Goal: Task Accomplishment & Management: Manage account settings

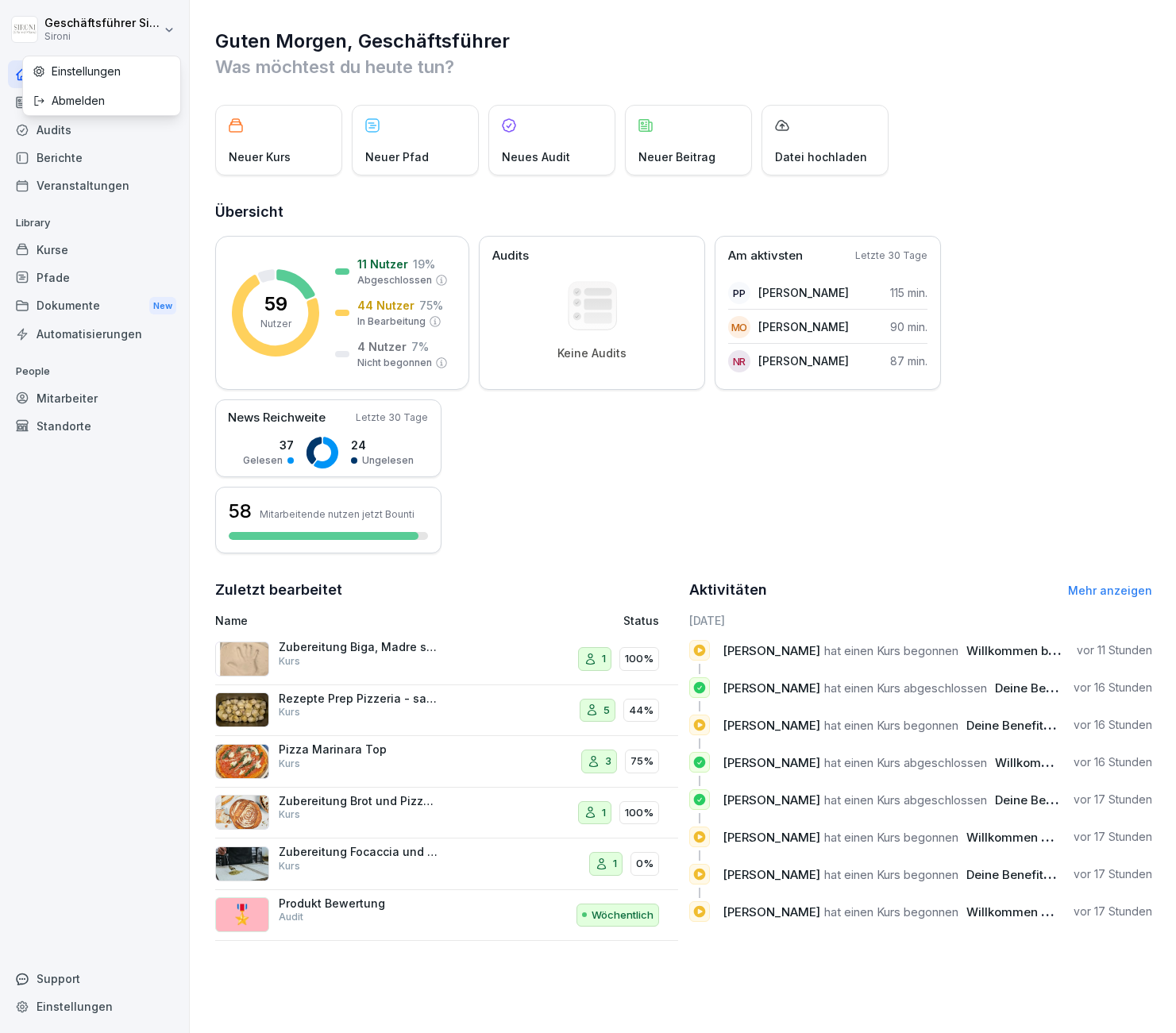
click at [58, 27] on html "Geschäftsführer Sironi Sironi Home News Audits Berichte Veranstaltungen Library…" at bounding box center [588, 516] width 1176 height 1033
click at [40, 25] on html "Geschäftsführer Sironi Sironi Home News Audits Berichte Veranstaltungen Library…" at bounding box center [588, 516] width 1176 height 1033
click at [19, 74] on icon at bounding box center [22, 74] width 13 height 13
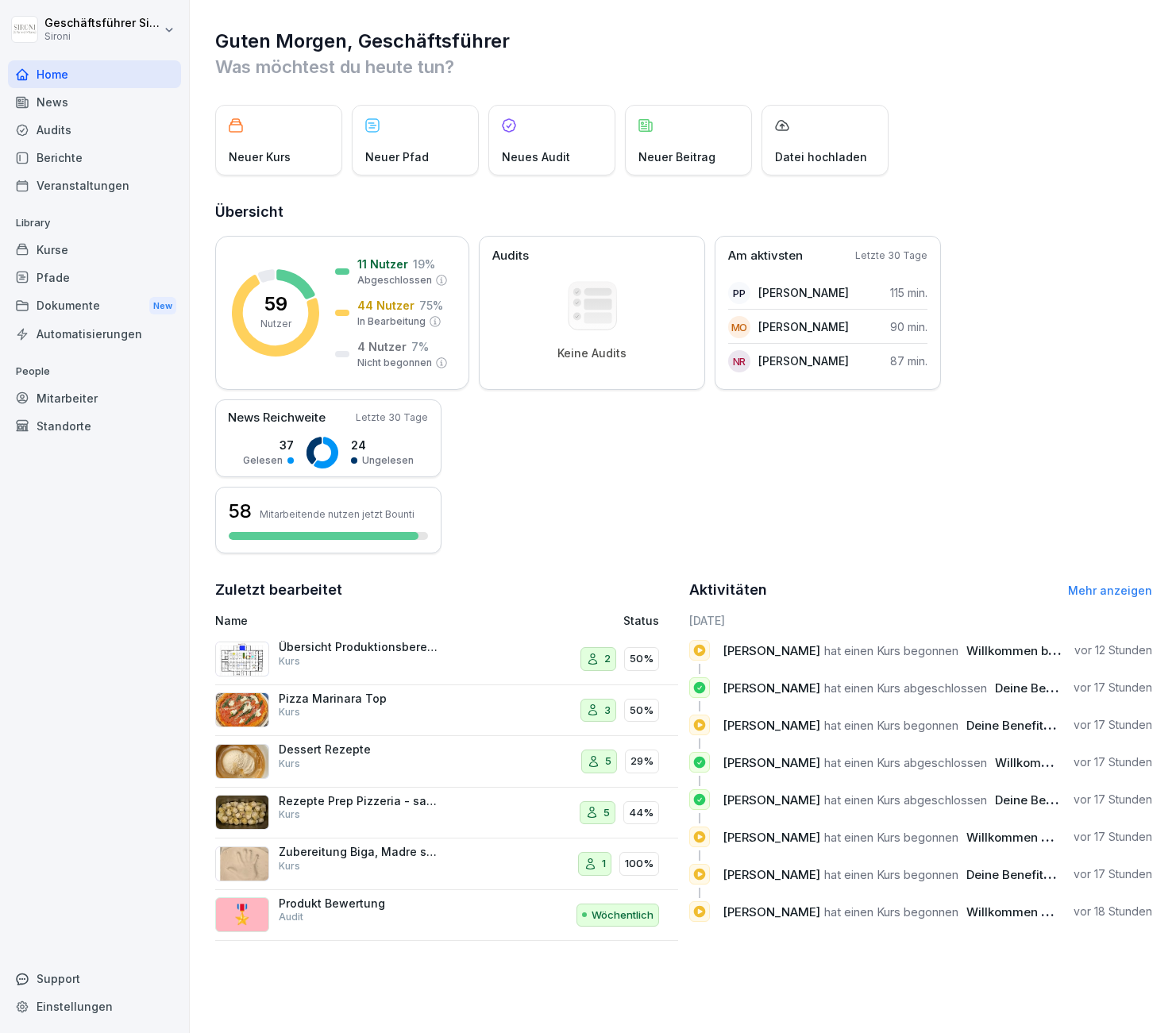
click at [68, 394] on div "Mitarbeiter" at bounding box center [95, 398] width 173 height 28
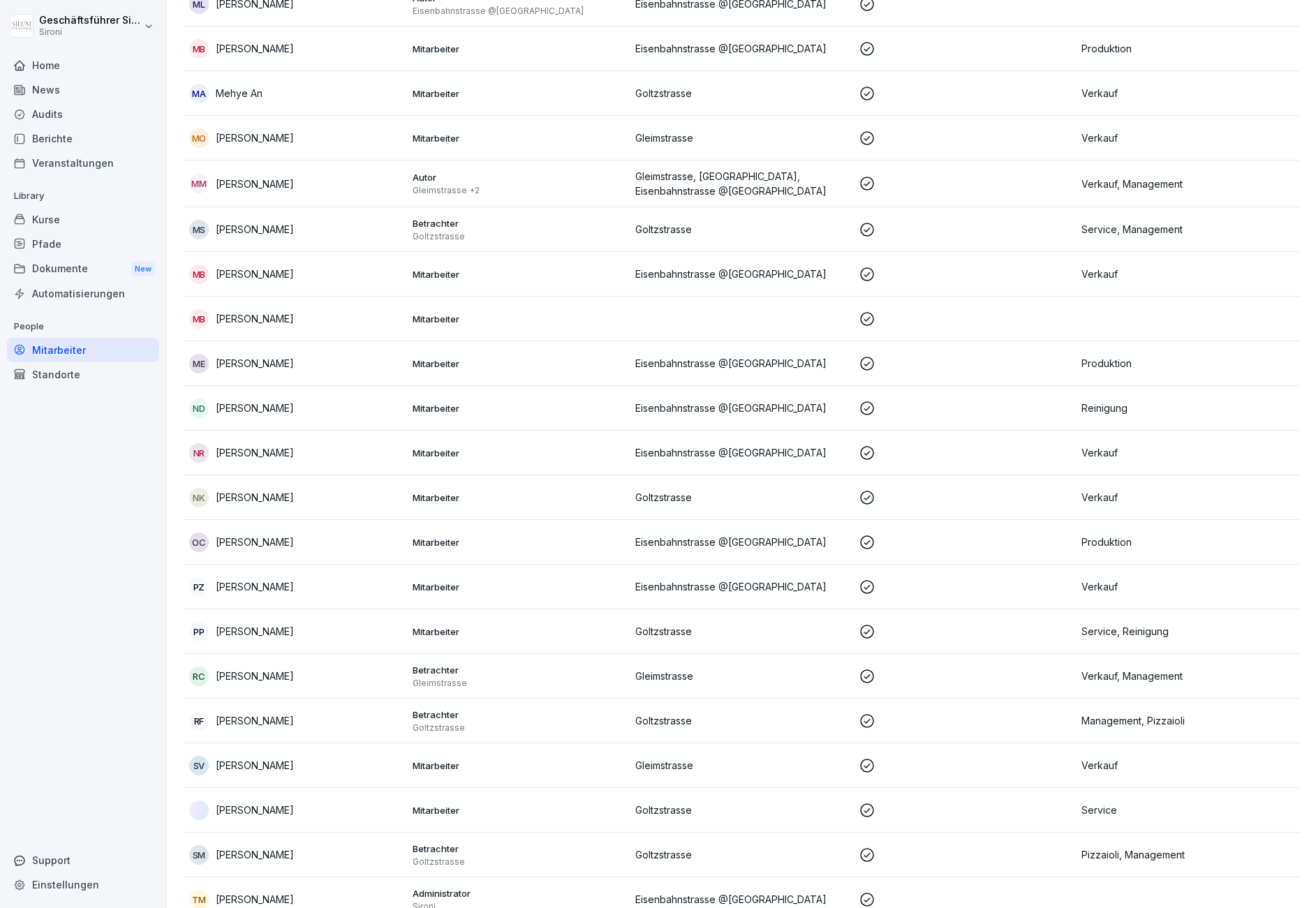
scroll to position [1987, 0]
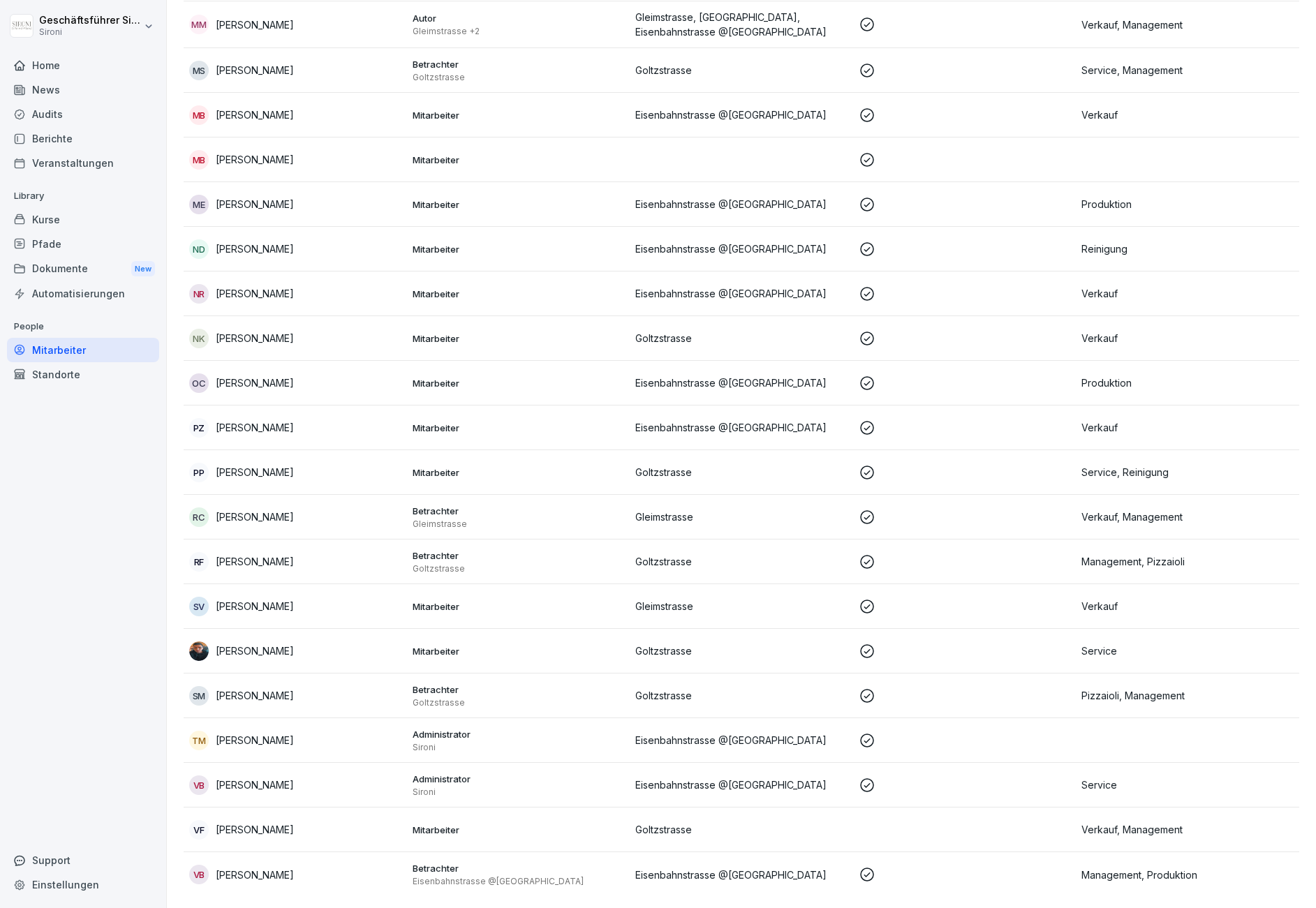
click at [271, 612] on p "Sarah Lo Vecchio" at bounding box center [255, 606] width 78 height 15
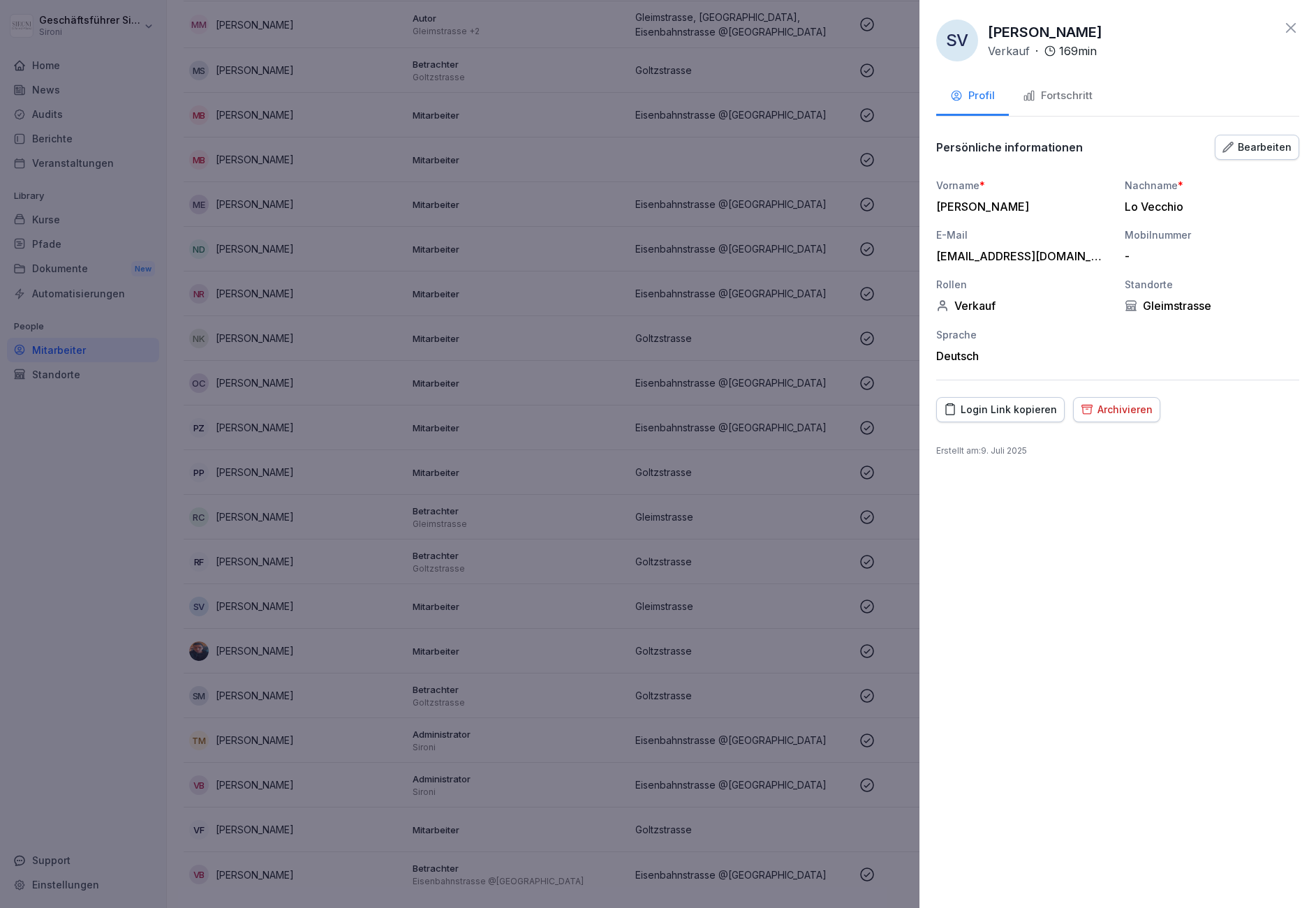
click at [1033, 96] on div "Fortschritt" at bounding box center [1057, 96] width 70 height 16
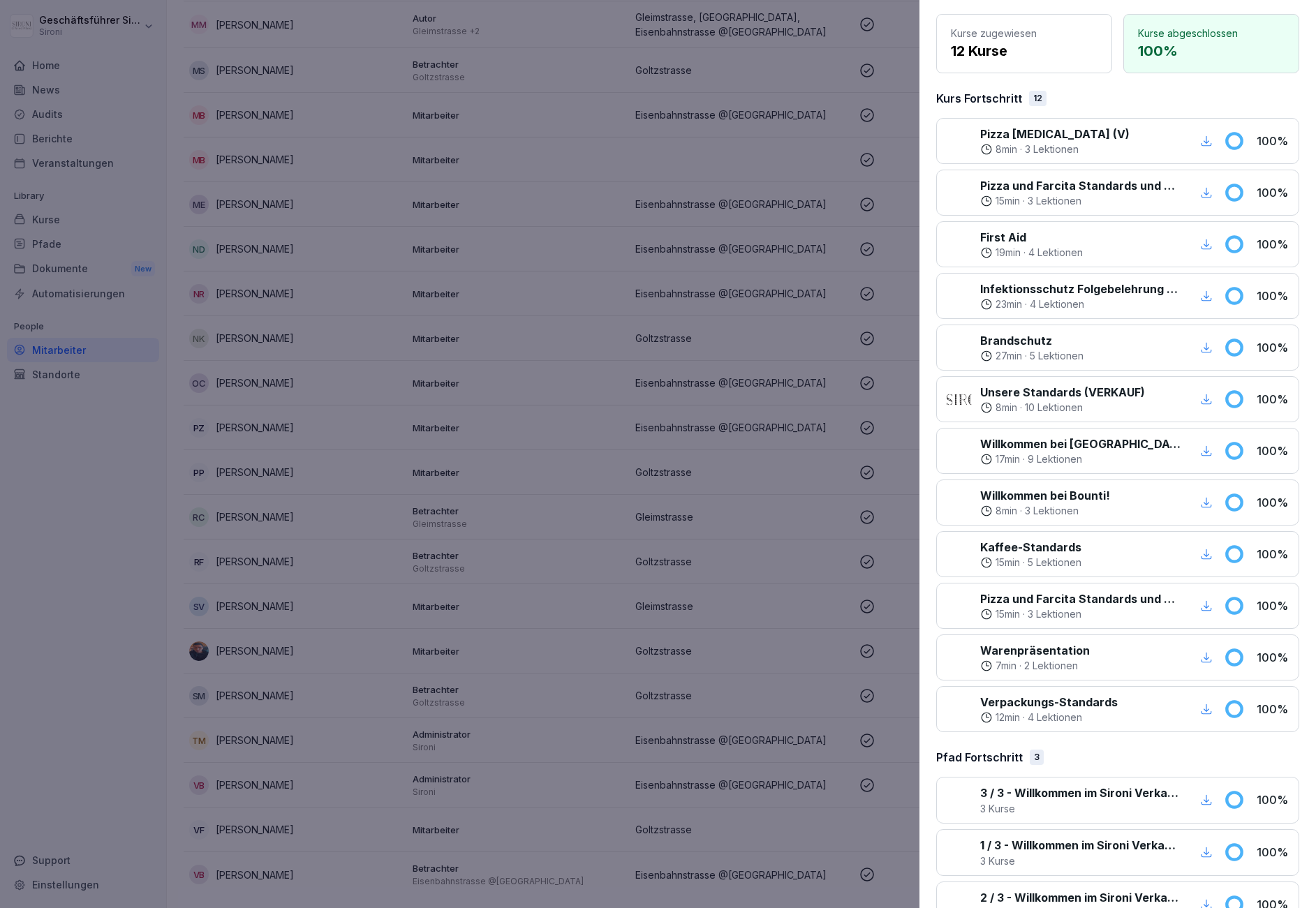
scroll to position [159, 0]
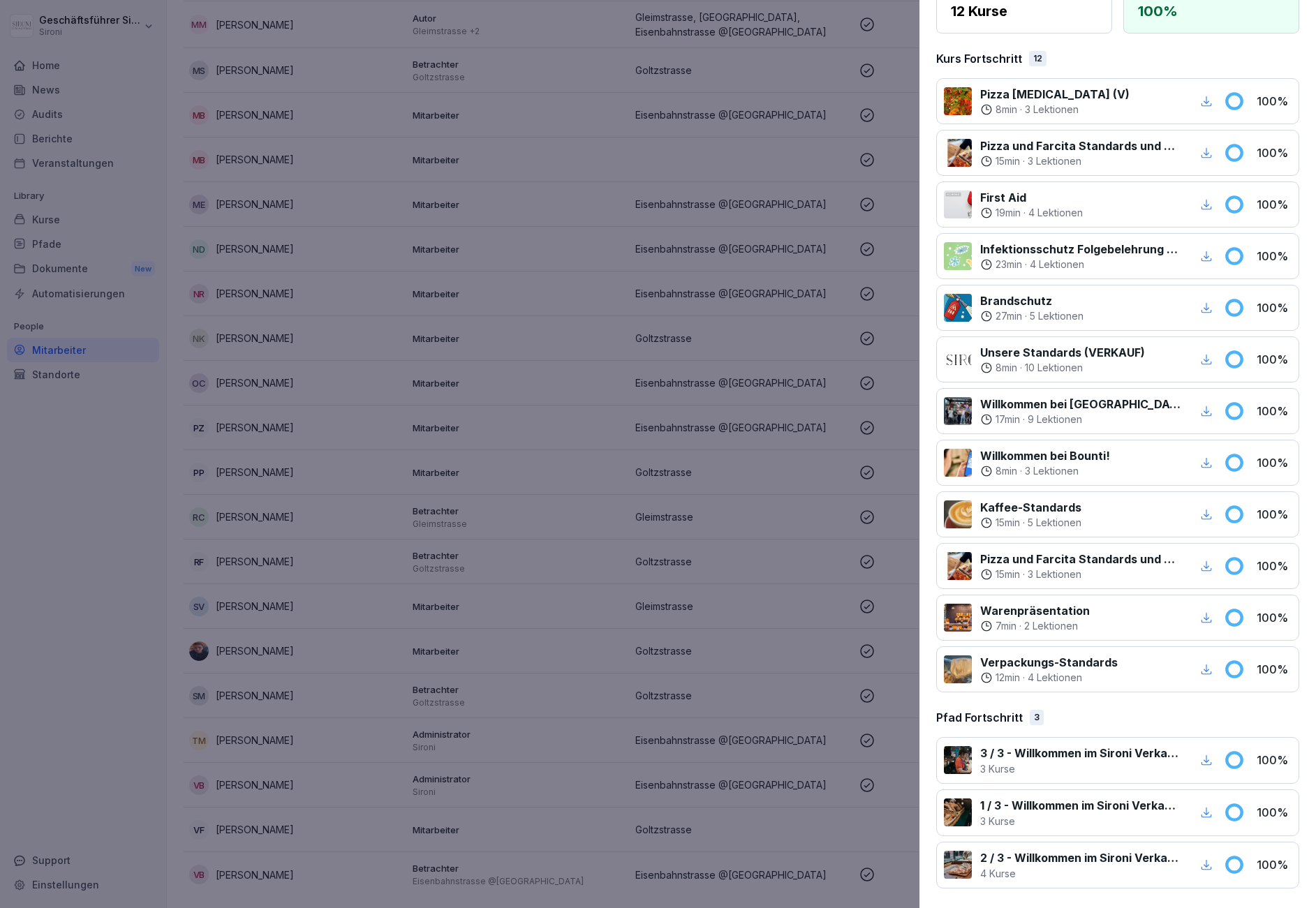
click at [1033, 754] on p "3 / 3 - Willkommen im Sironi Verkaufsteam" at bounding box center [1080, 752] width 200 height 16
click at [1033, 822] on p "3 Kurse" at bounding box center [1080, 821] width 200 height 15
click at [101, 509] on div at bounding box center [658, 454] width 1316 height 908
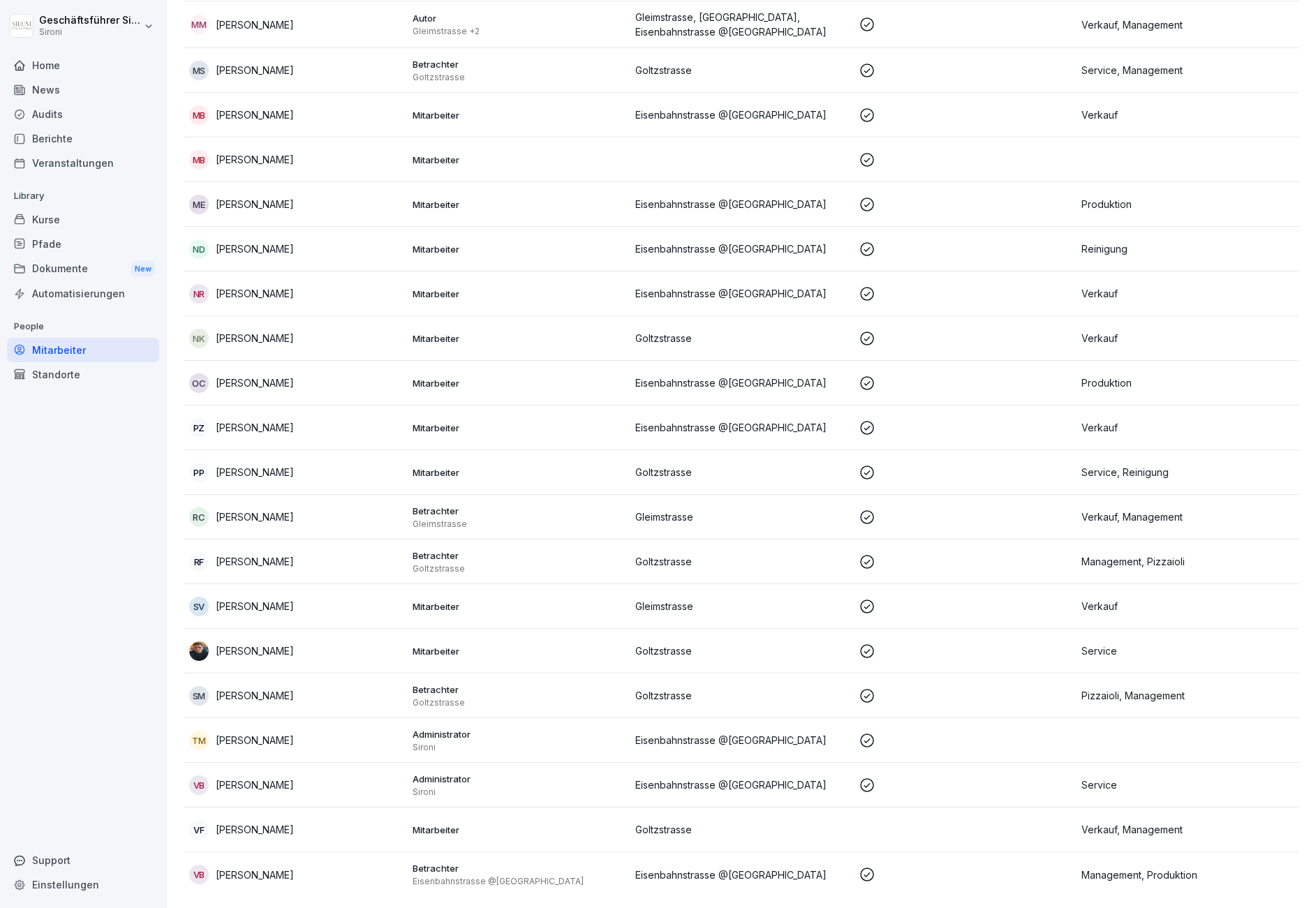
click at [48, 211] on div "Kurse" at bounding box center [83, 219] width 152 height 24
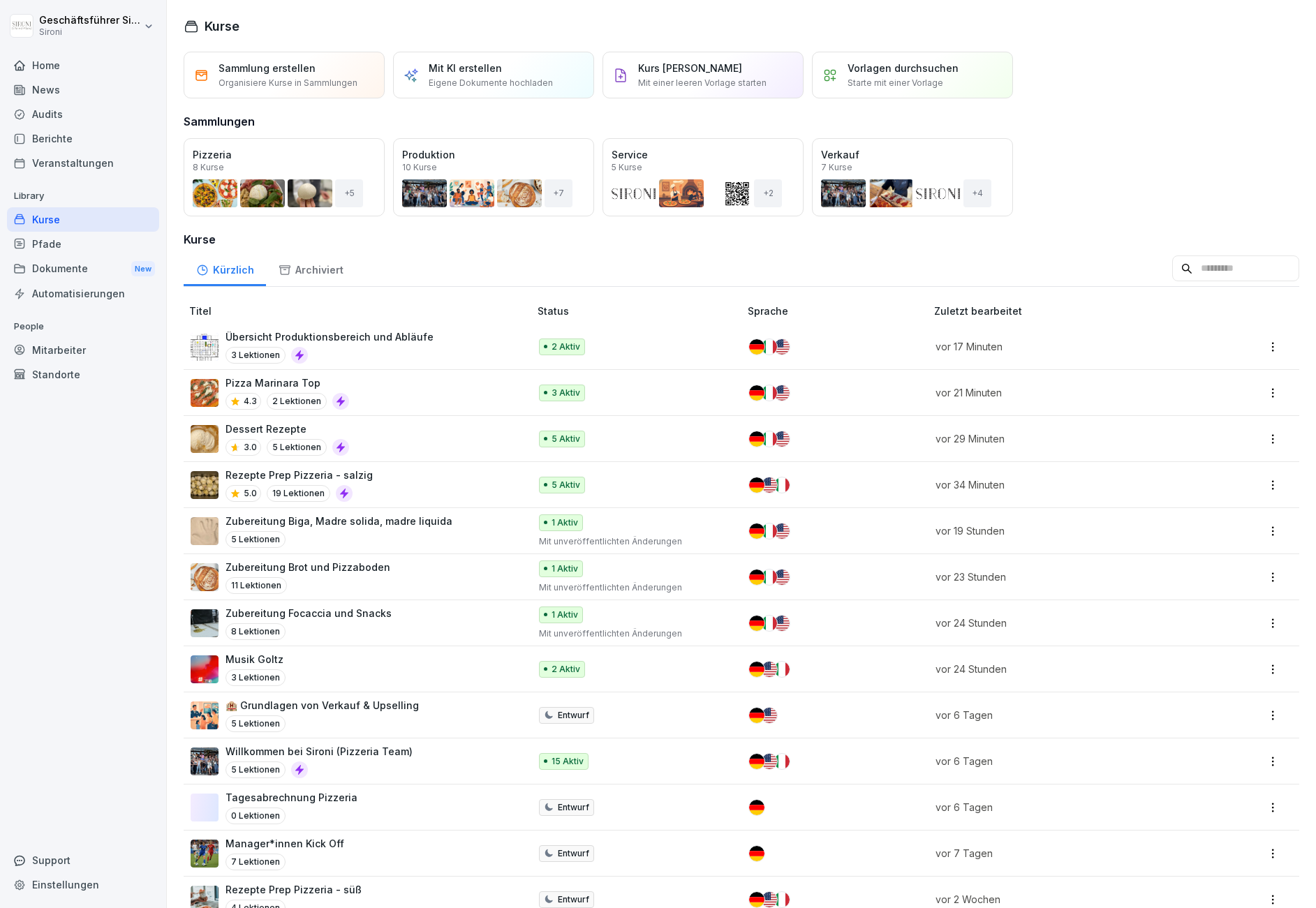
click at [1033, 274] on input at bounding box center [1235, 268] width 127 height 27
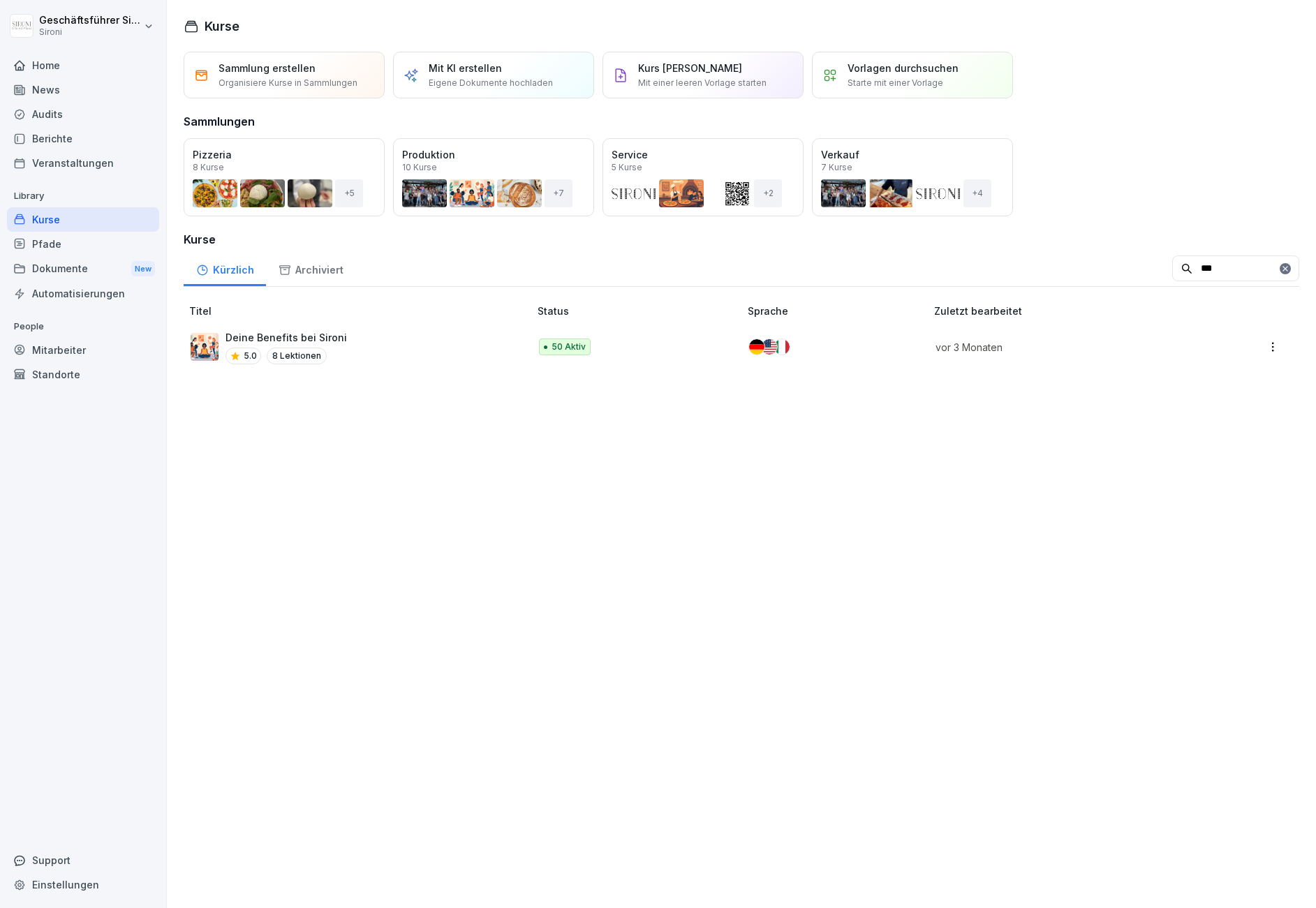
type input "***"
click at [313, 338] on p "Deine Benefits bei Sironi" at bounding box center [286, 337] width 121 height 15
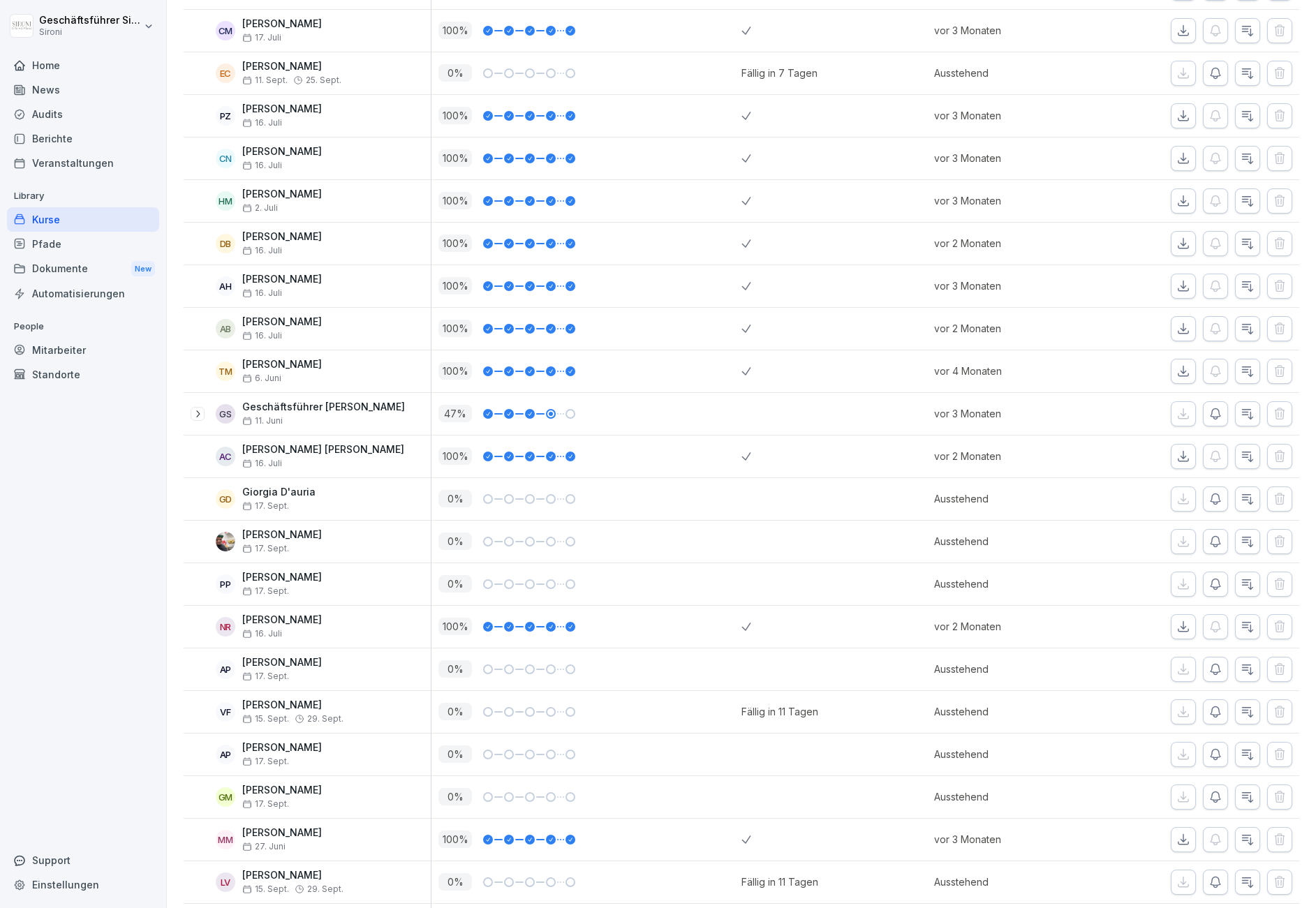
scroll to position [321, 0]
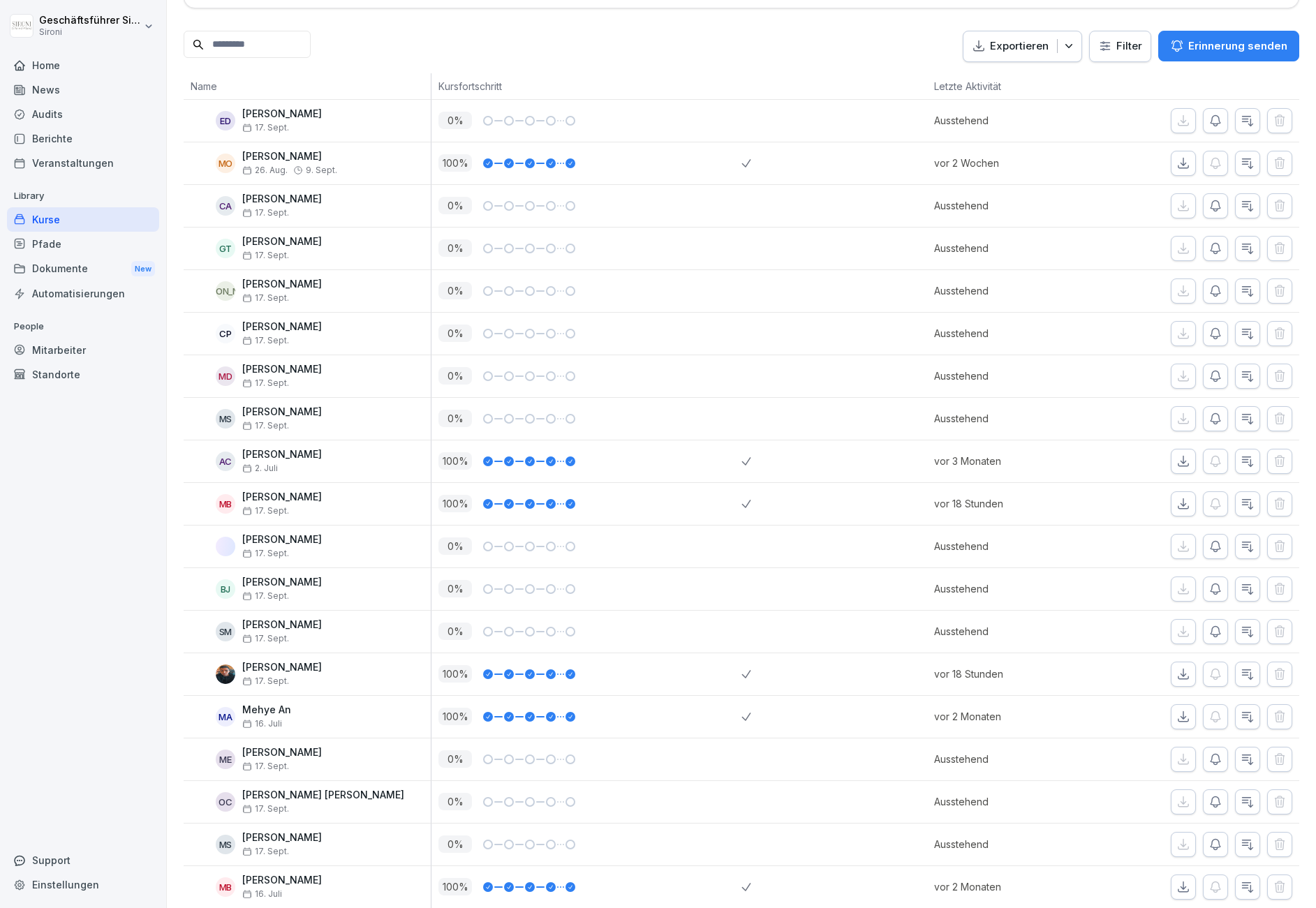
click at [63, 557] on div "Home News Audits Berichte Veranstaltungen Library Kurse Pfade Dokumente New Aut…" at bounding box center [83, 473] width 152 height 856
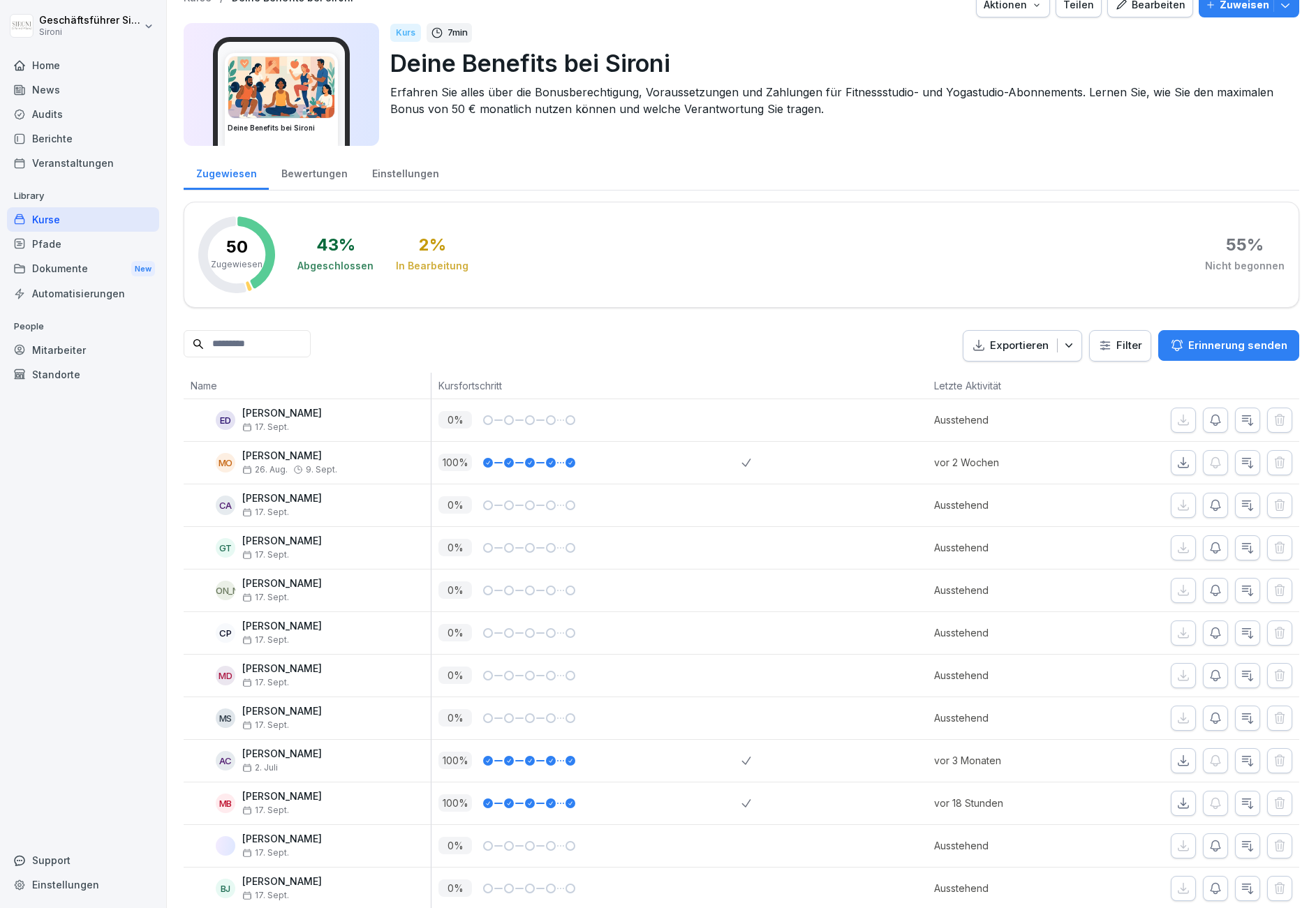
scroll to position [0, 0]
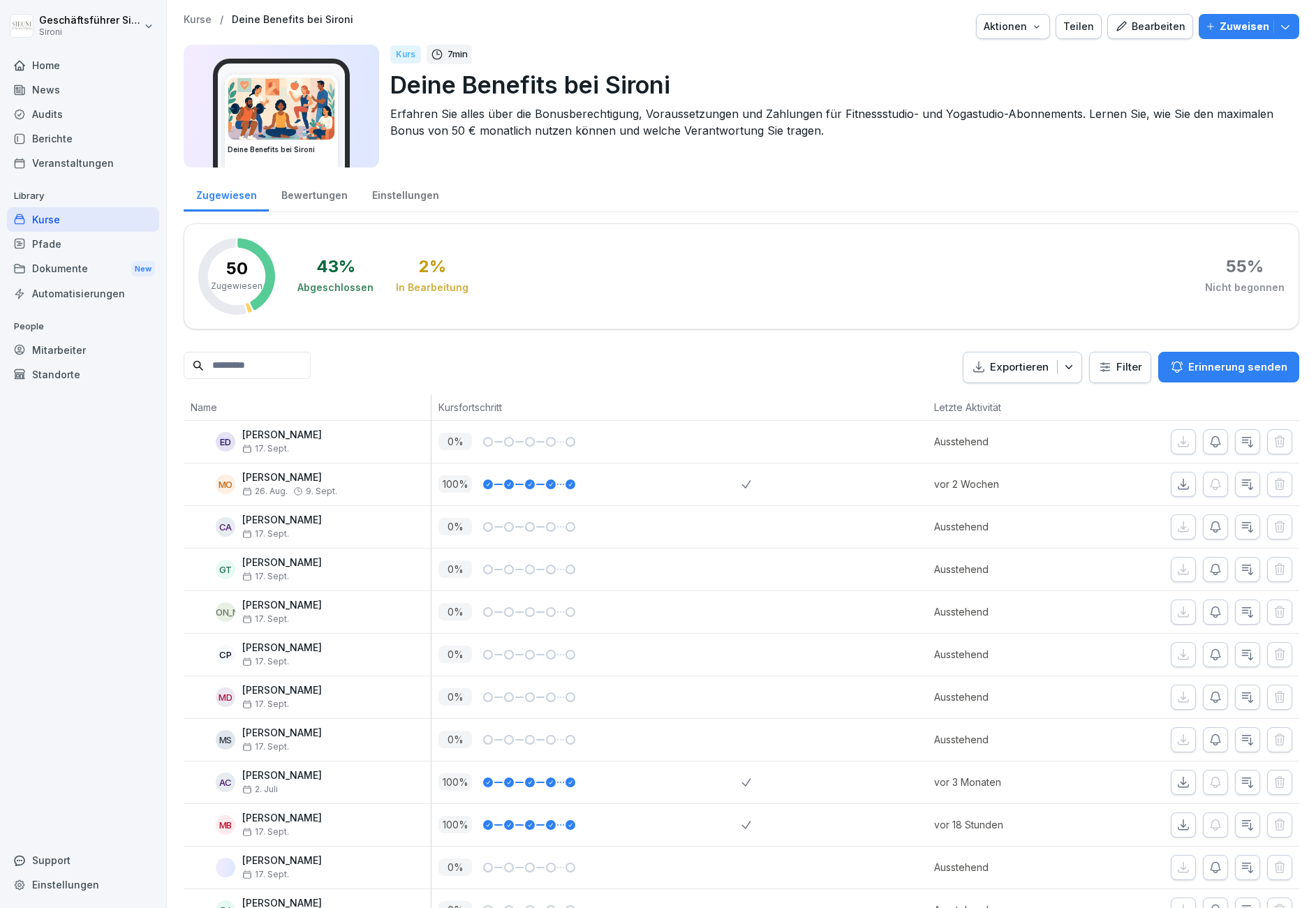
click at [46, 252] on div "Pfade" at bounding box center [83, 244] width 152 height 24
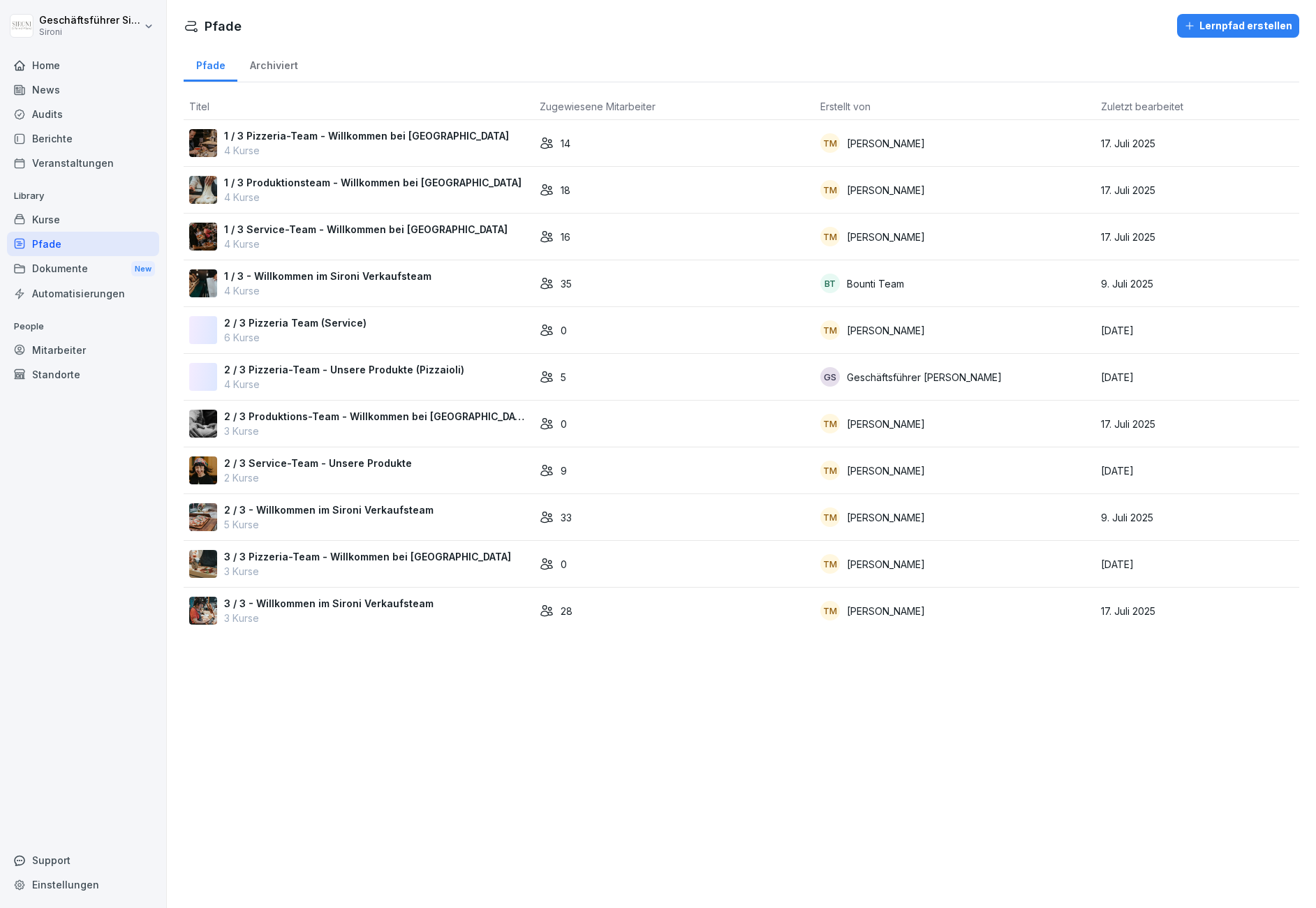
click at [295, 279] on p "1 / 3 - Willkommen im Sironi Verkaufsteam" at bounding box center [327, 275] width 207 height 15
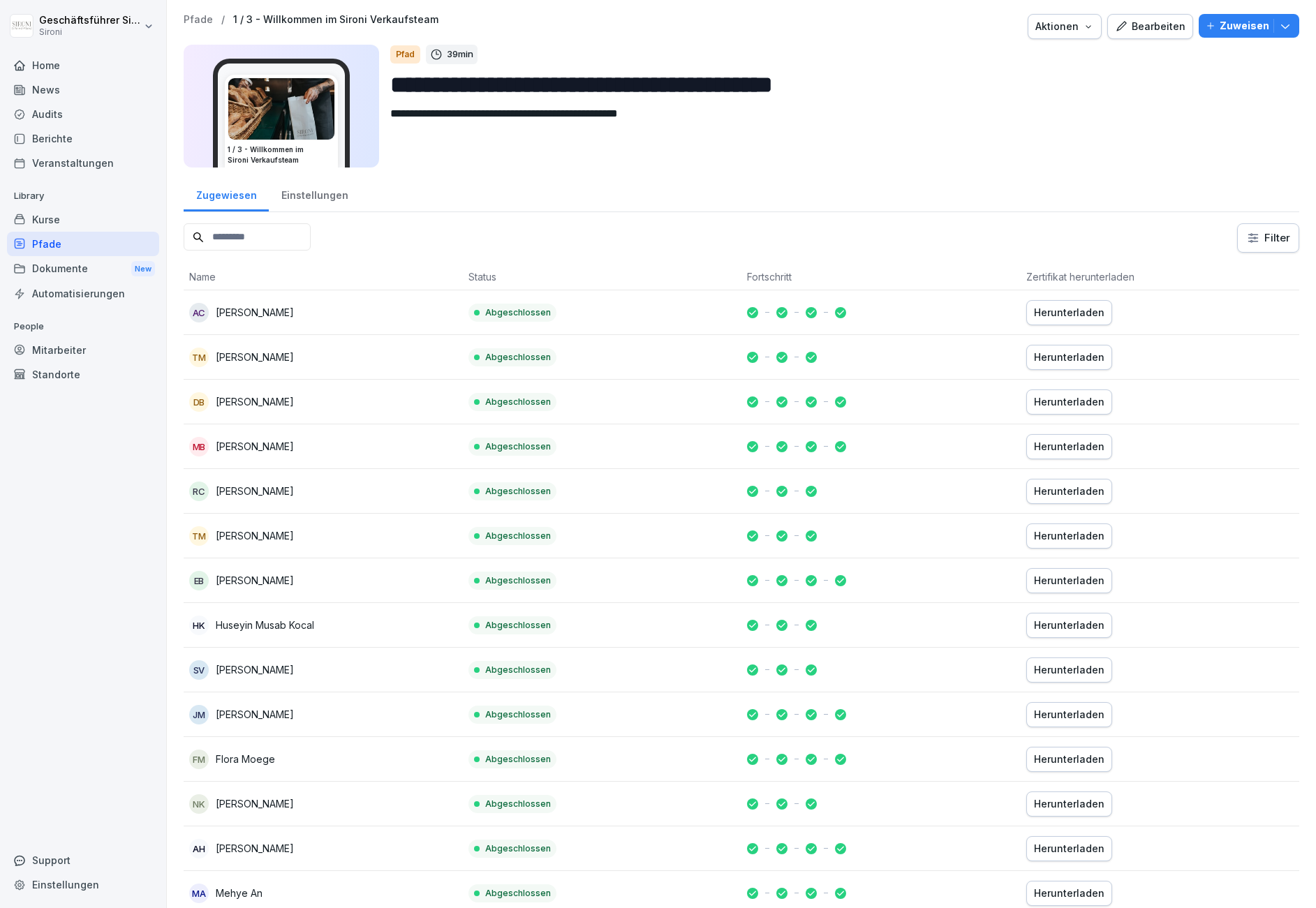
click at [1147, 30] on div "Bearbeiten" at bounding box center [1149, 27] width 70 height 16
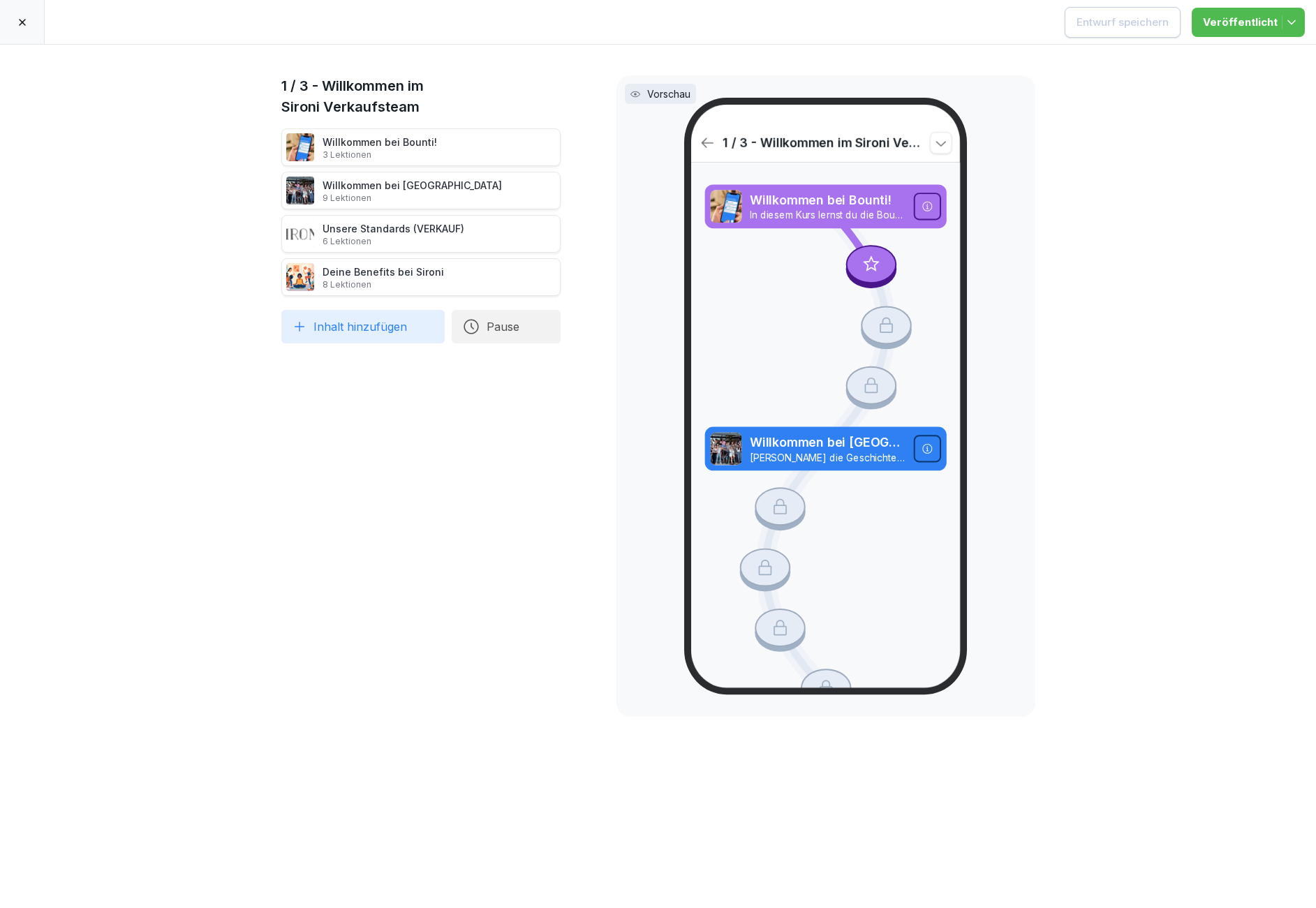
click at [17, 27] on icon at bounding box center [22, 22] width 11 height 11
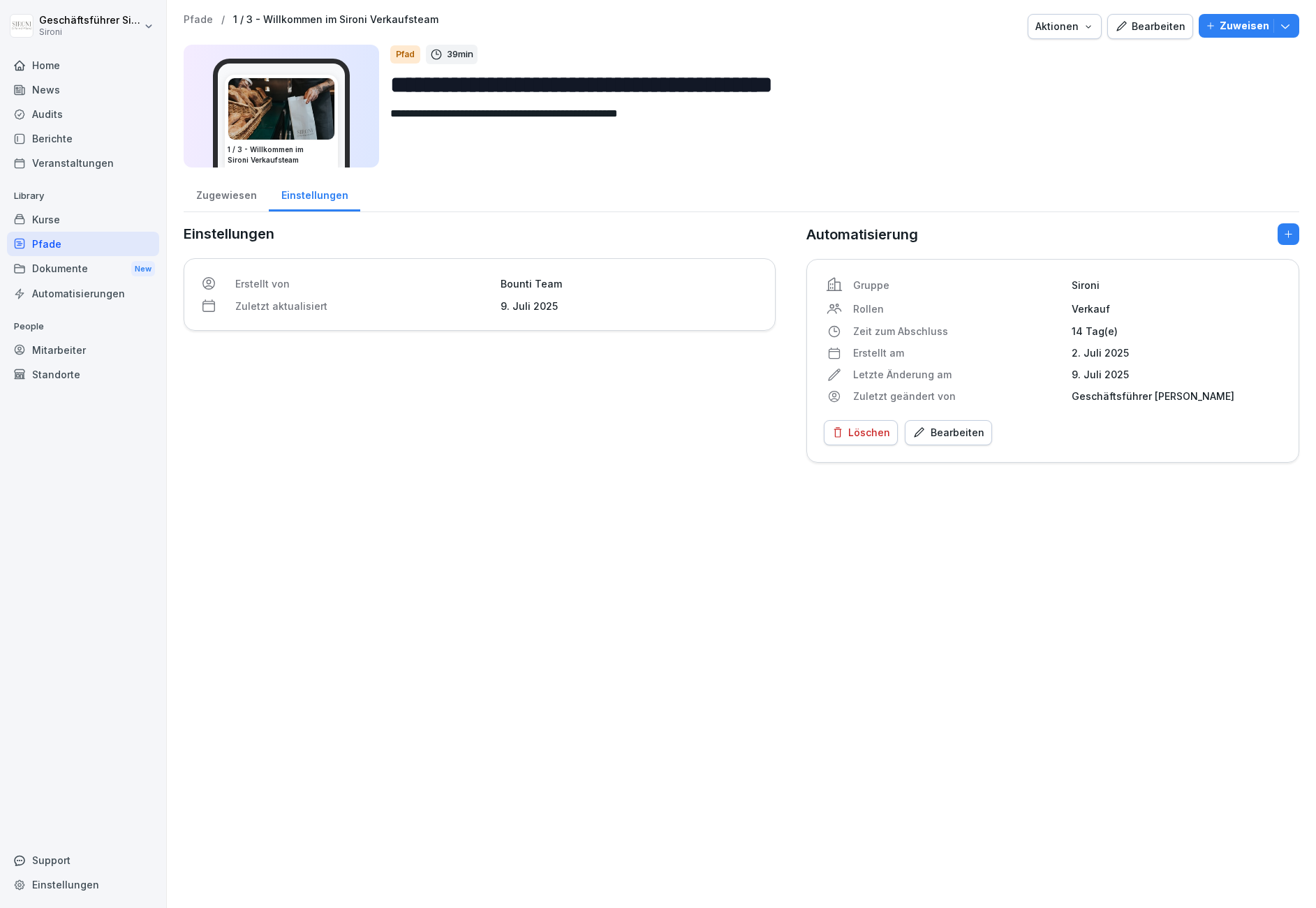
click at [59, 222] on div "Kurse" at bounding box center [83, 219] width 152 height 24
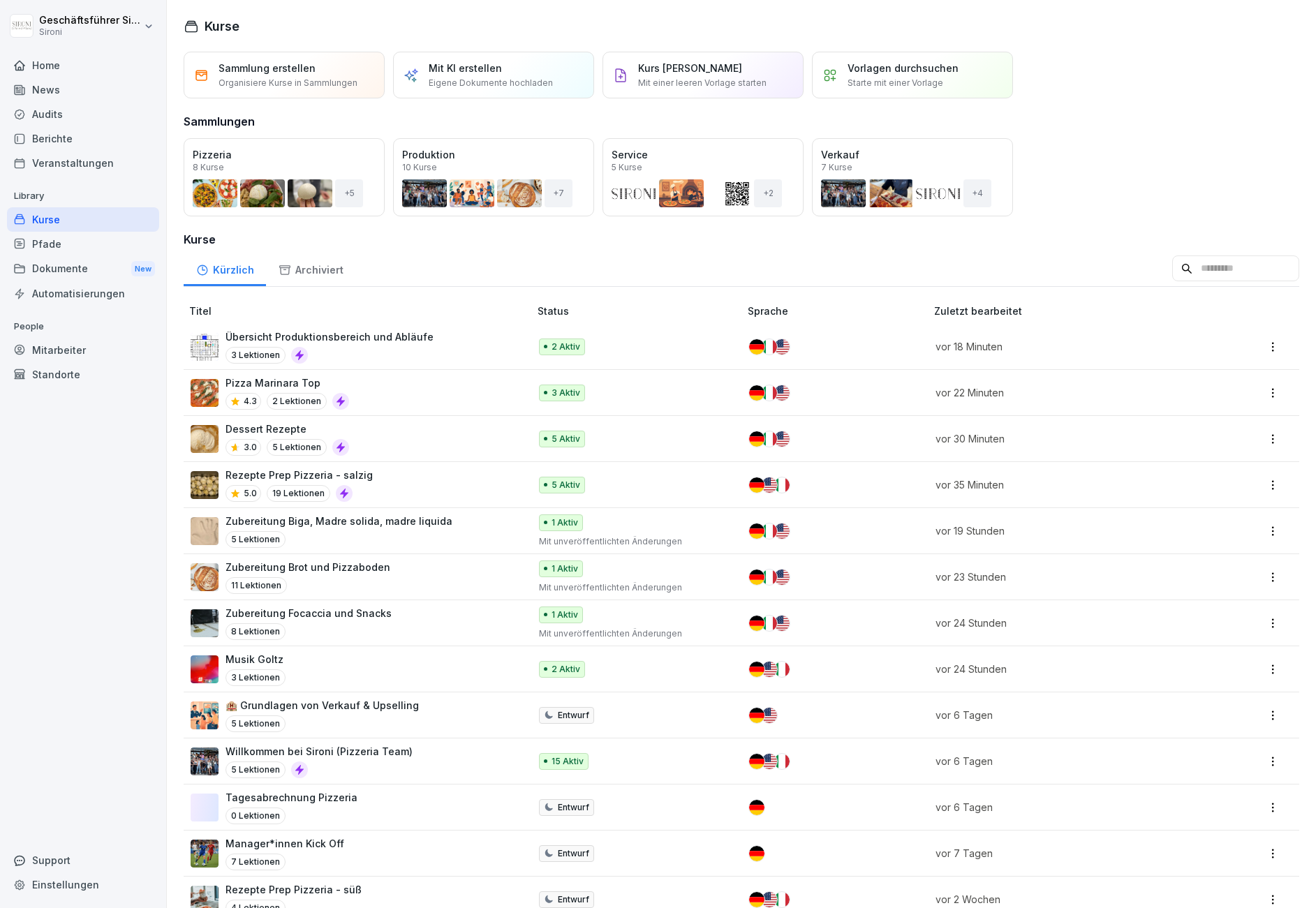
click at [1216, 269] on input at bounding box center [1235, 268] width 127 height 27
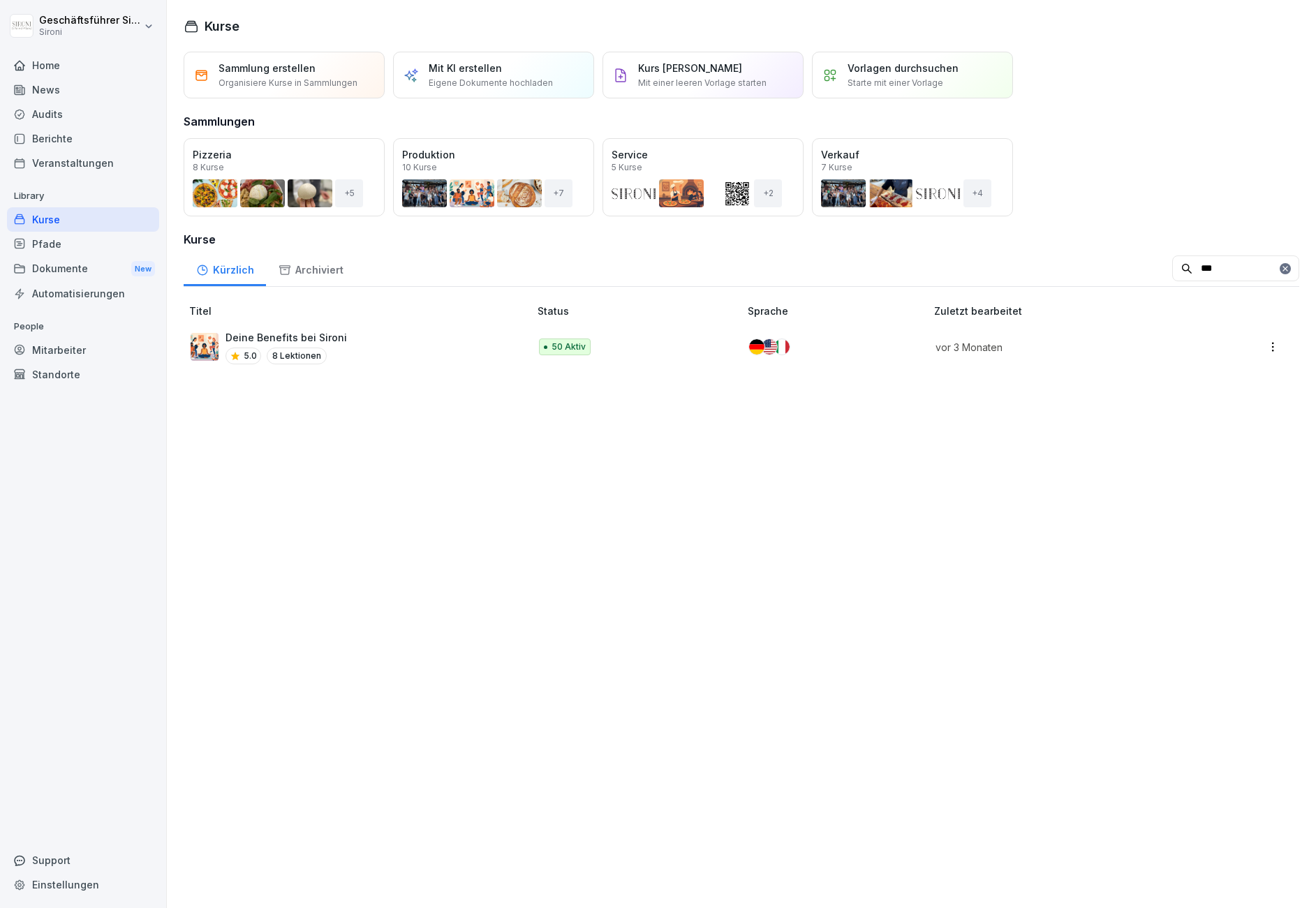
type input "***"
click at [294, 336] on p "Deine Benefits bei Sironi" at bounding box center [286, 337] width 121 height 15
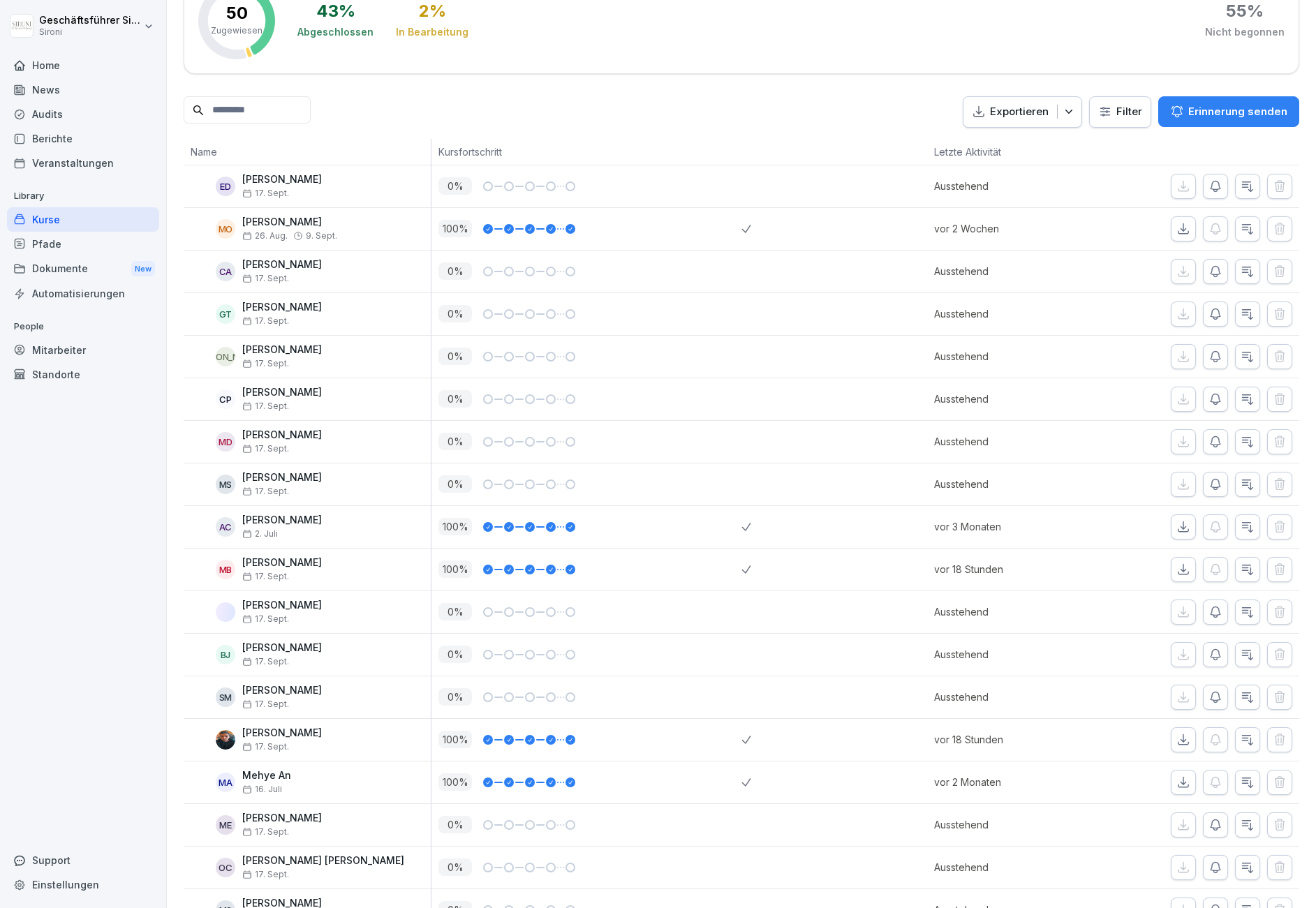
scroll to position [202, 0]
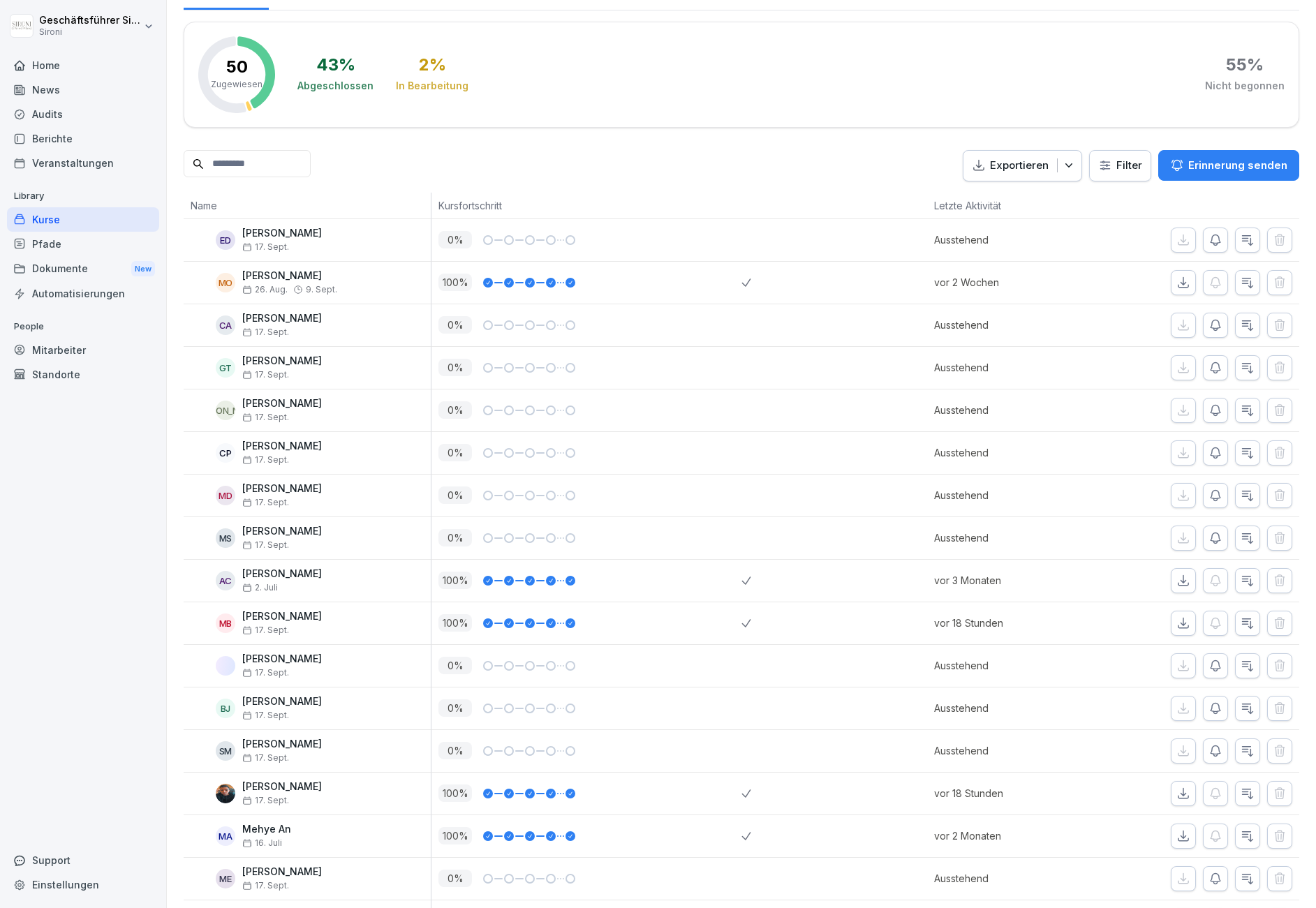
click at [247, 171] on input at bounding box center [247, 163] width 127 height 27
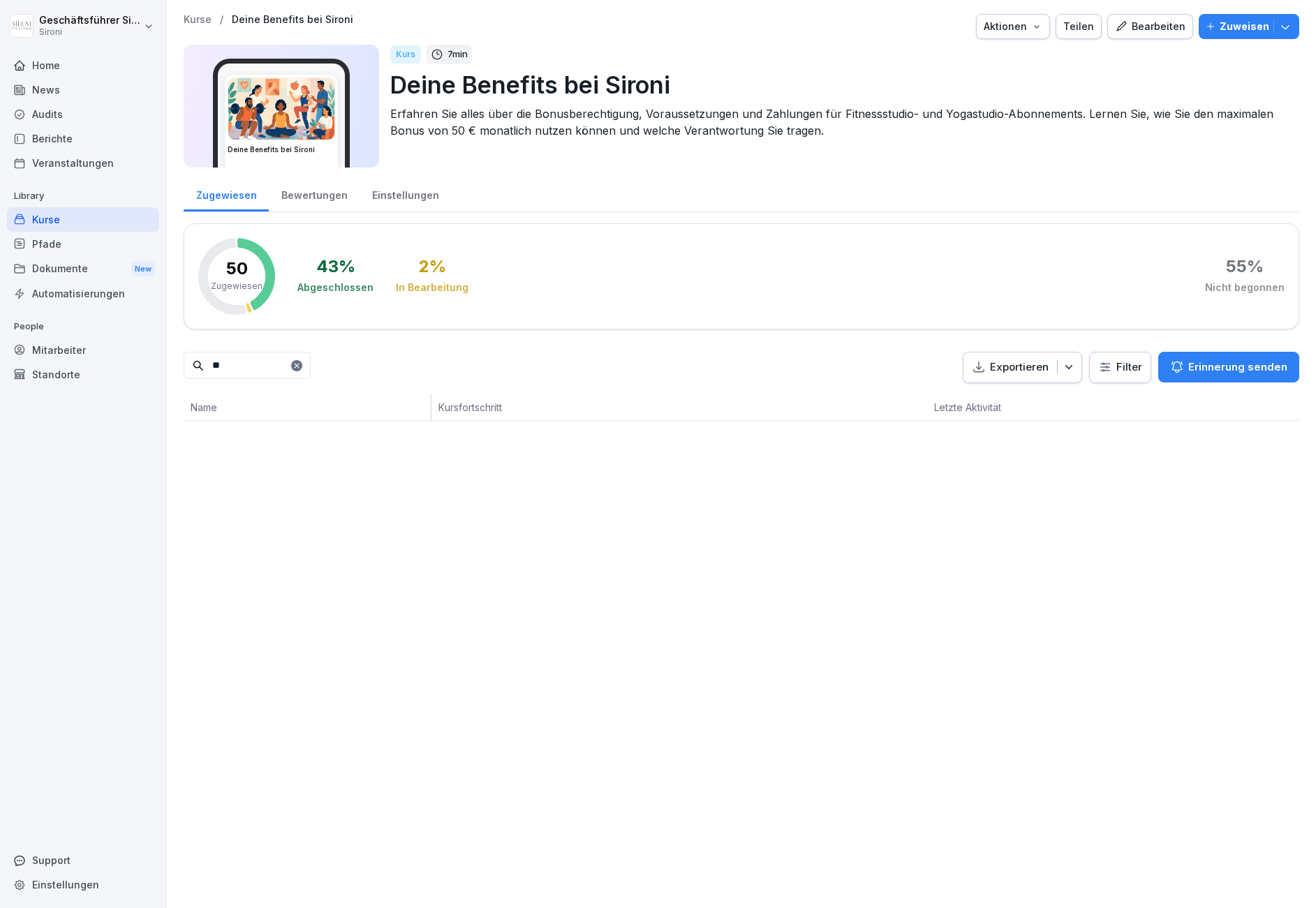
type input "*"
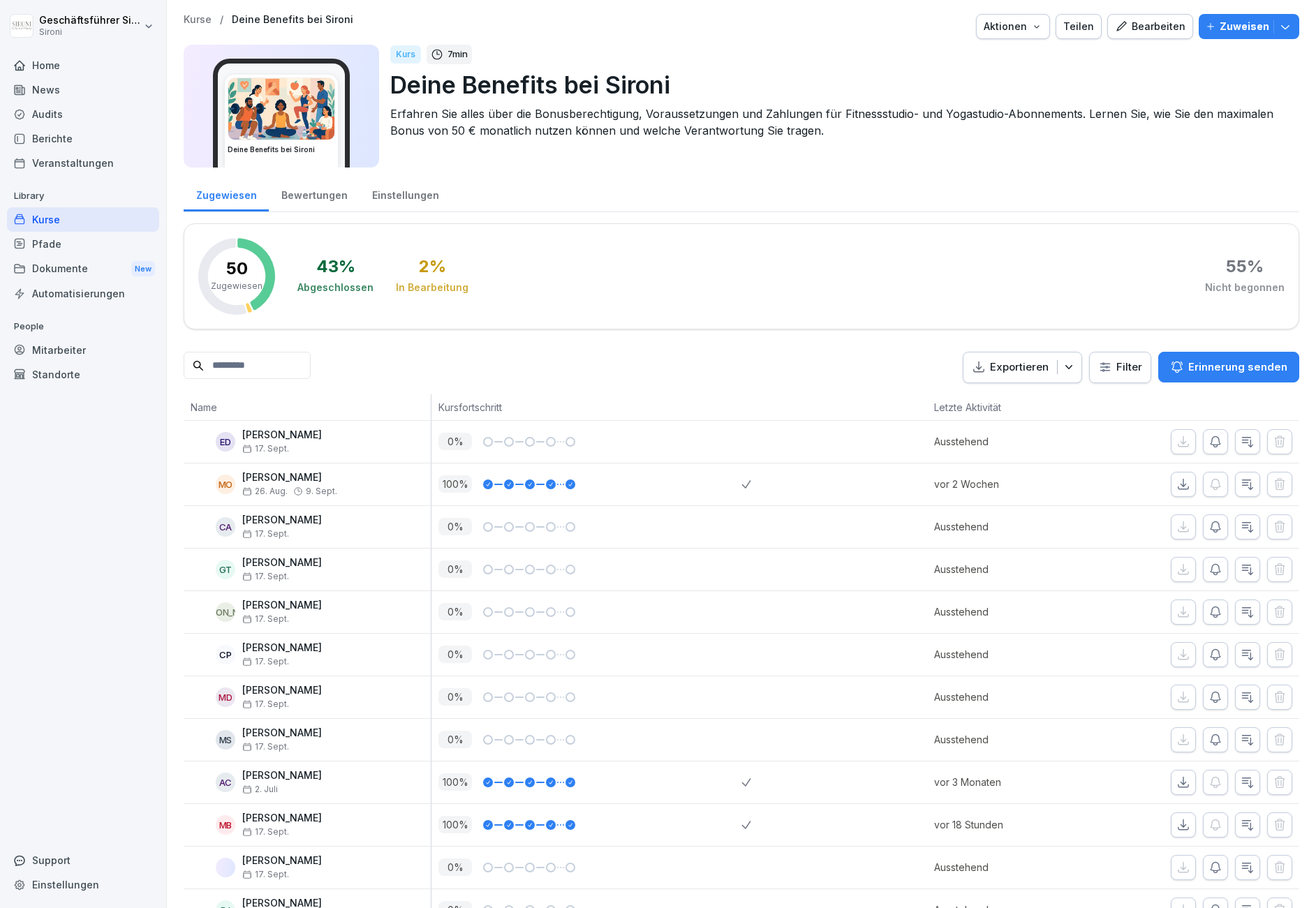
click at [55, 347] on div "Mitarbeiter" at bounding box center [83, 350] width 152 height 24
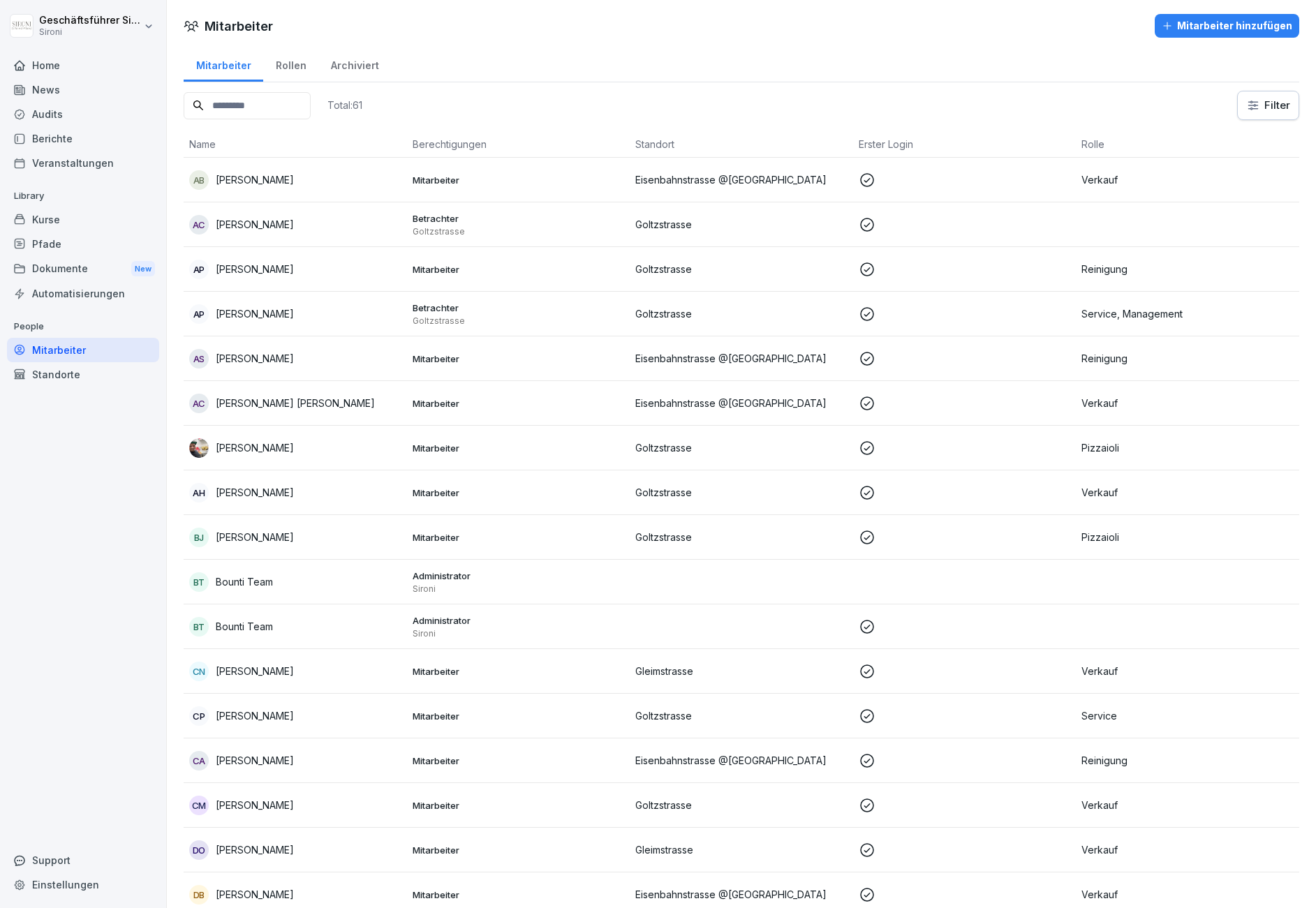
click at [55, 347] on div "Mitarbeiter" at bounding box center [83, 350] width 152 height 24
click at [300, 91] on div "Total: 61" at bounding box center [273, 106] width 178 height 29
click at [296, 95] on input at bounding box center [247, 105] width 127 height 27
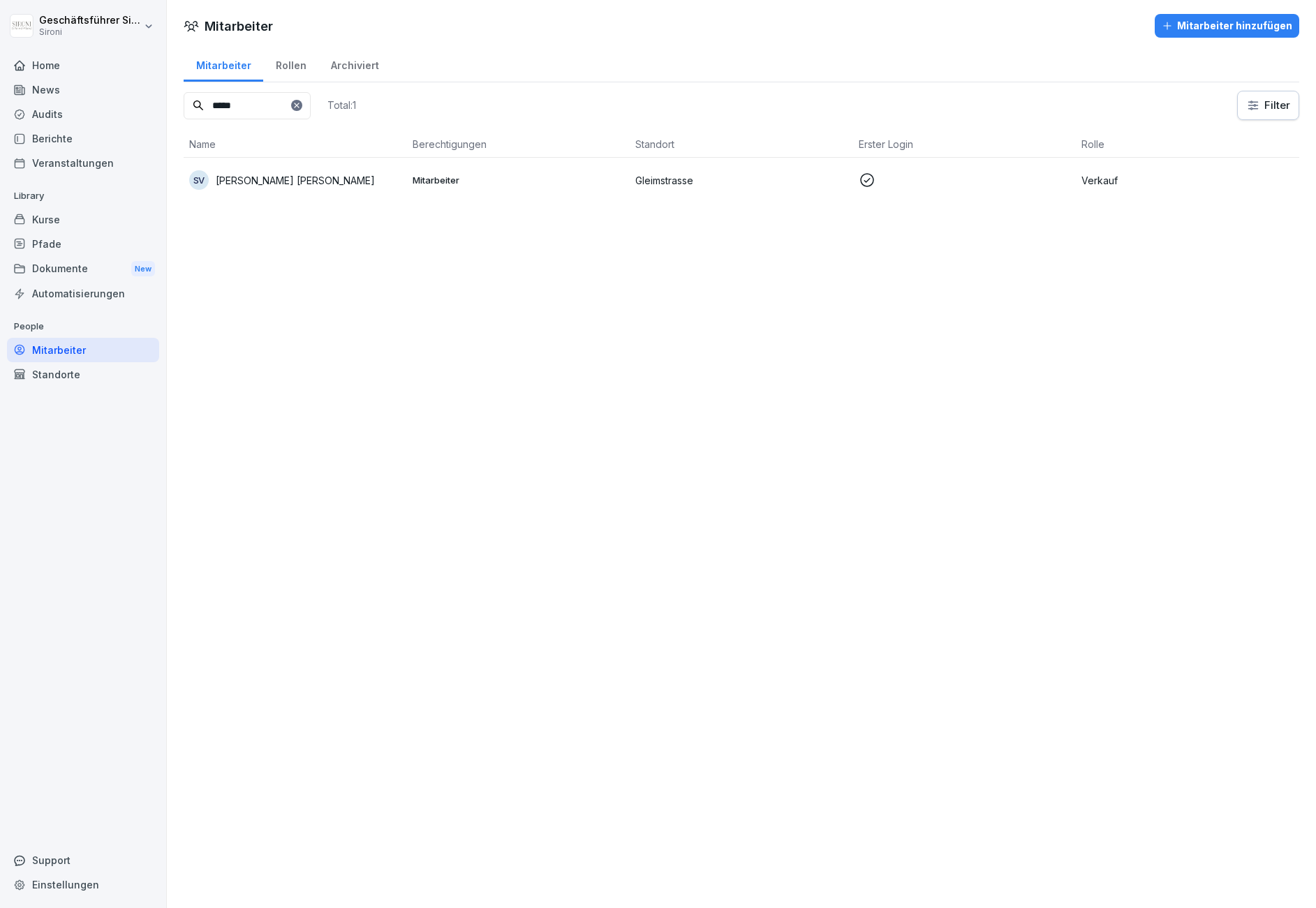
type input "*****"
click at [241, 185] on p "[PERSON_NAME] [PERSON_NAME]" at bounding box center [295, 180] width 159 height 15
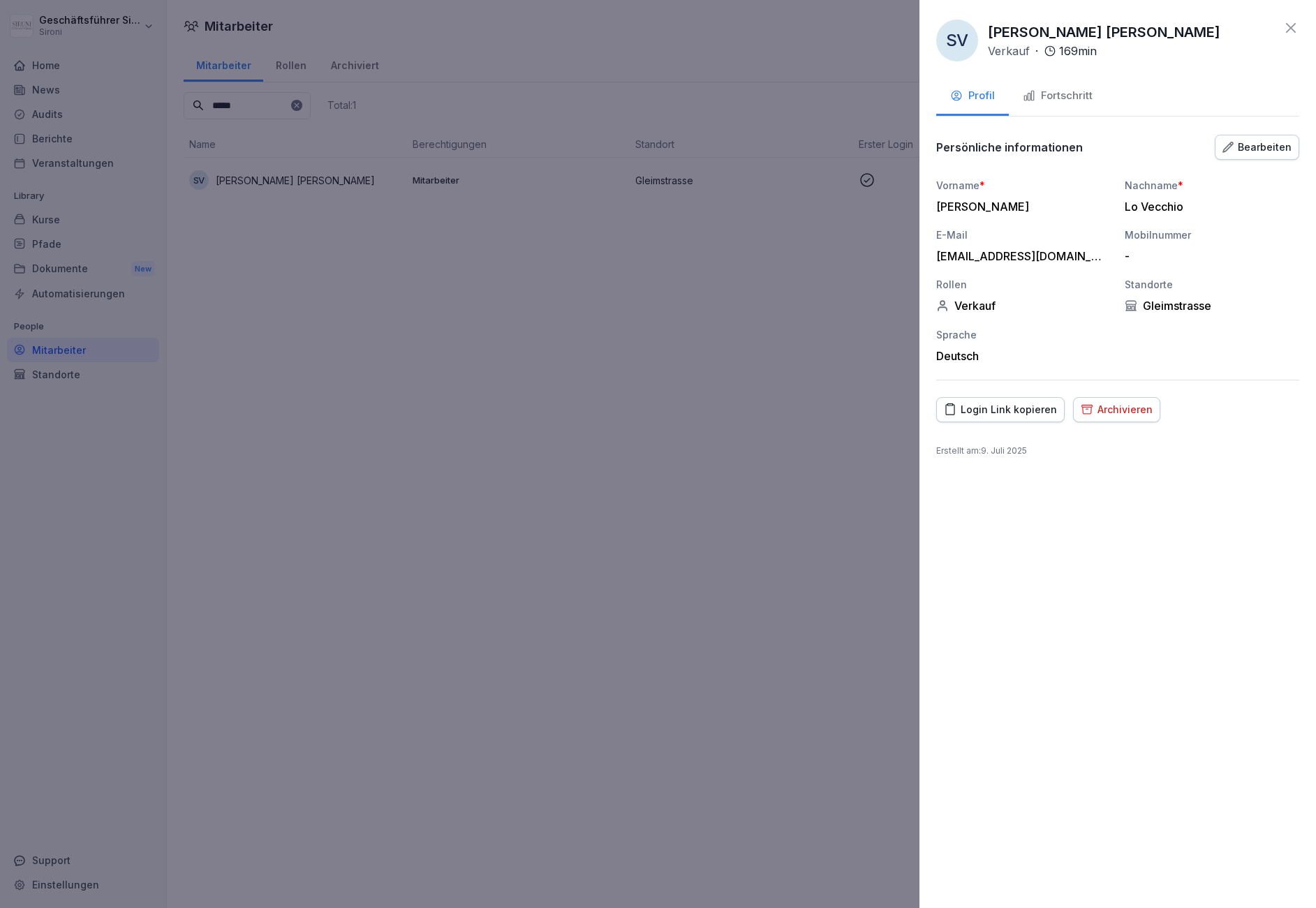
click at [1056, 99] on div "Fortschritt" at bounding box center [1057, 96] width 70 height 16
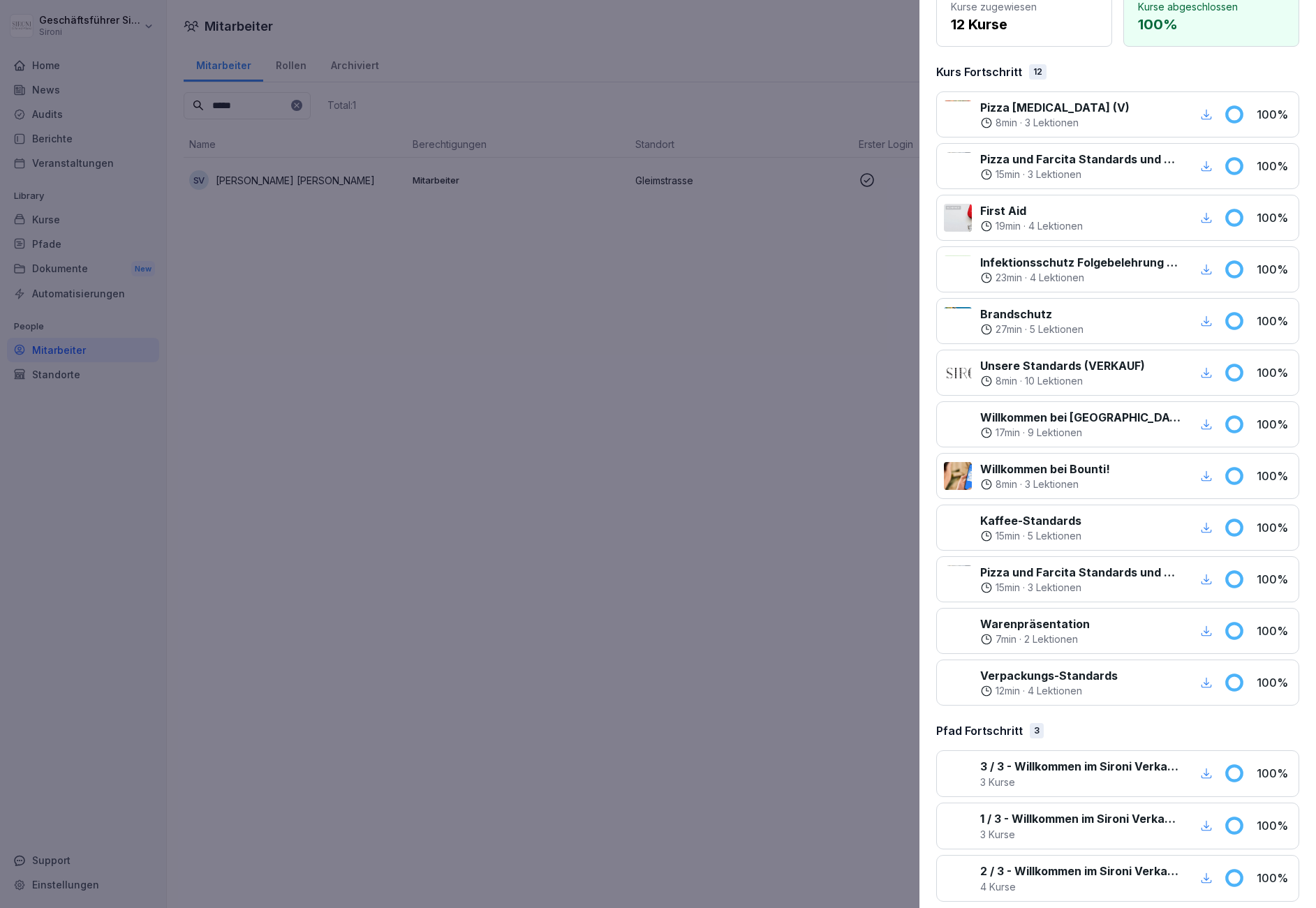
scroll to position [159, 0]
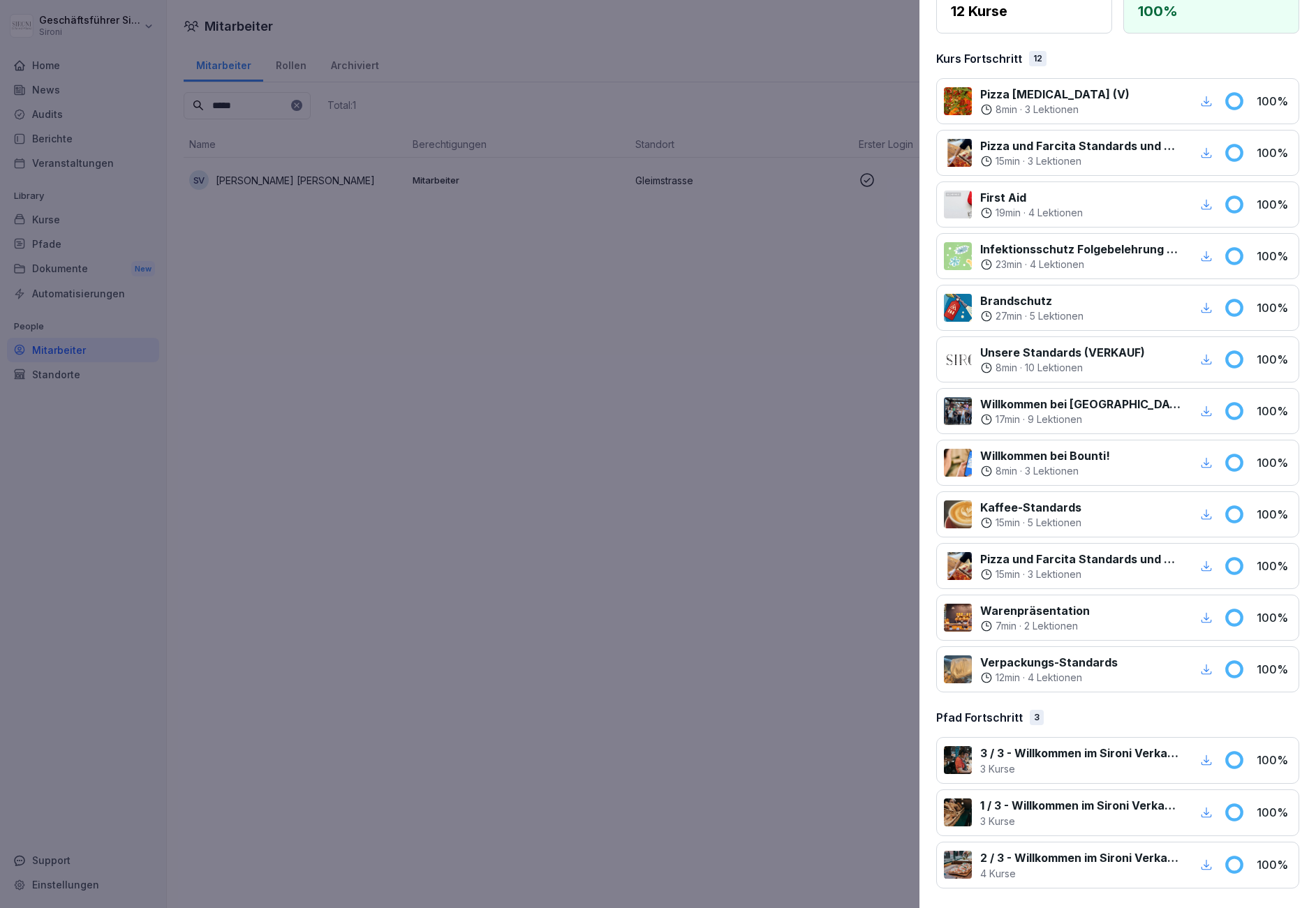
click at [1210, 810] on icon "button" at bounding box center [1206, 812] width 13 height 13
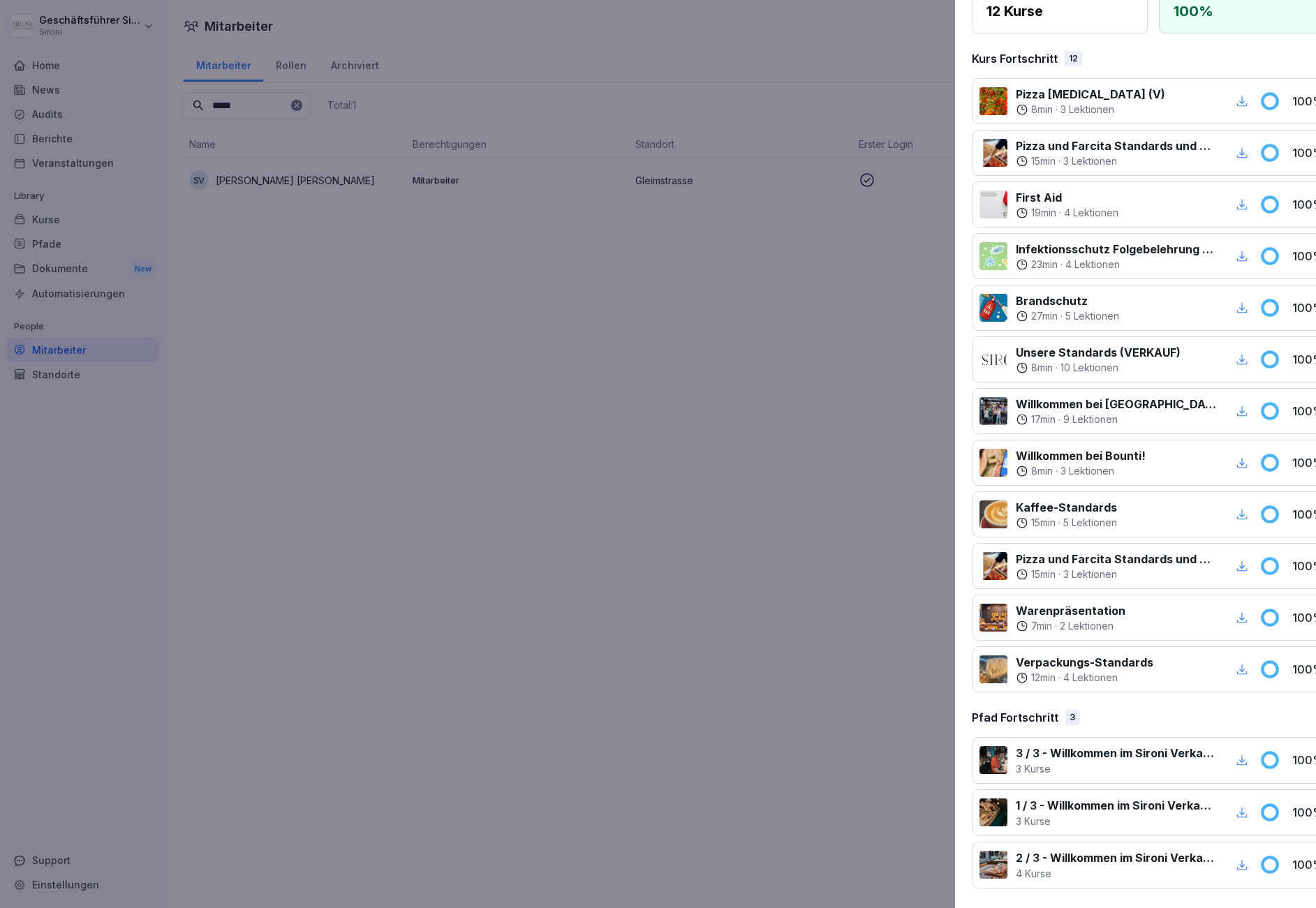
click at [746, 419] on div at bounding box center [658, 454] width 1316 height 908
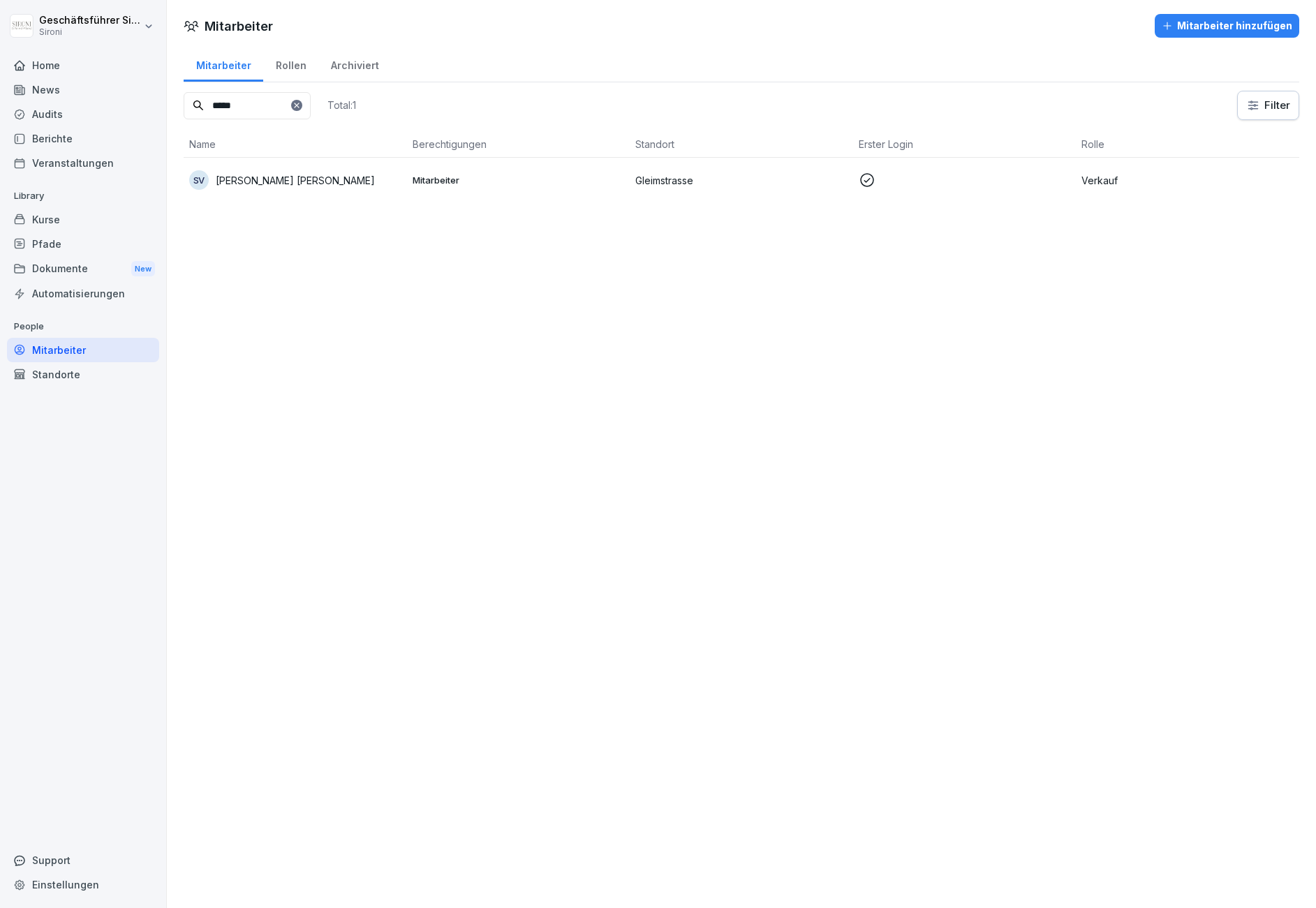
click at [243, 182] on p "[PERSON_NAME] [PERSON_NAME]" at bounding box center [295, 180] width 159 height 15
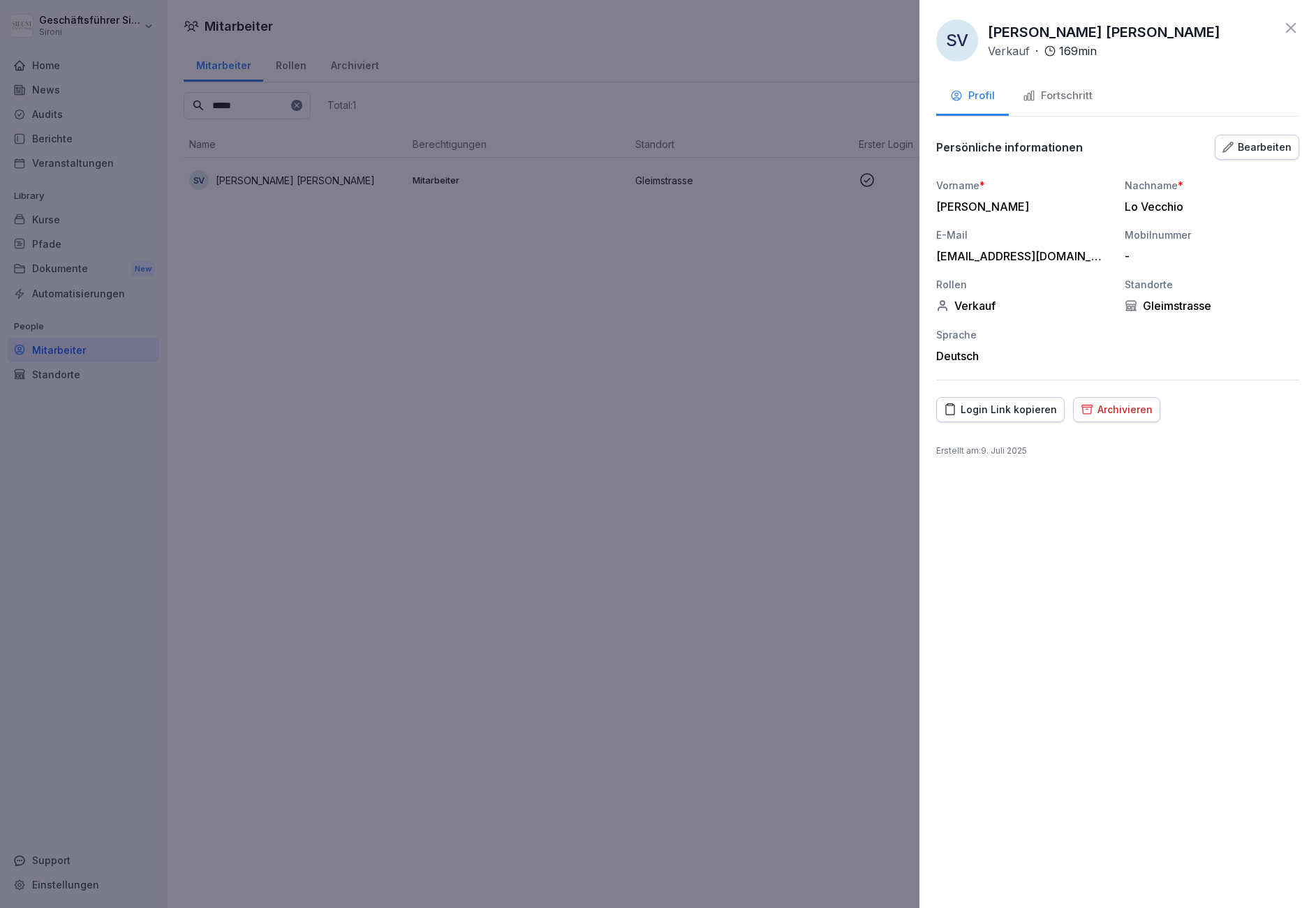
click at [1064, 114] on button "Fortschritt" at bounding box center [1057, 97] width 98 height 38
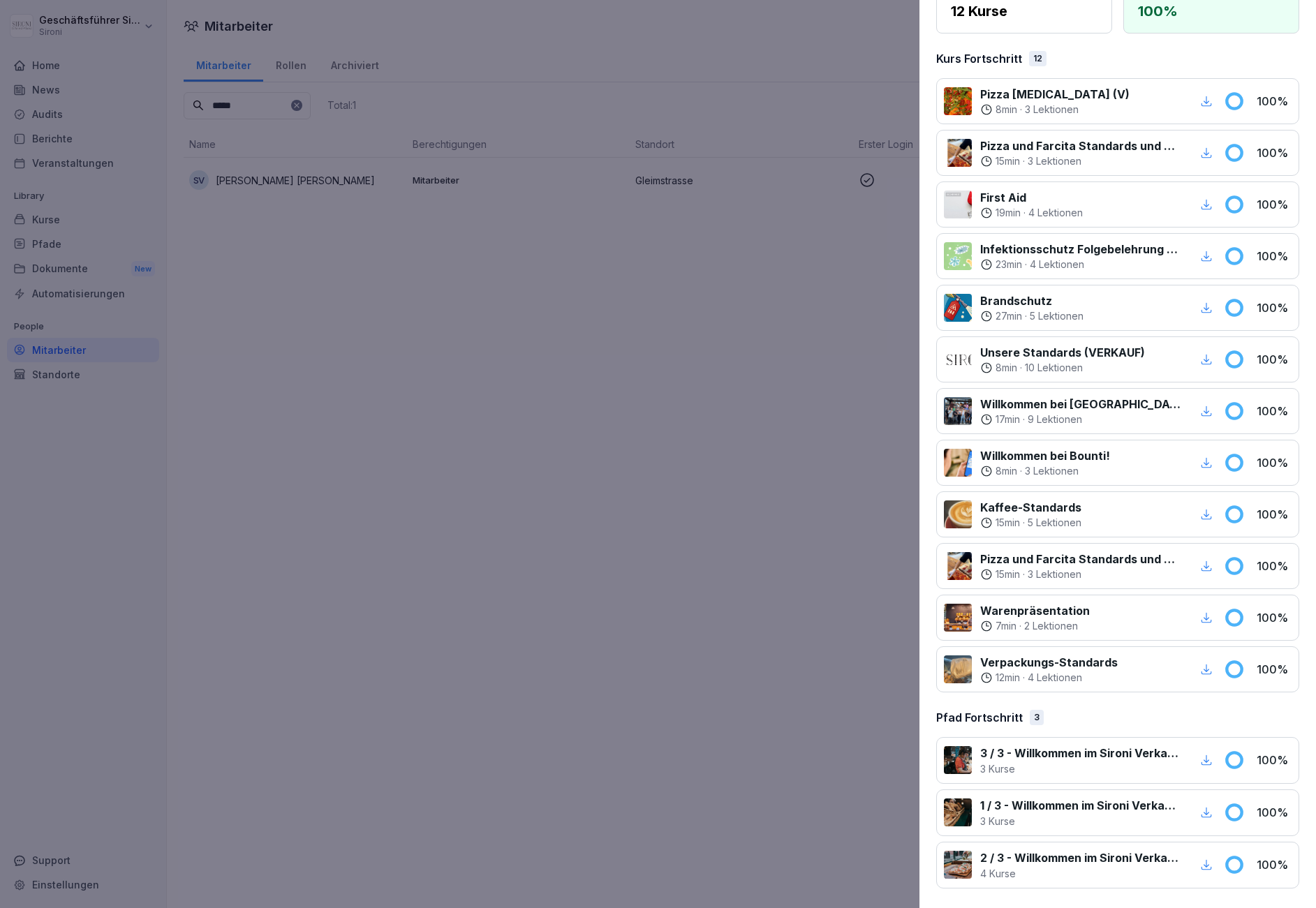
click at [1081, 812] on p "1 / 3 - Willkommen im Sironi Verkaufsteam" at bounding box center [1080, 805] width 200 height 16
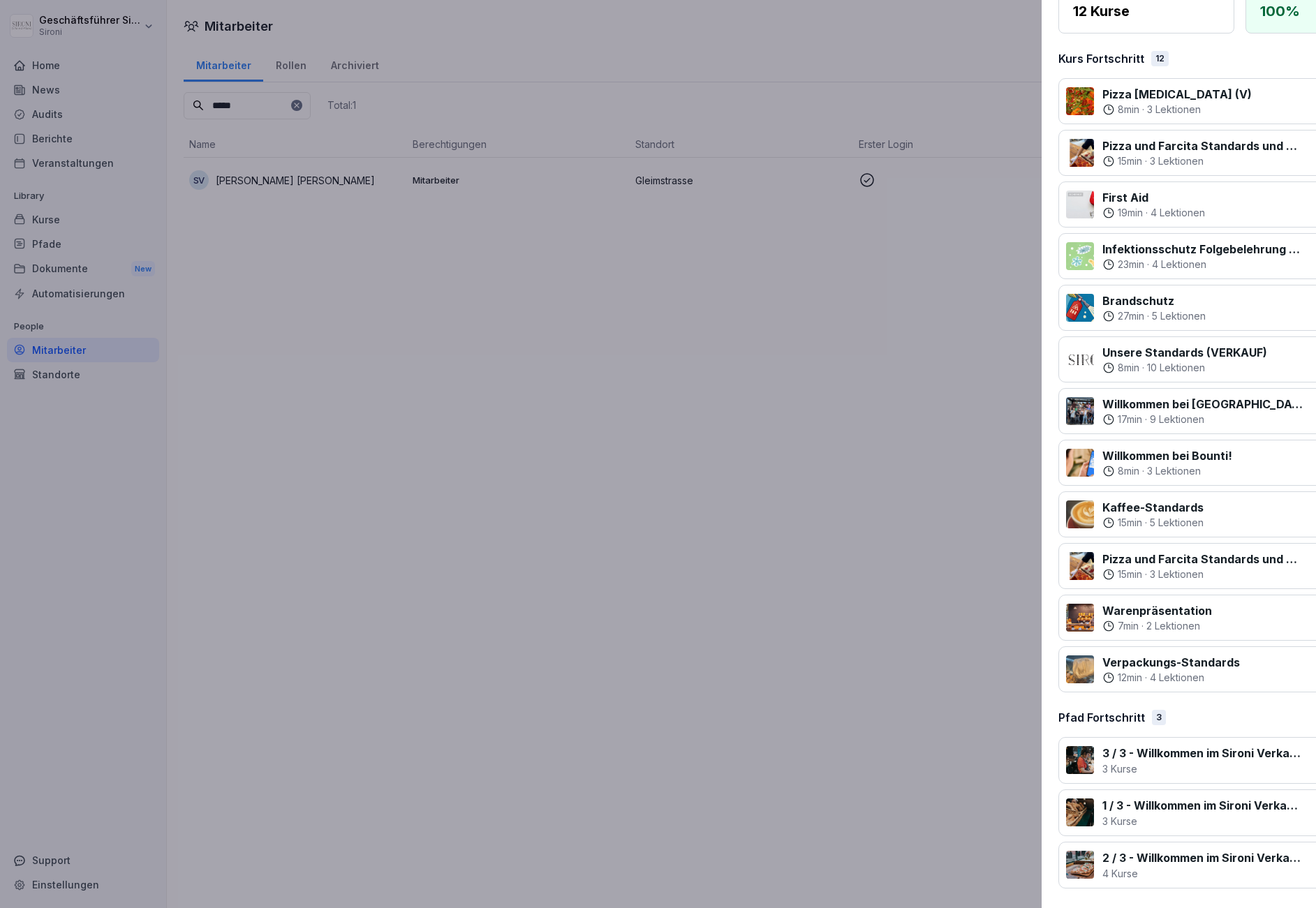
click at [520, 480] on div at bounding box center [658, 454] width 1316 height 908
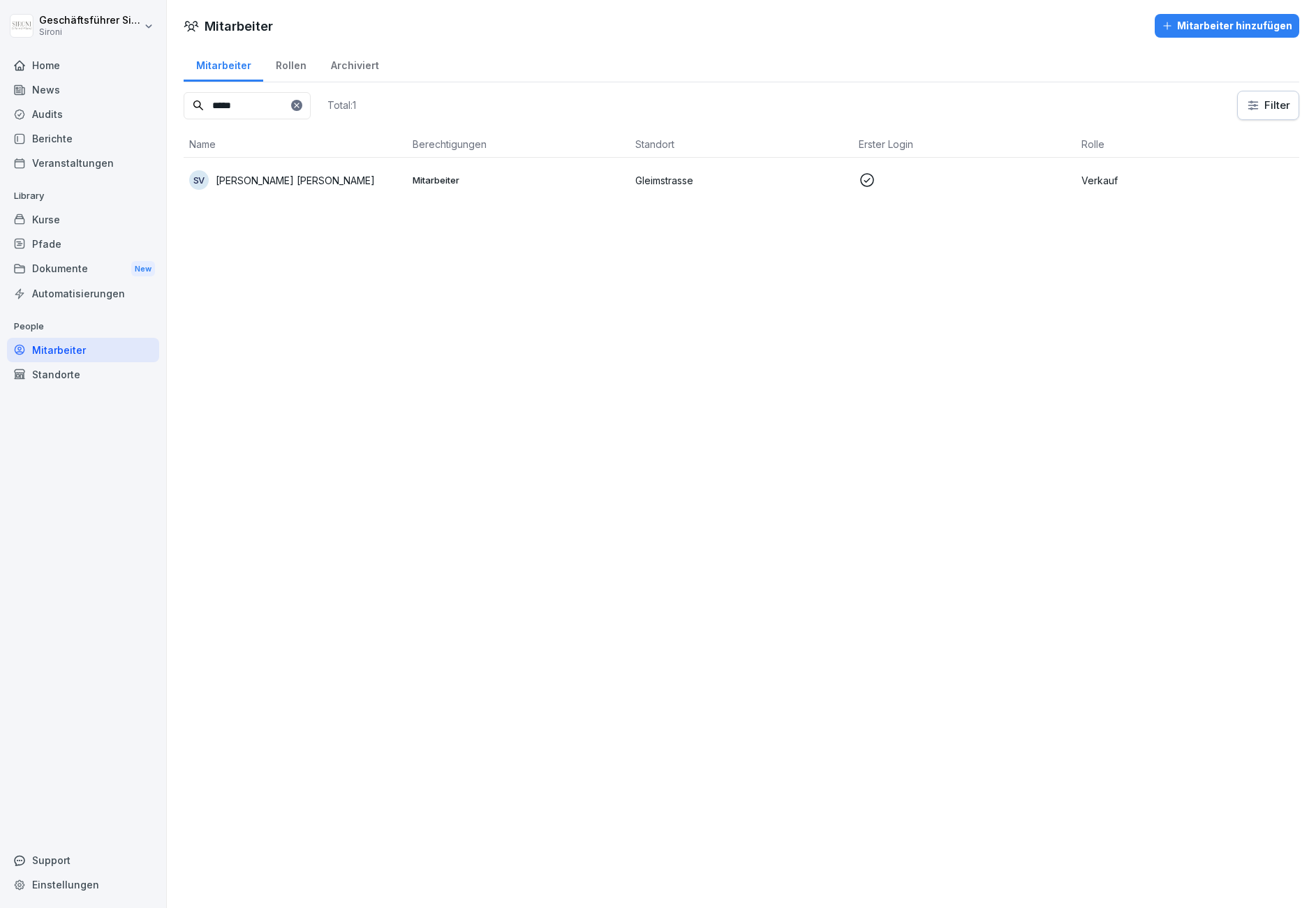
click at [63, 347] on div "Mitarbeiter" at bounding box center [83, 350] width 152 height 24
click at [43, 242] on div "Pfade" at bounding box center [83, 244] width 152 height 24
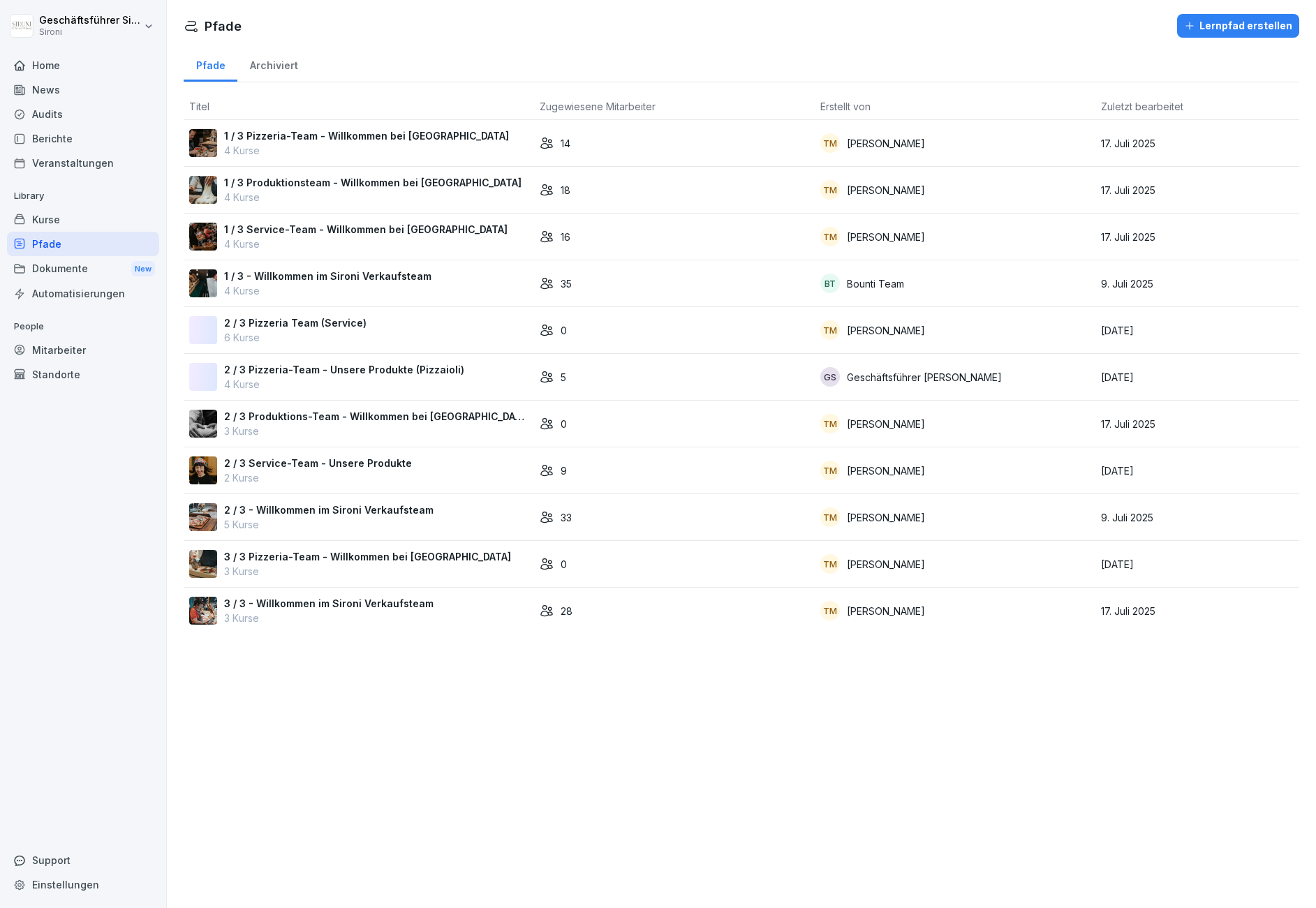
click at [284, 229] on p "1 / 3 Service-Team - Willkommen bei Sironi" at bounding box center [365, 229] width 283 height 15
click at [326, 274] on p "1 / 3 - Willkommen im Sironi Verkaufsteam" at bounding box center [327, 275] width 207 height 15
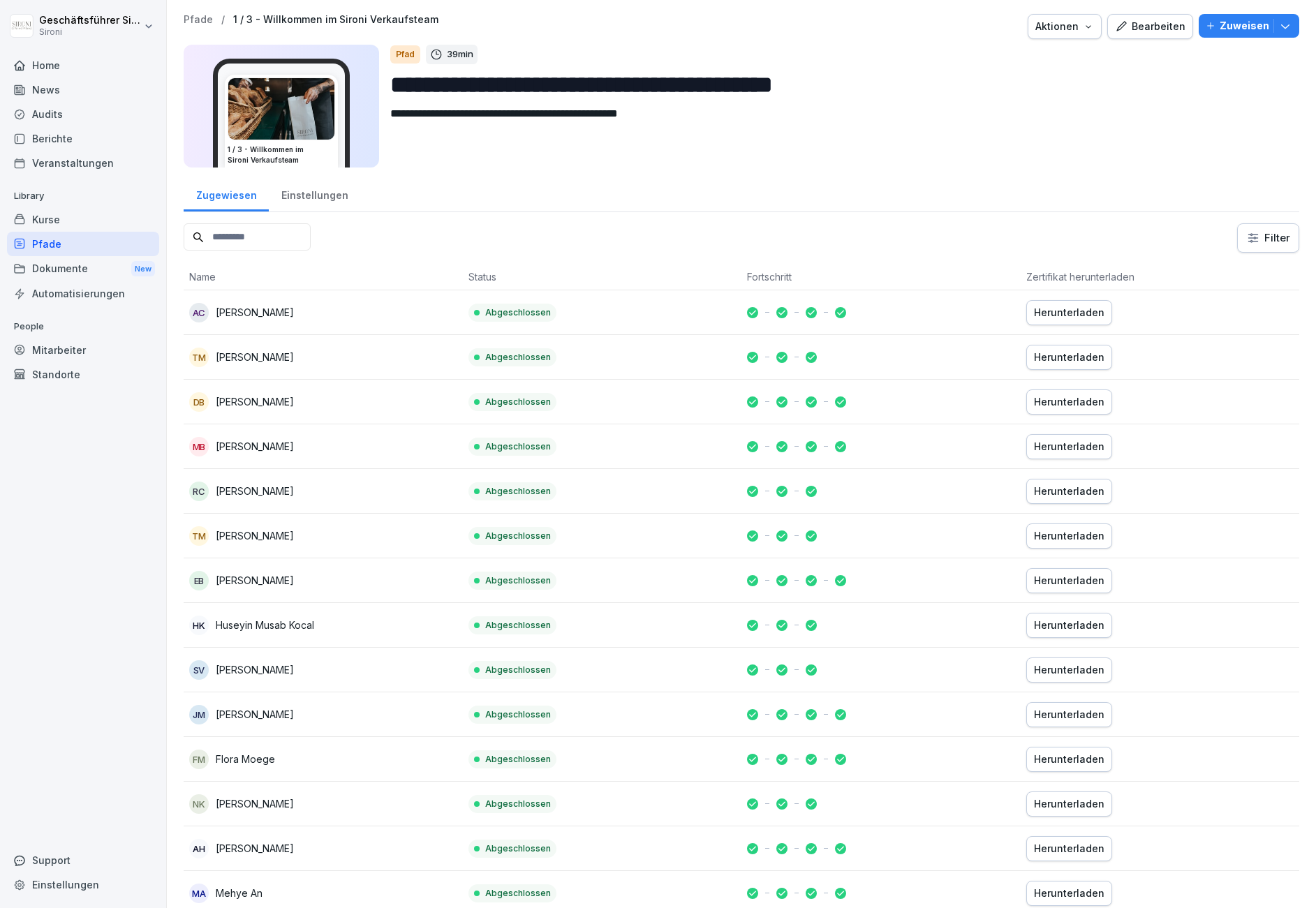
click at [1154, 28] on div "Bearbeiten" at bounding box center [1149, 27] width 70 height 16
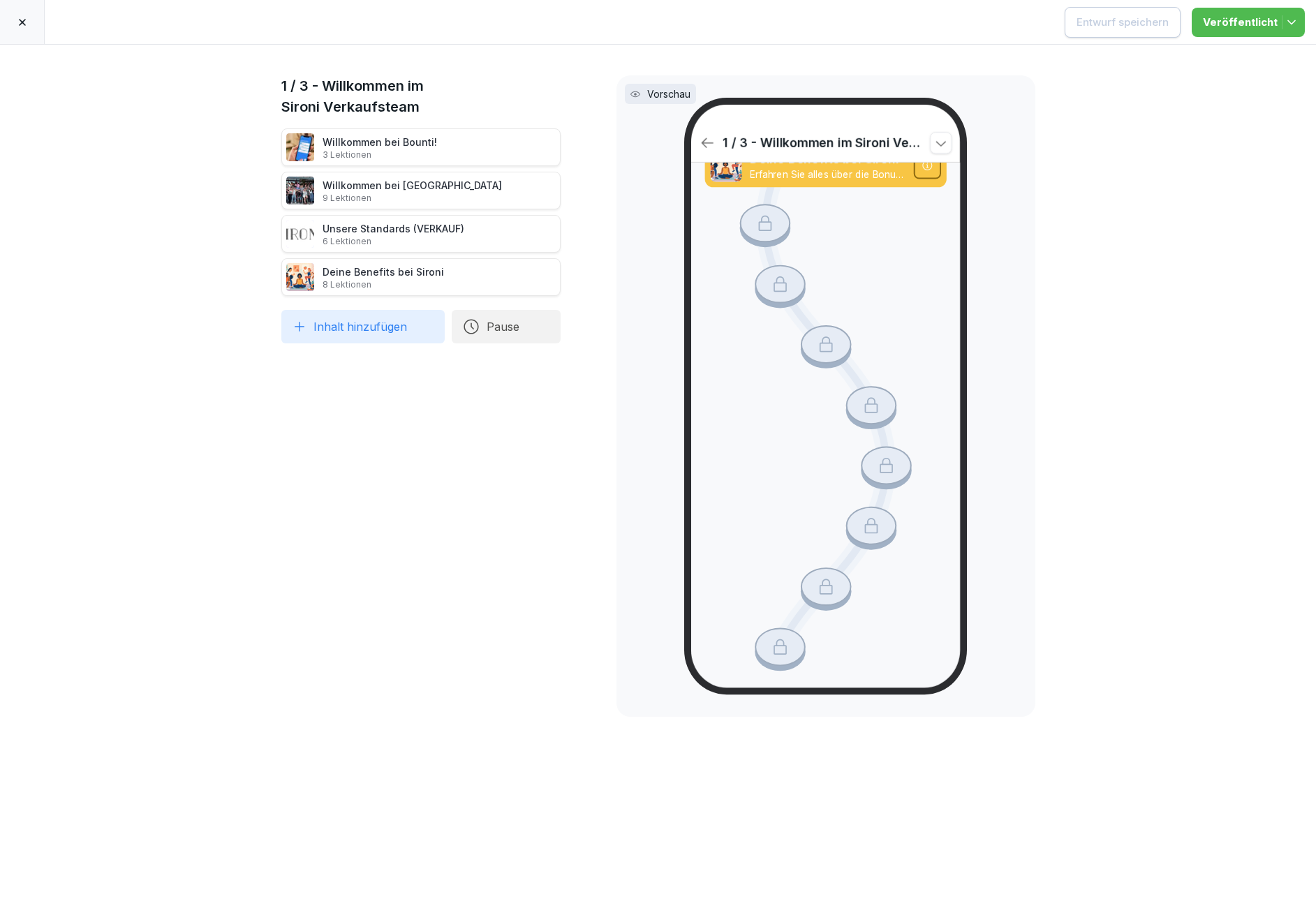
scroll to position [1343, 0]
click at [942, 138] on icon at bounding box center [940, 143] width 16 height 16
click at [942, 142] on icon at bounding box center [940, 143] width 16 height 16
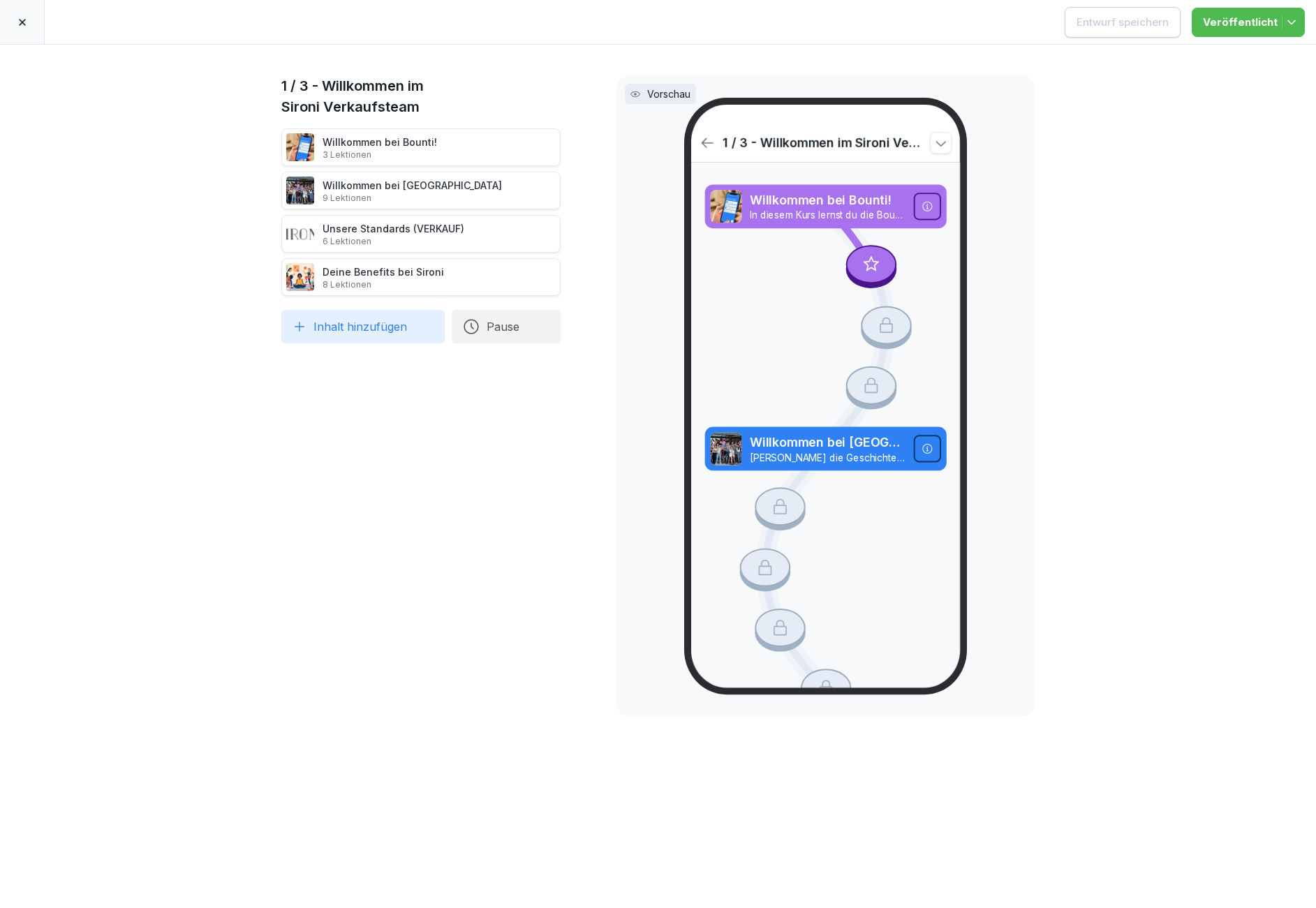
click at [23, 20] on icon at bounding box center [23, 23] width 7 height 7
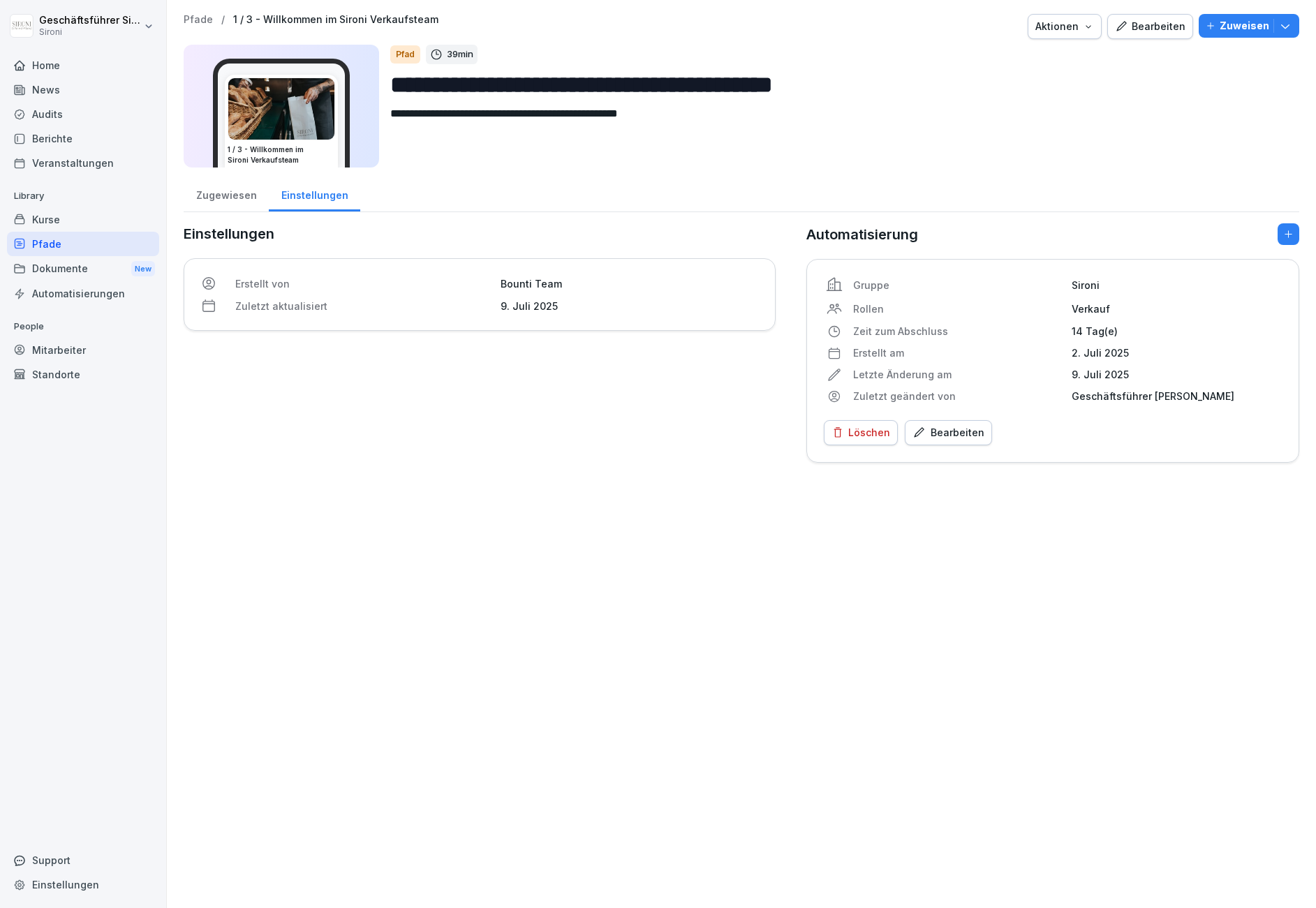
click at [1071, 33] on div "Aktionen" at bounding box center [1065, 27] width 59 height 16
click at [1177, 114] on html "**********" at bounding box center [658, 454] width 1316 height 908
click at [1288, 23] on icon "button" at bounding box center [1285, 26] width 14 height 14
click at [899, 46] on div "Pfad 39 min" at bounding box center [839, 55] width 898 height 20
click at [1152, 23] on div "Bearbeiten" at bounding box center [1149, 27] width 70 height 16
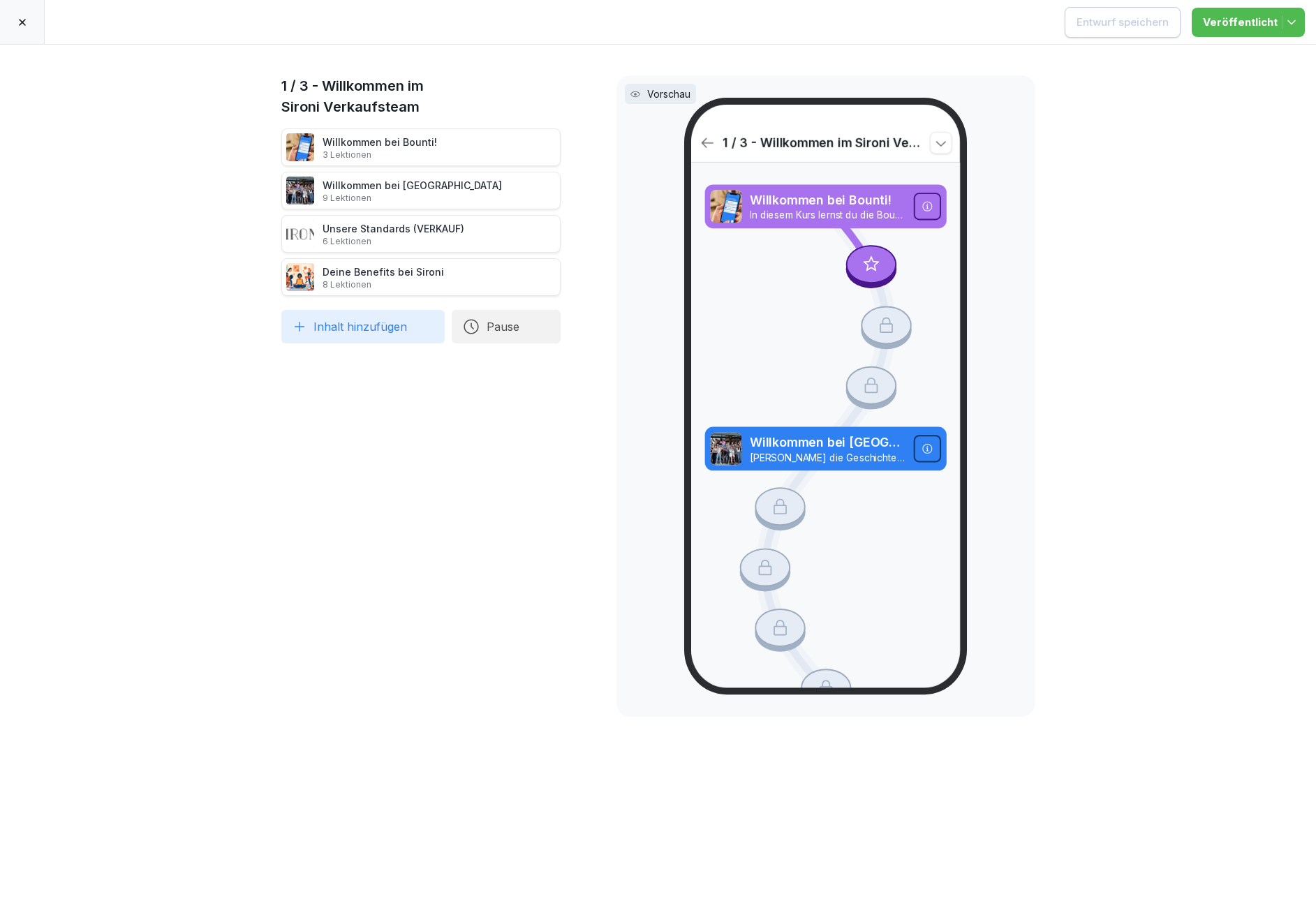
click at [17, 20] on icon at bounding box center [22, 22] width 11 height 11
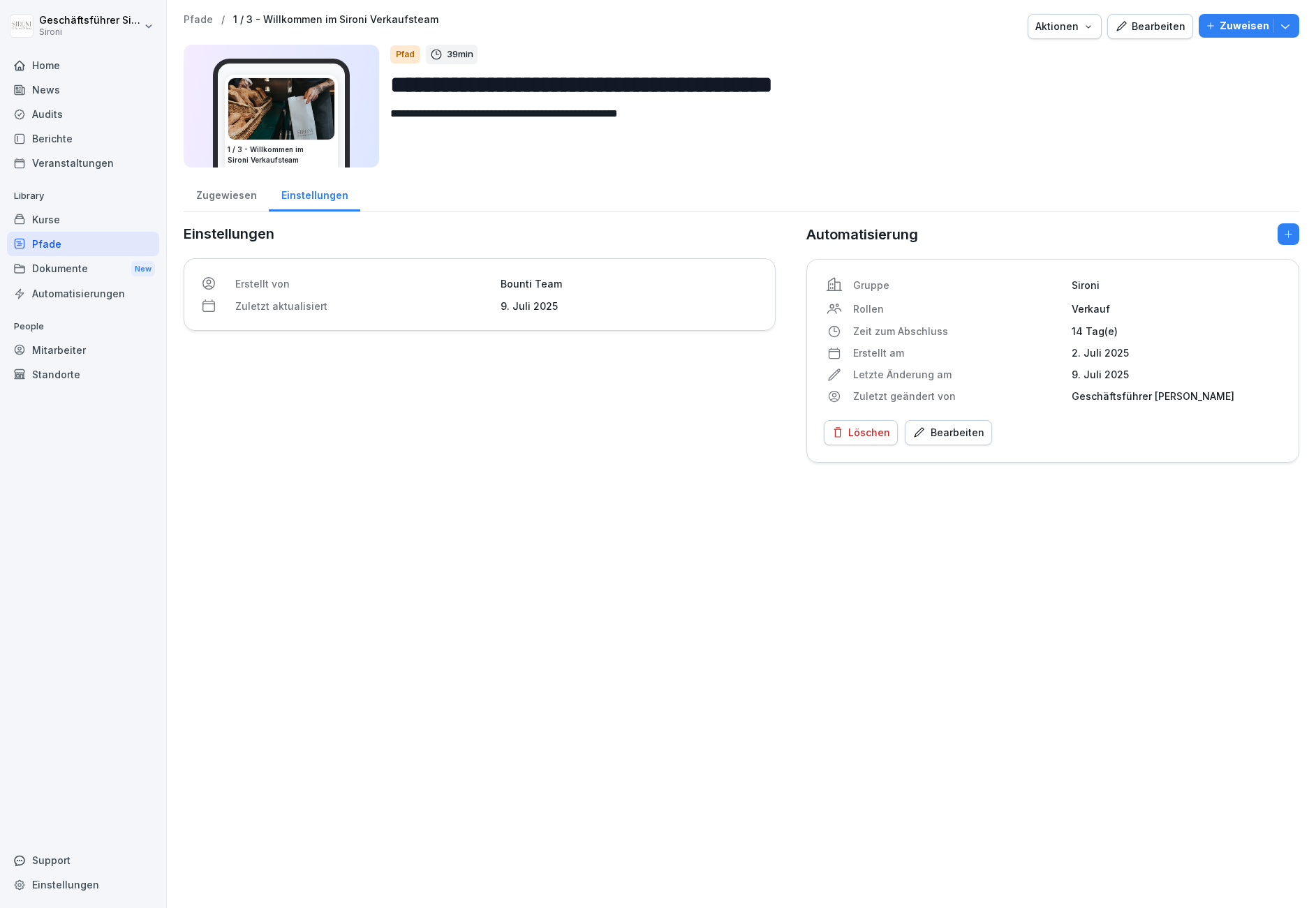
click at [52, 344] on div "Mitarbeiter" at bounding box center [83, 350] width 152 height 24
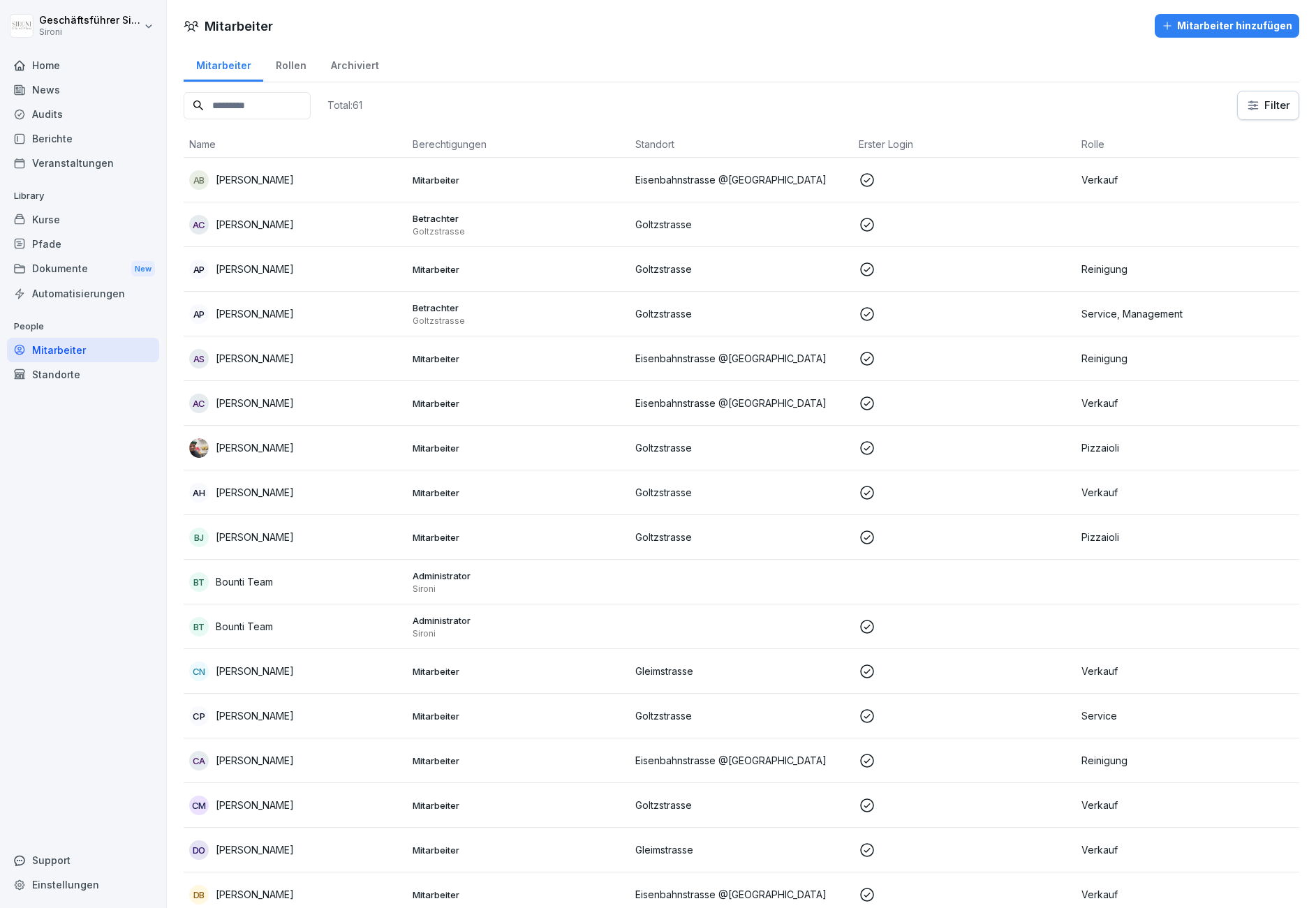
click at [232, 113] on input at bounding box center [247, 105] width 127 height 27
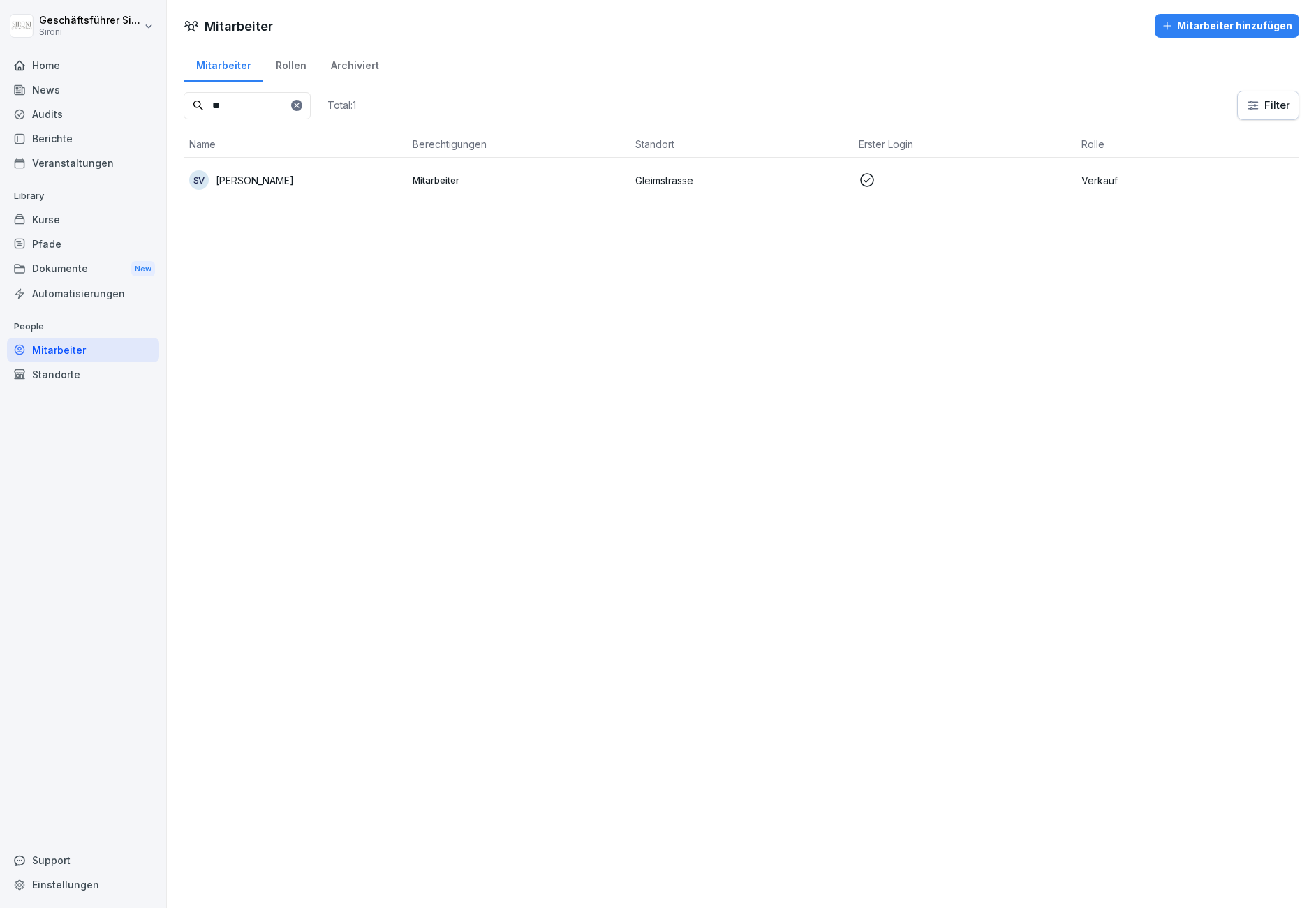
type input "*"
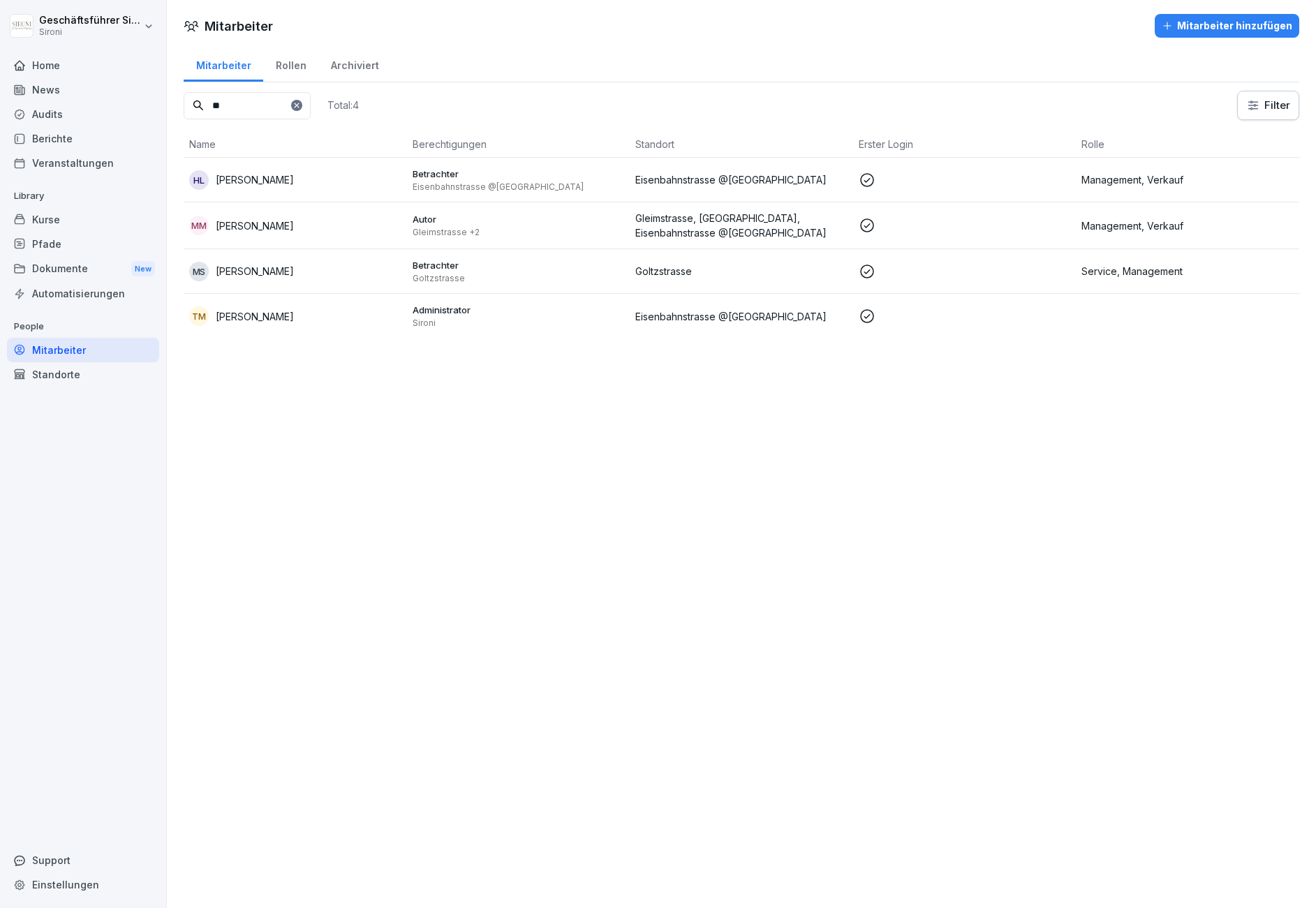
type input "**"
click at [251, 171] on div "HL Henriette Lilja" at bounding box center [294, 180] width 212 height 20
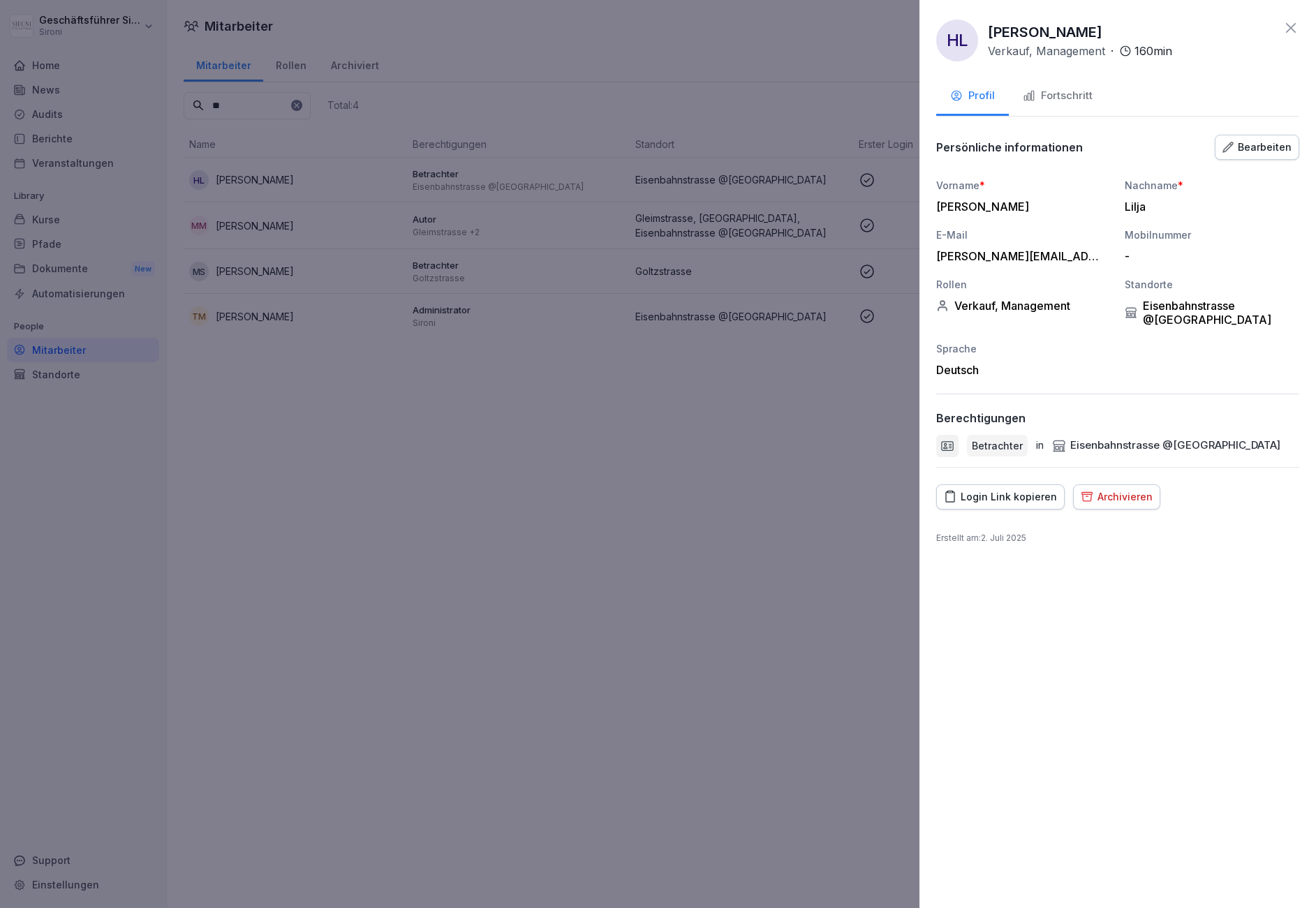
click at [1053, 95] on div "Fortschritt" at bounding box center [1057, 96] width 70 height 16
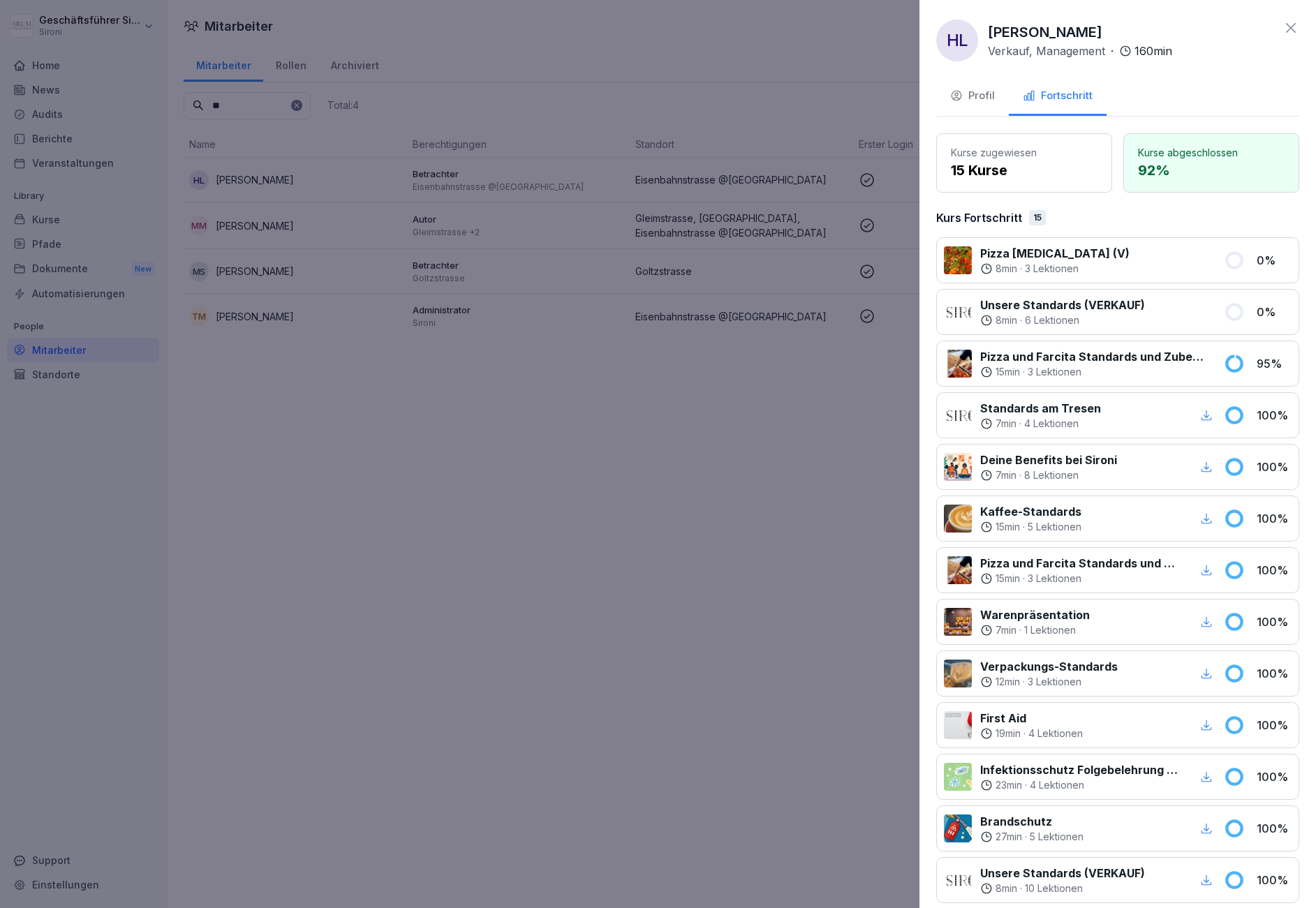
click at [1291, 24] on icon at bounding box center [1290, 28] width 16 height 16
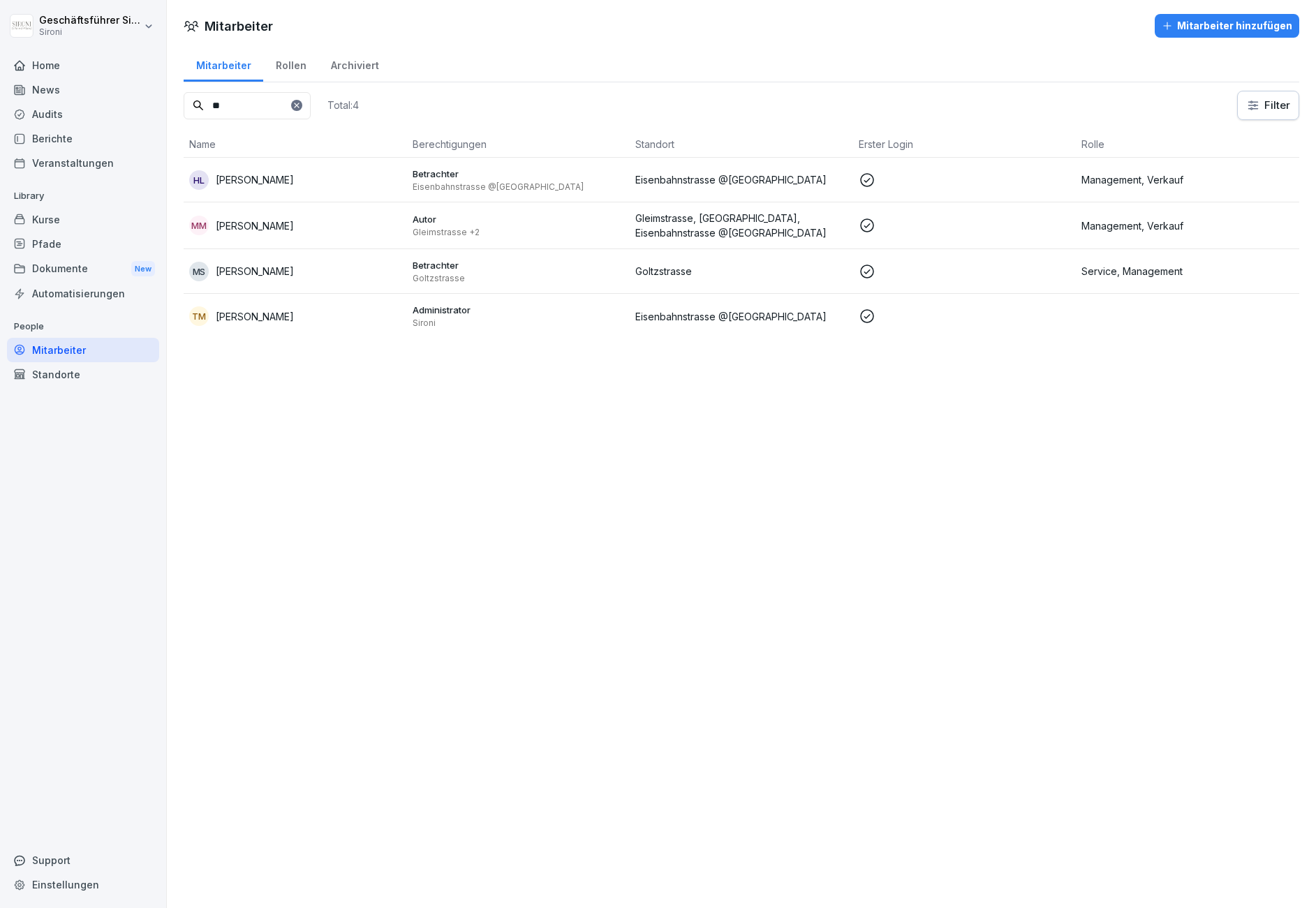
click at [47, 218] on div "Kurse" at bounding box center [83, 219] width 152 height 24
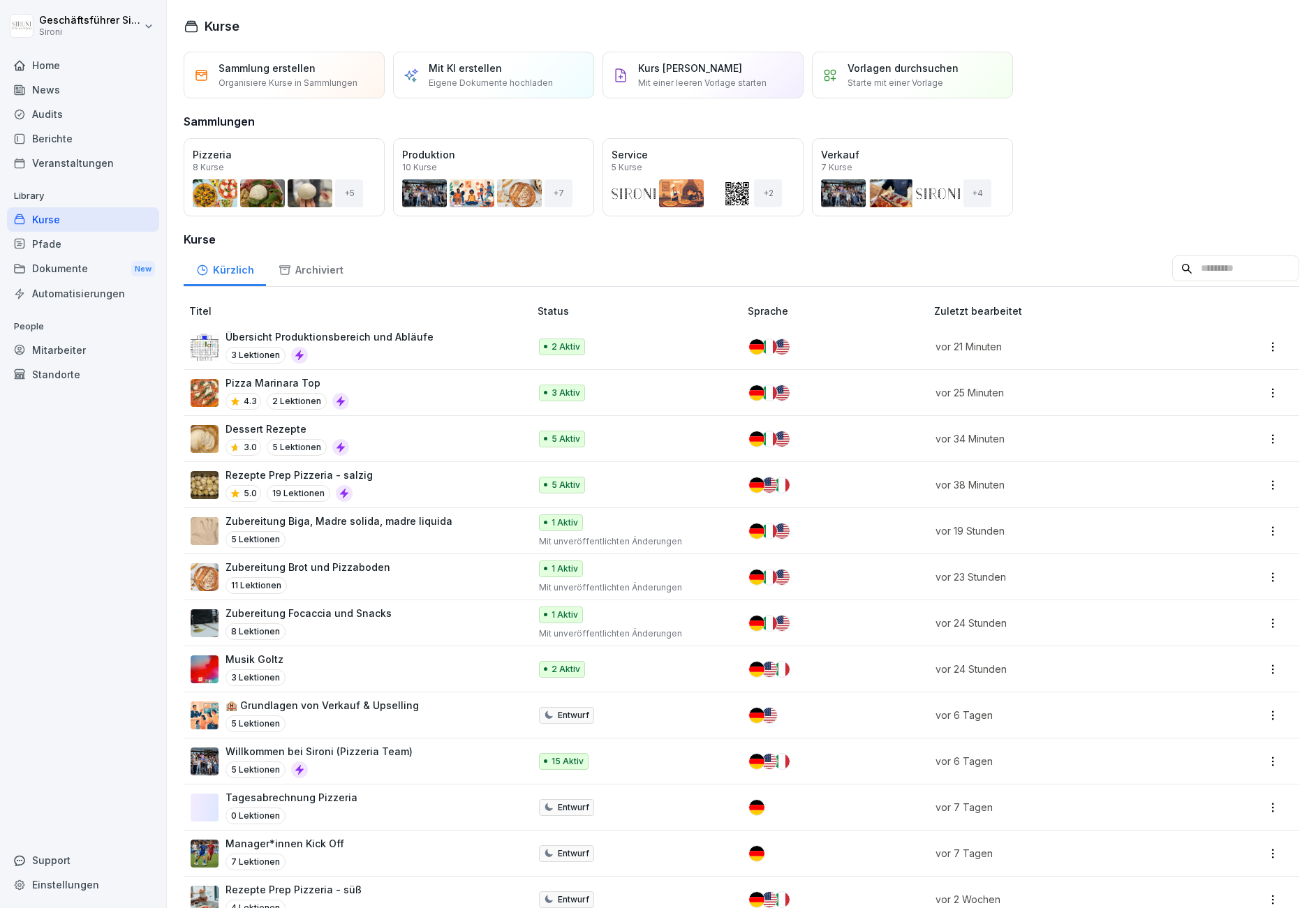
click at [1206, 272] on input at bounding box center [1235, 268] width 127 height 27
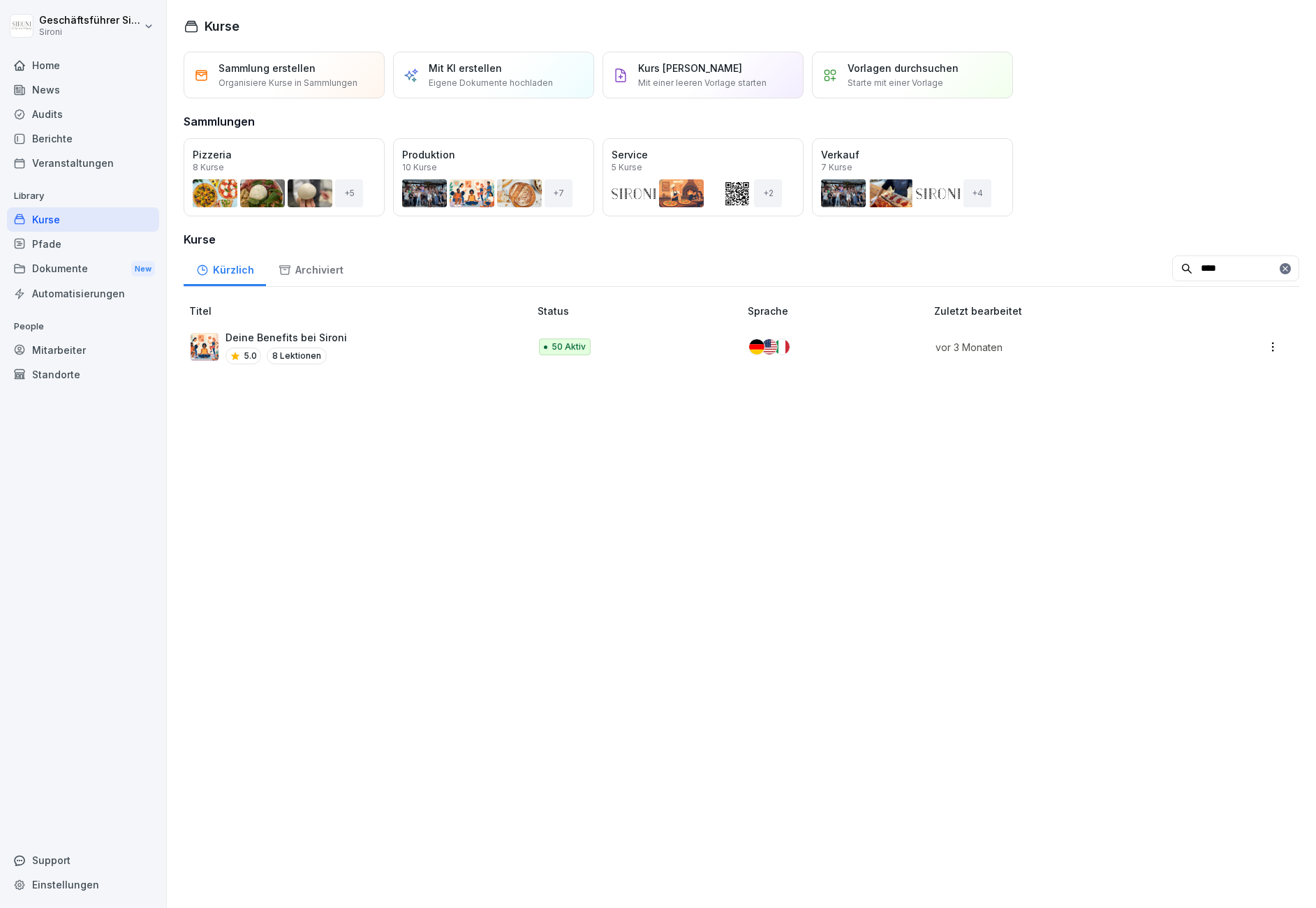
type input "****"
click at [299, 341] on p "Deine Benefits bei Sironi" at bounding box center [286, 337] width 121 height 15
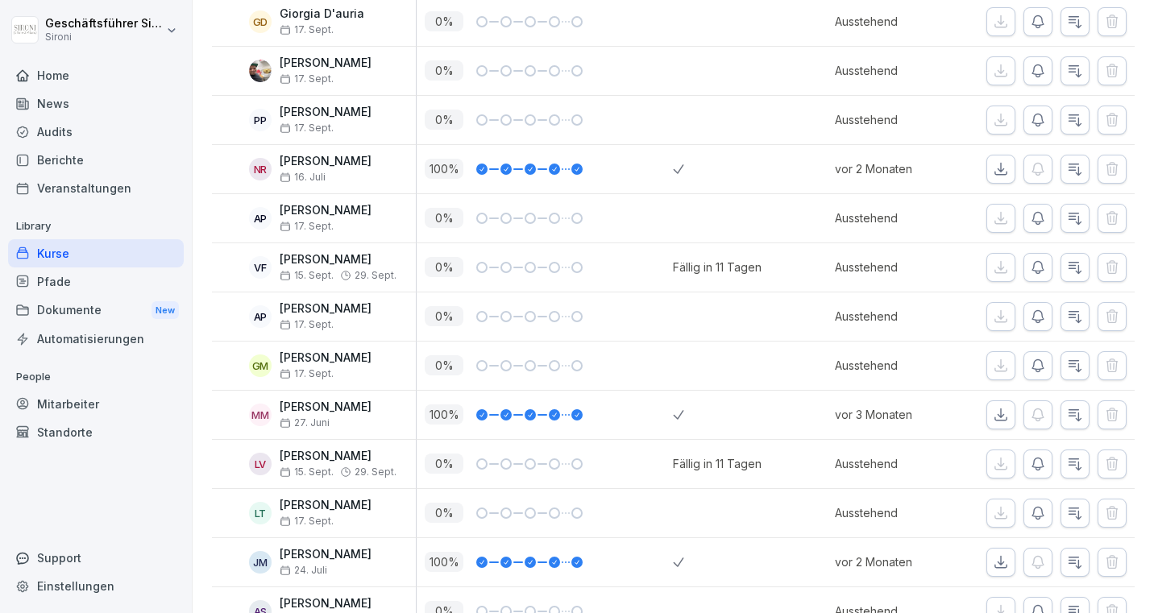
scroll to position [2224, 0]
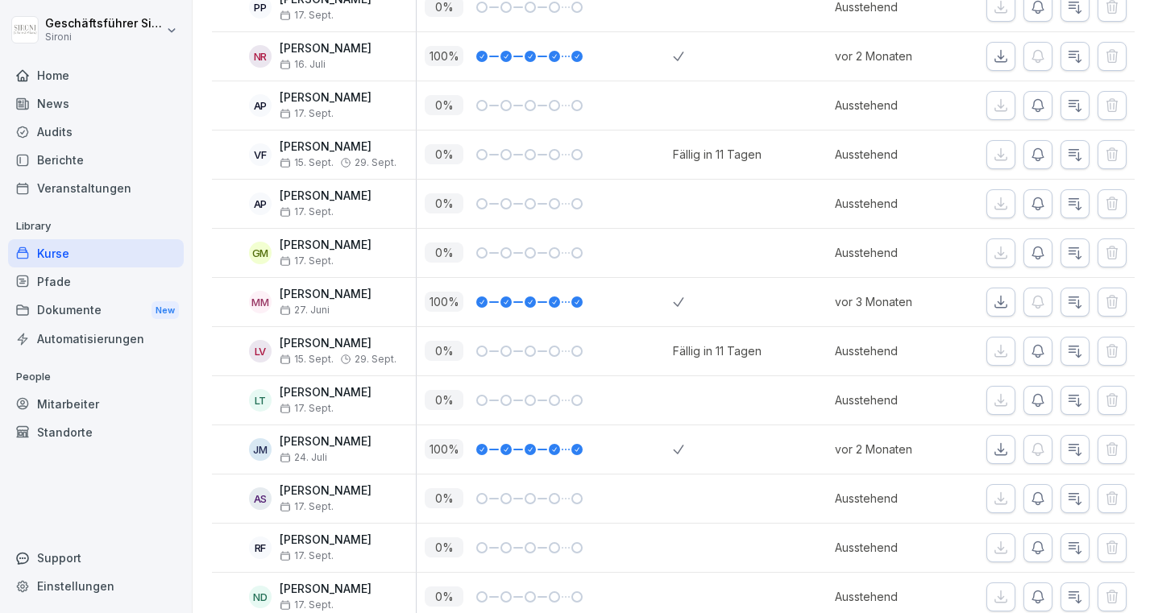
click at [52, 248] on div "Kurse" at bounding box center [96, 253] width 176 height 28
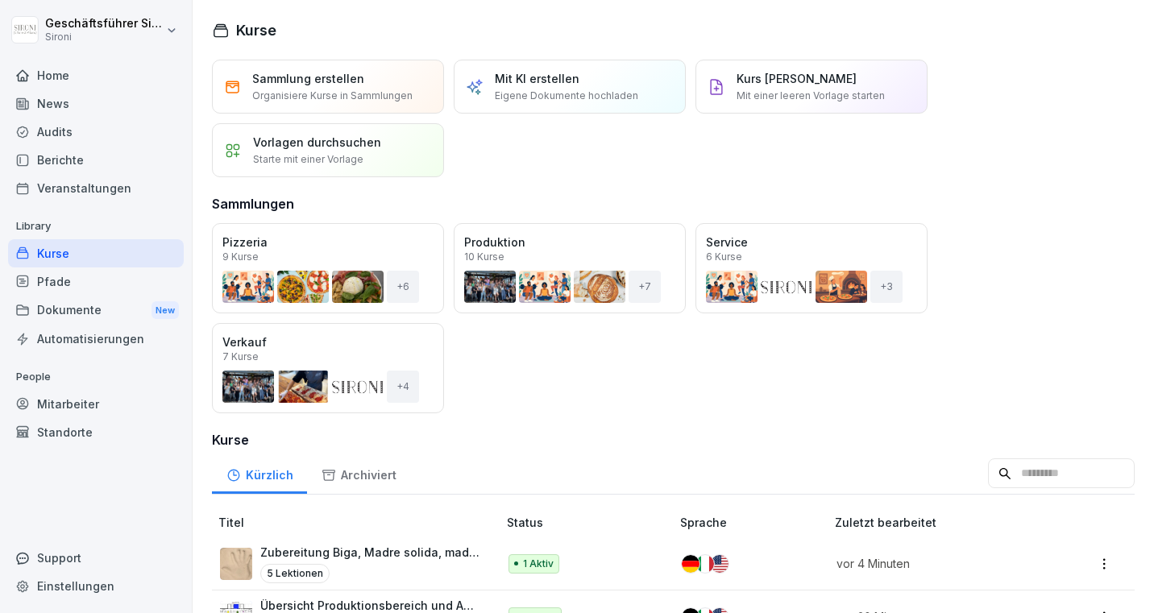
click at [66, 405] on div "Mitarbeiter" at bounding box center [96, 404] width 176 height 28
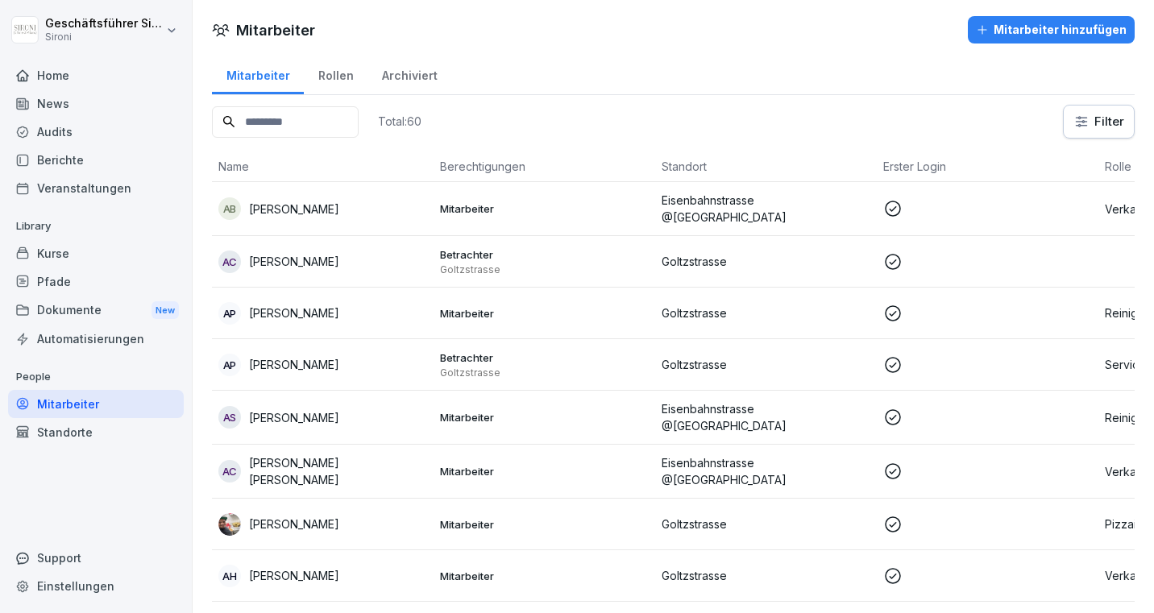
click at [310, 119] on input at bounding box center [285, 121] width 147 height 31
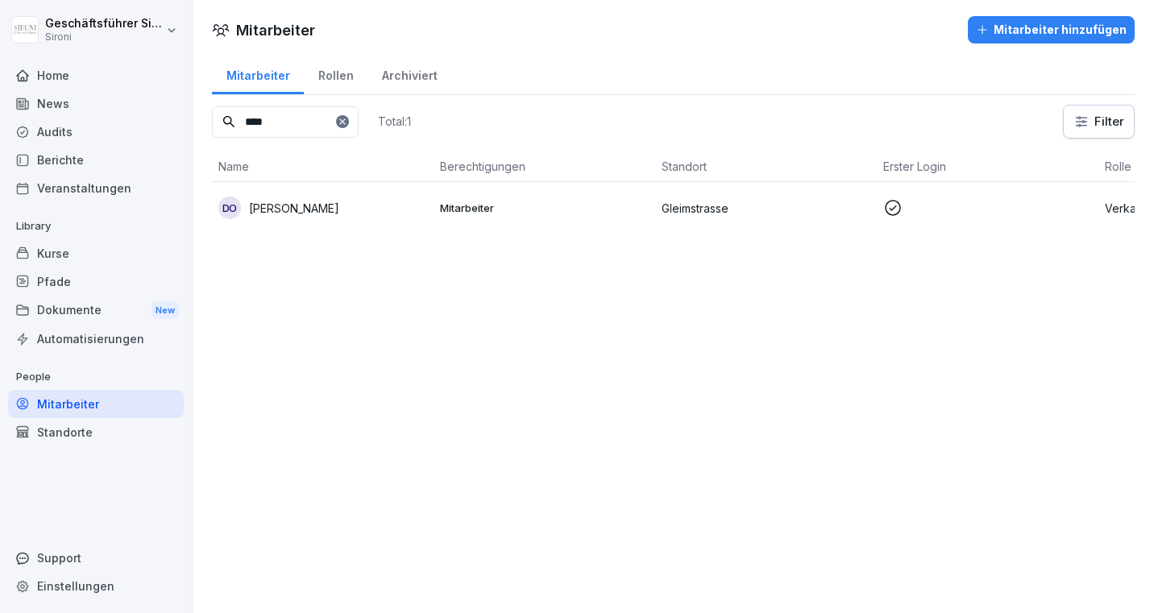
click at [277, 214] on p "[PERSON_NAME]" at bounding box center [294, 208] width 90 height 17
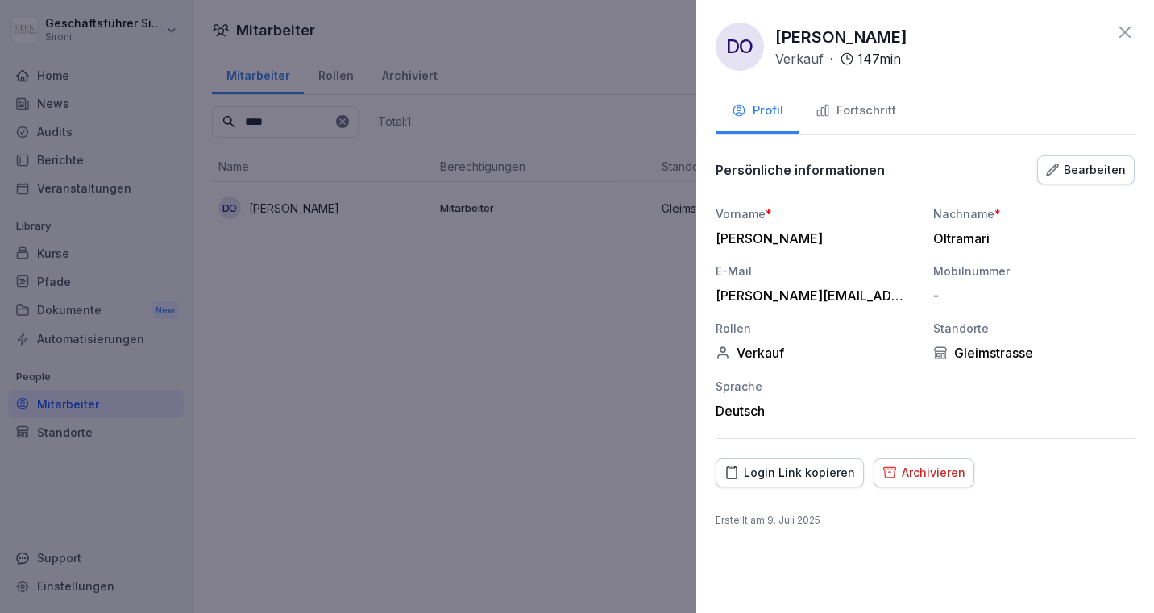
click at [855, 114] on div "Fortschritt" at bounding box center [856, 111] width 81 height 19
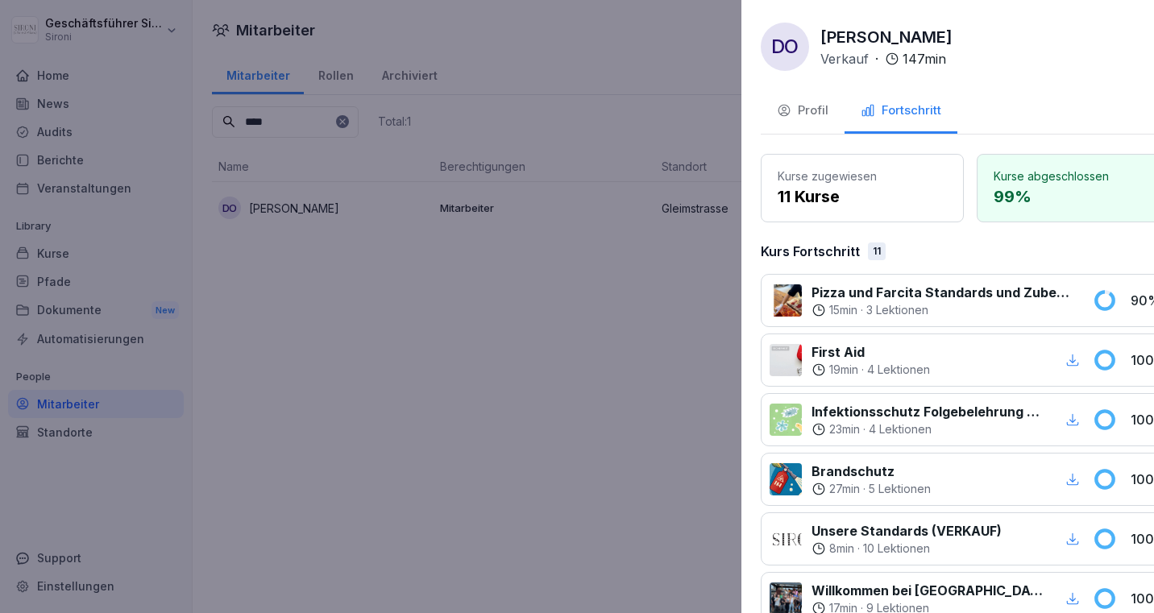
click at [498, 393] on div at bounding box center [577, 306] width 1154 height 613
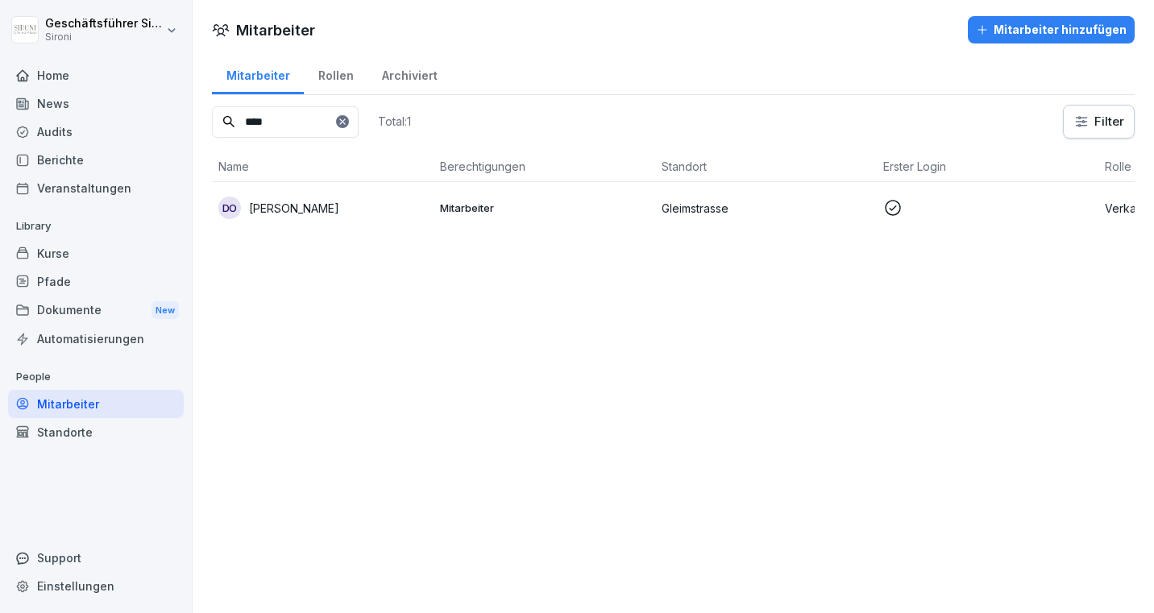
click at [284, 120] on input "****" at bounding box center [285, 121] width 147 height 31
type input "***"
click at [290, 206] on p "[PERSON_NAME]" at bounding box center [294, 208] width 90 height 17
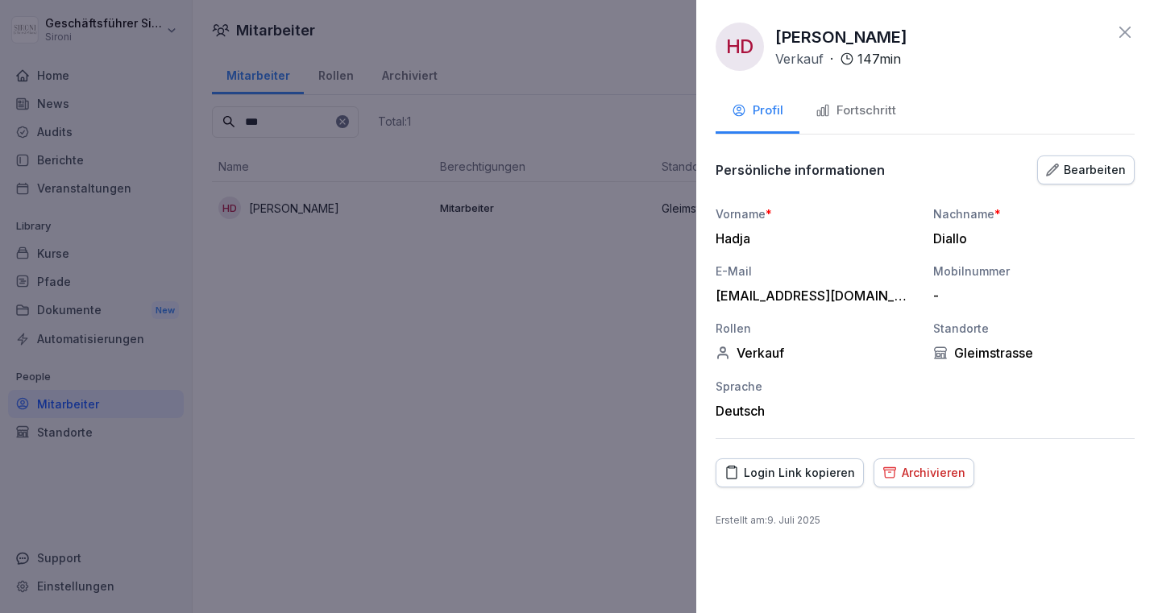
click at [846, 107] on div "Fortschritt" at bounding box center [856, 111] width 81 height 19
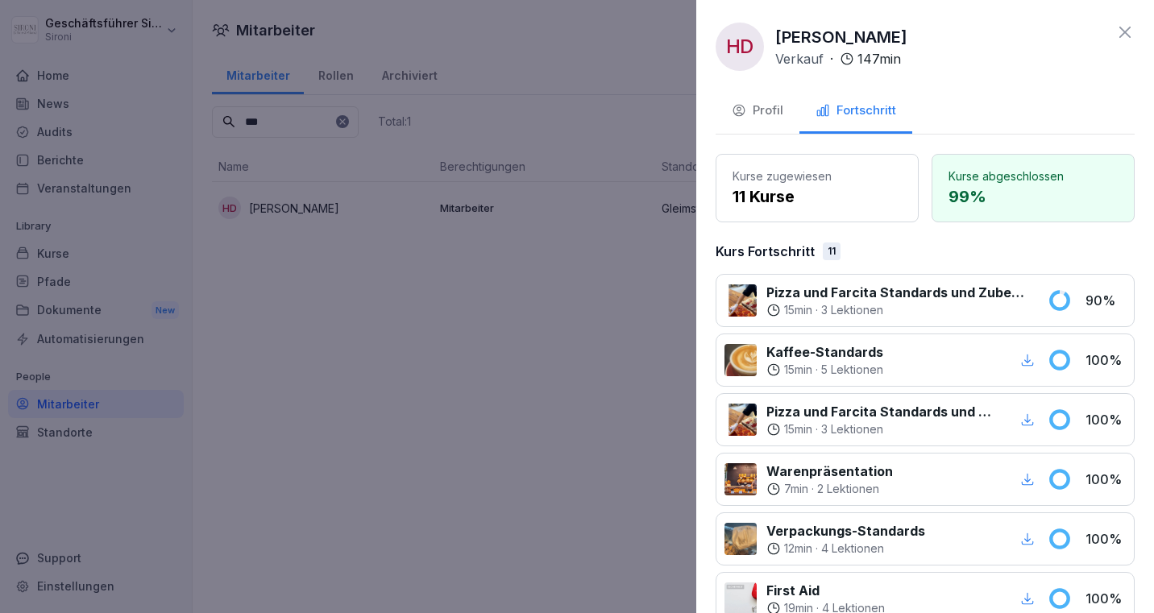
click at [1122, 35] on icon at bounding box center [1125, 32] width 11 height 11
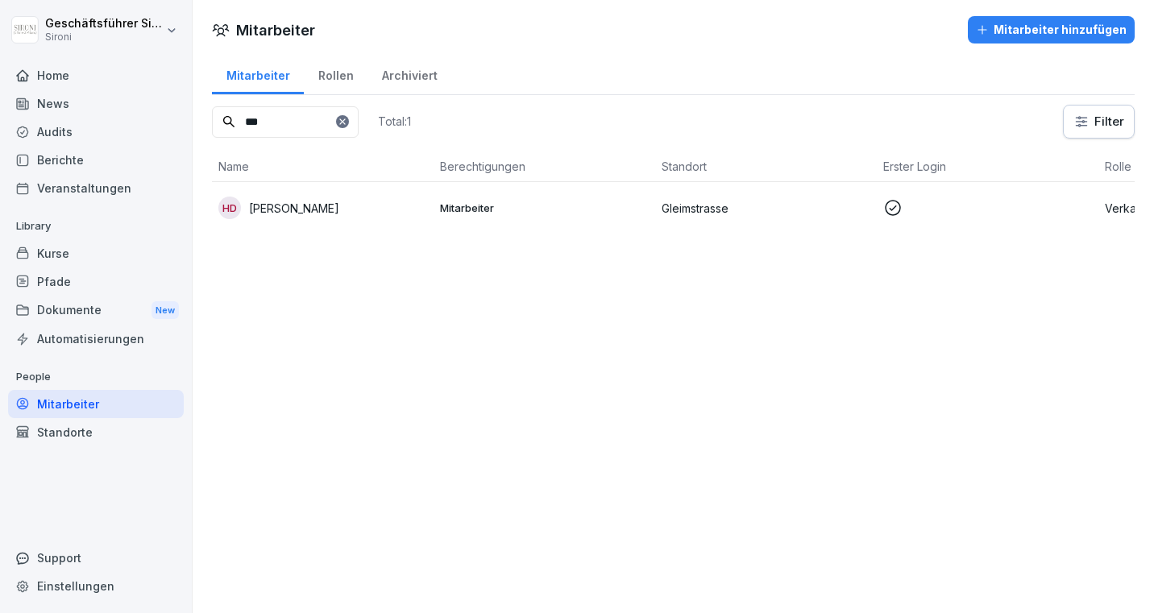
click at [59, 253] on div "Kurse" at bounding box center [96, 253] width 176 height 28
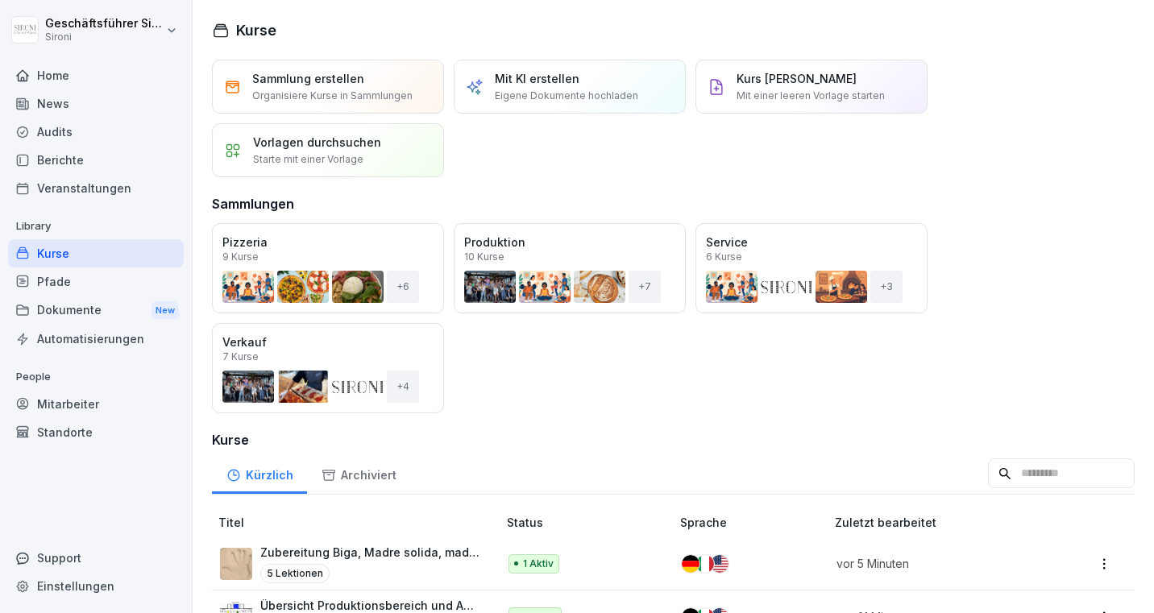
click at [1086, 483] on input at bounding box center [1061, 474] width 147 height 31
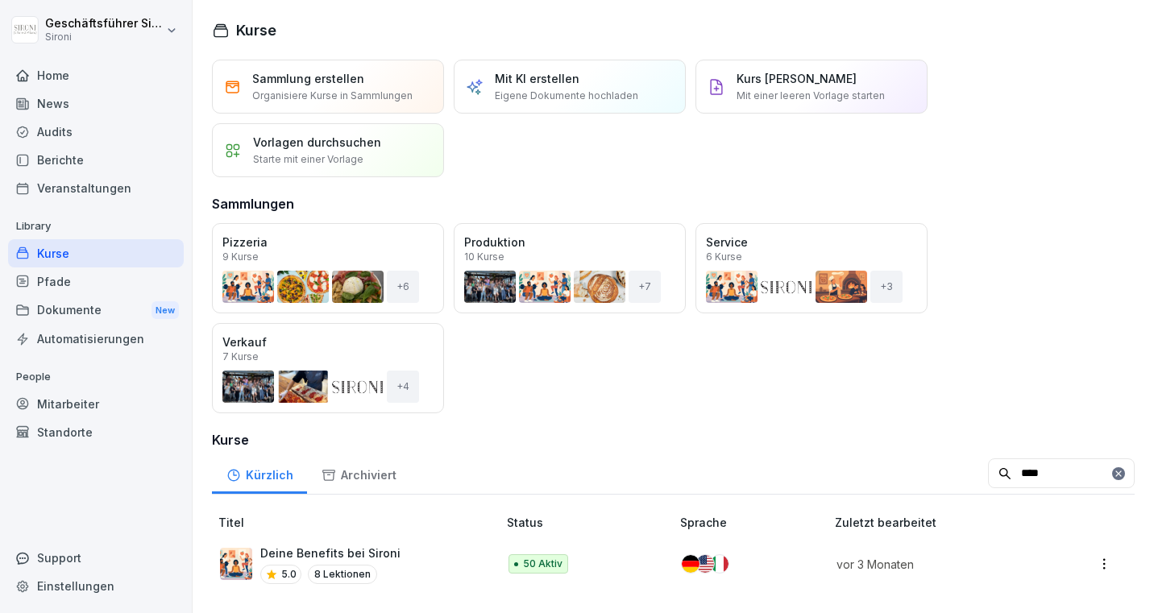
type input "****"
click at [305, 552] on p "Deine Benefits bei Sironi" at bounding box center [330, 553] width 140 height 17
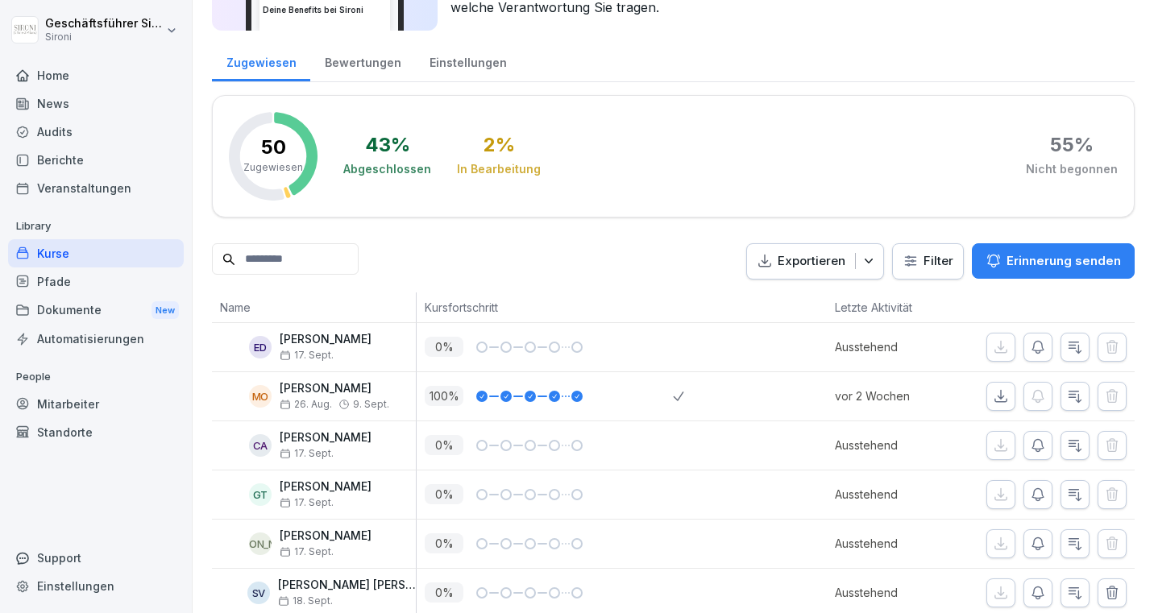
scroll to position [164, 0]
click at [306, 253] on input at bounding box center [285, 258] width 147 height 31
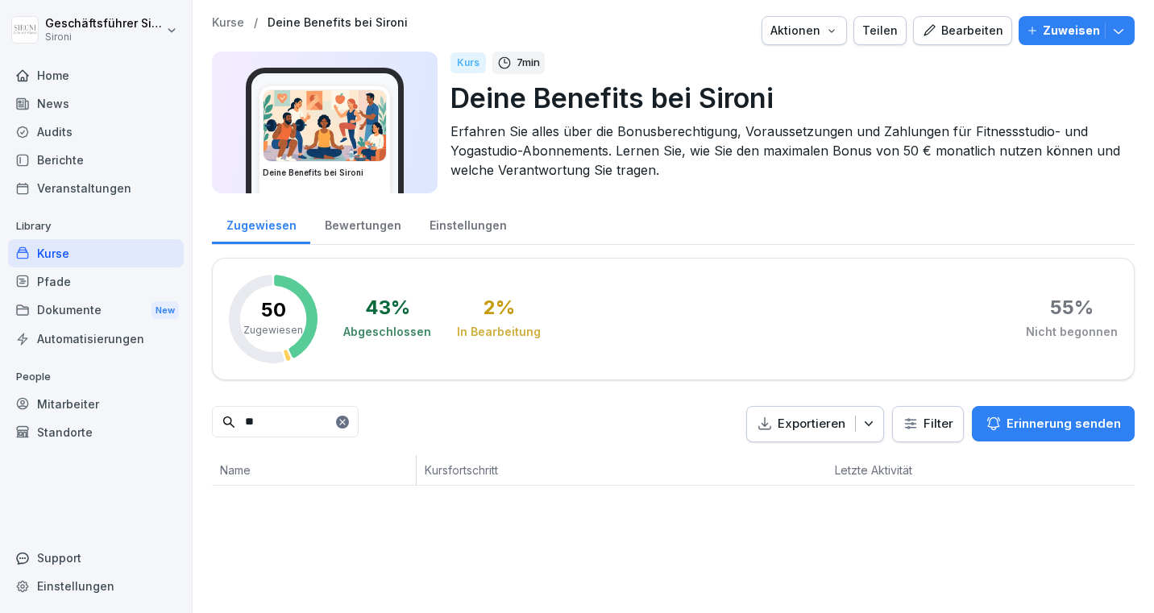
scroll to position [0, 0]
type input "*"
